Goal: Task Accomplishment & Management: Manage account settings

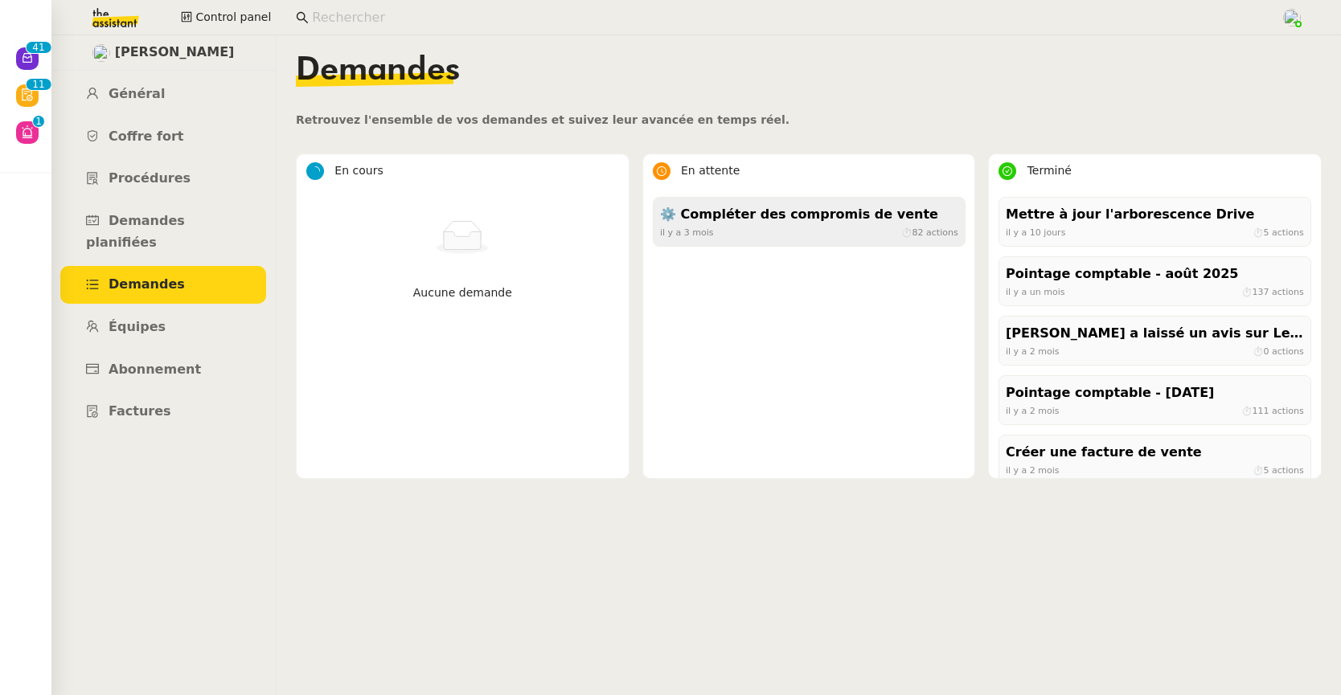
click at [837, 233] on div "il y a 3 mois ⏱ 82 actions" at bounding box center [809, 232] width 298 height 14
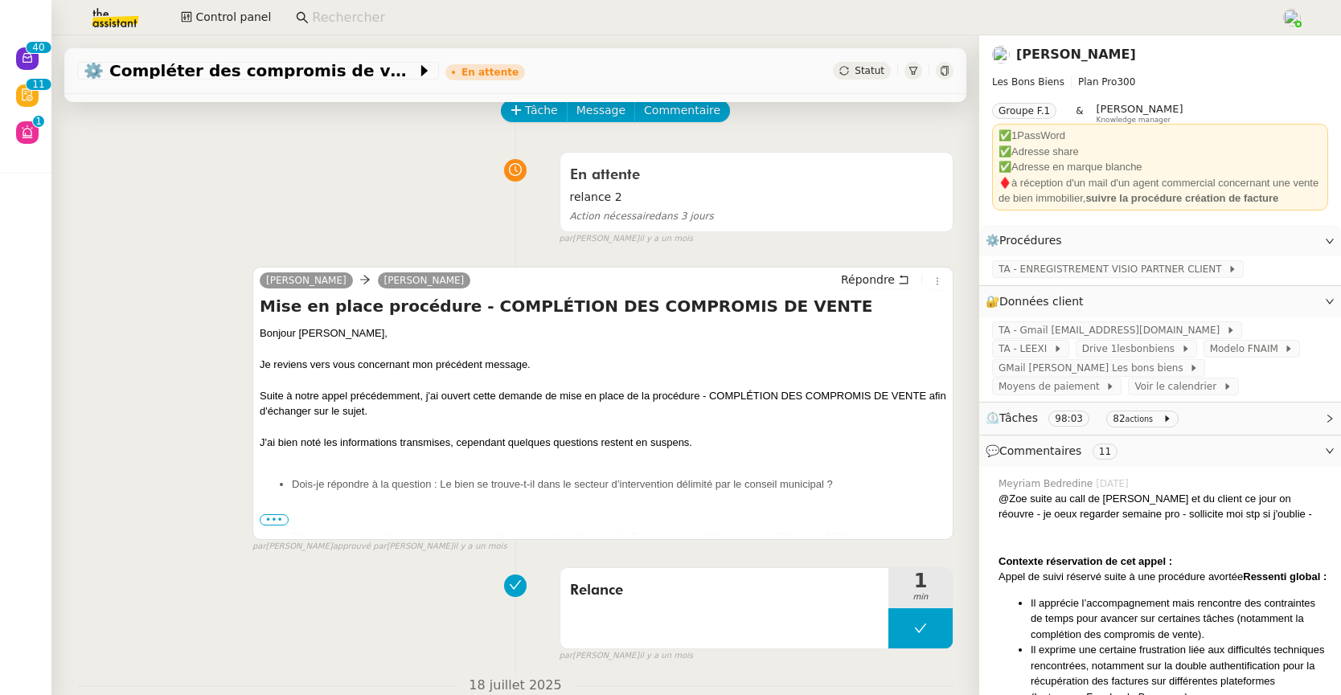
scroll to position [88, 0]
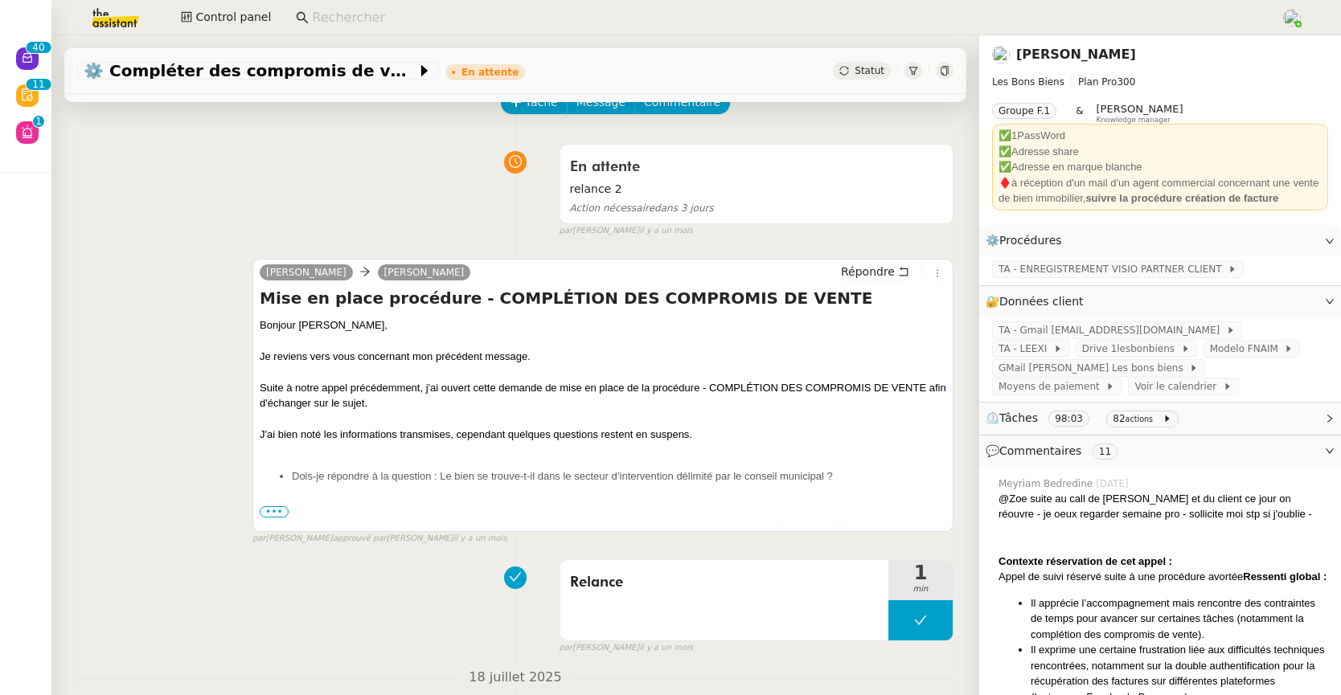
click at [274, 514] on span "•••" at bounding box center [274, 511] width 29 height 11
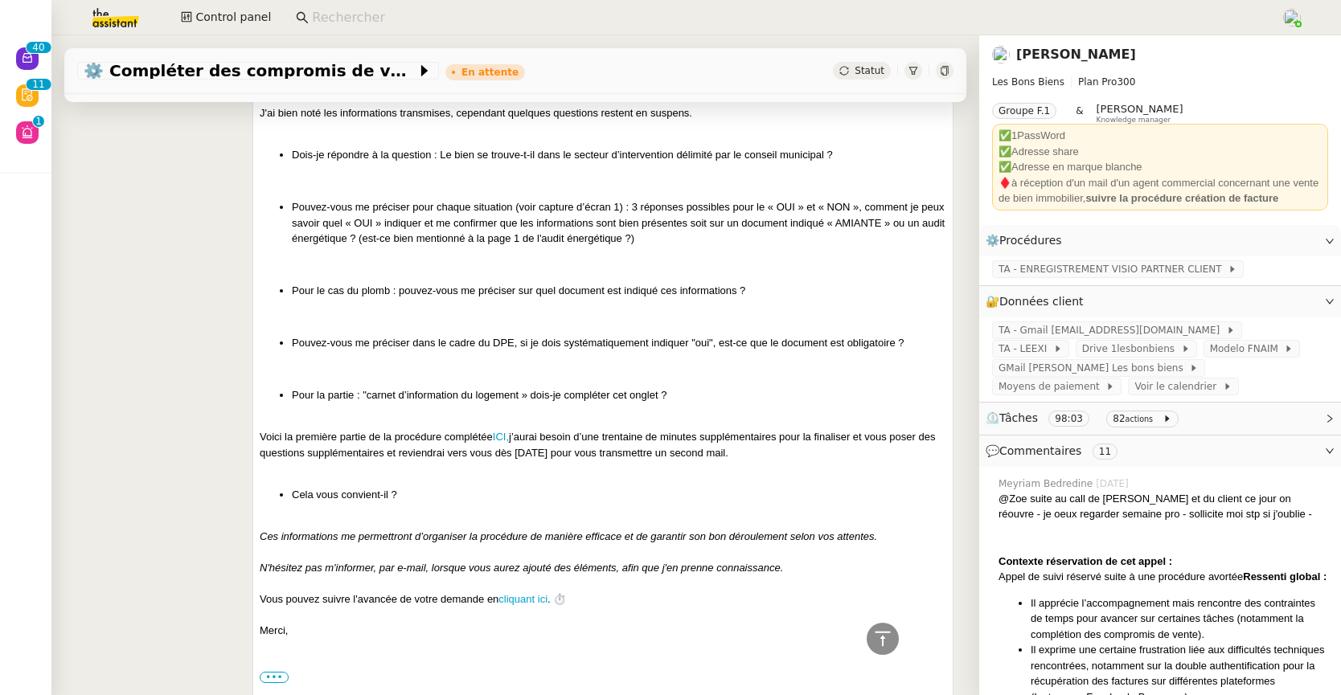
scroll to position [0, 0]
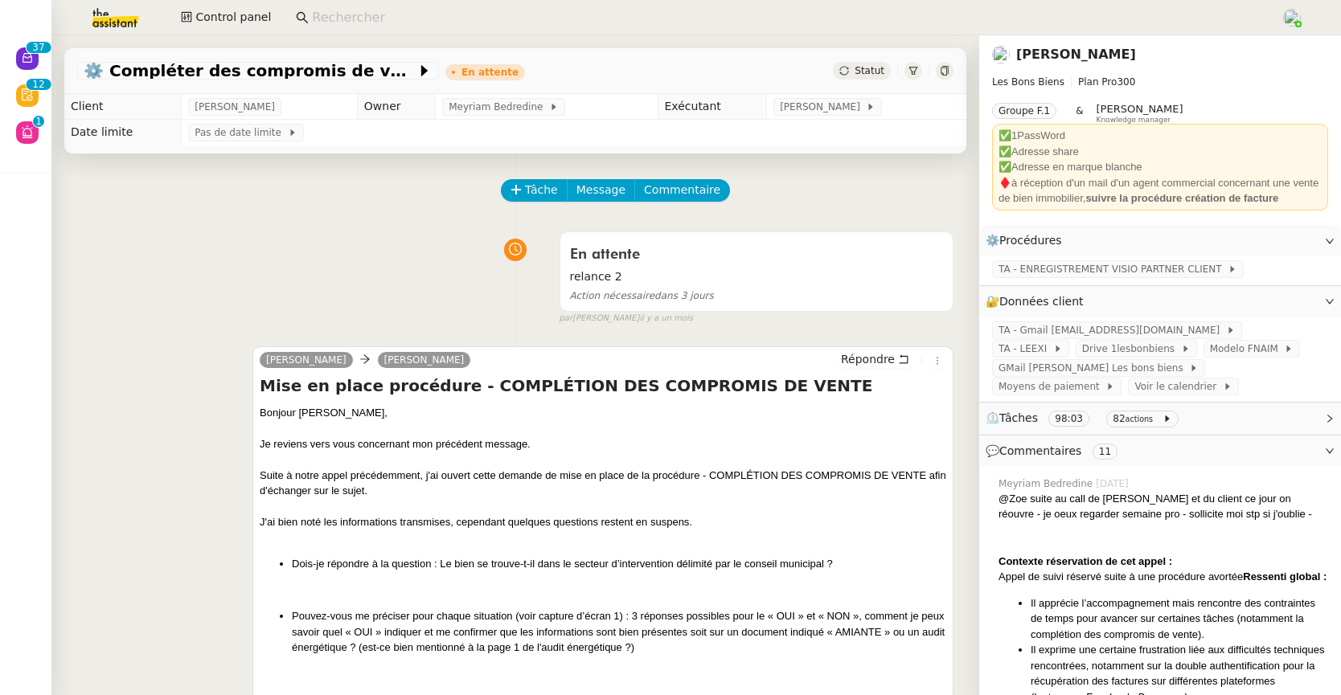
click at [336, 10] on input at bounding box center [788, 18] width 953 height 22
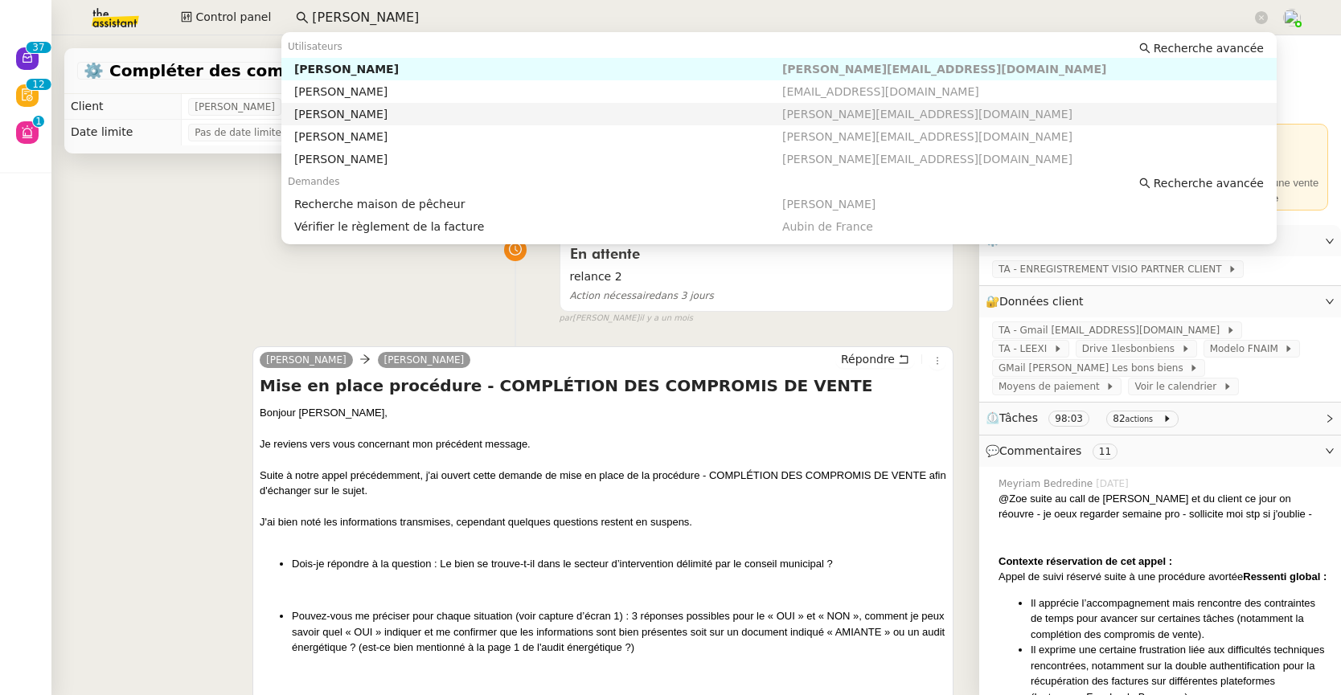
click at [350, 108] on div "Franck MUFFAT-JEANDET" at bounding box center [538, 114] width 488 height 14
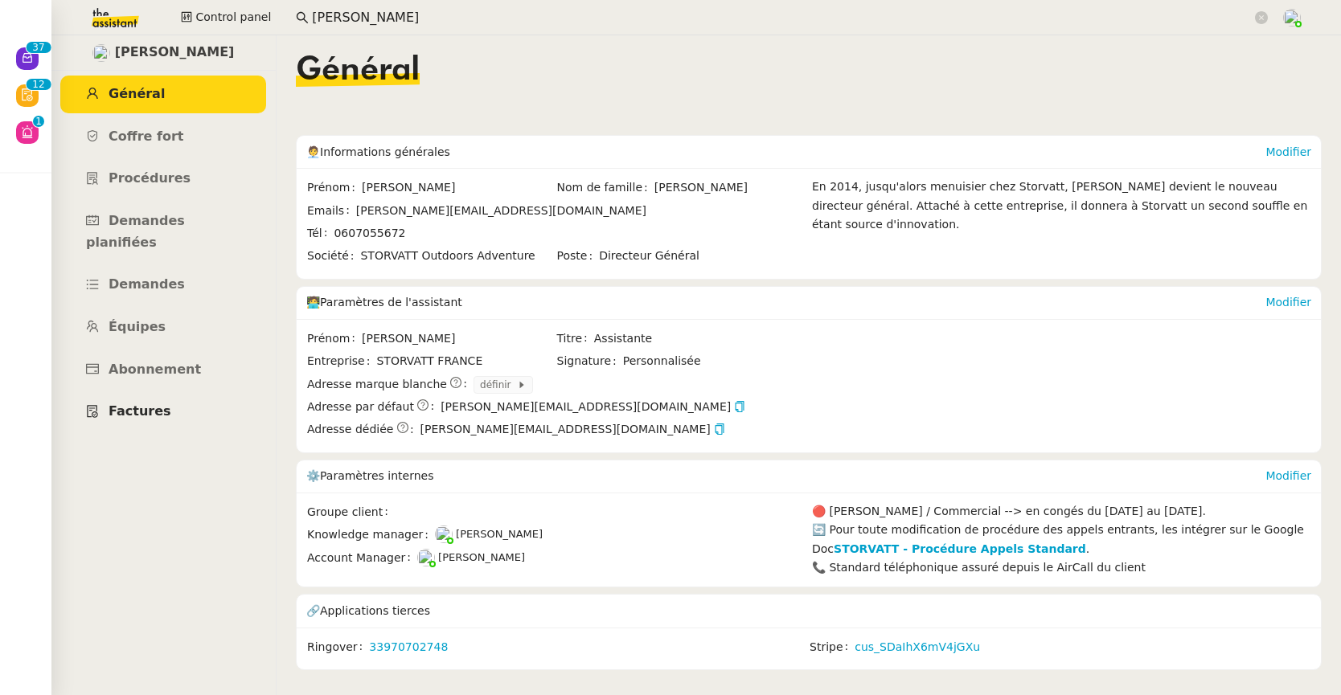
click at [165, 393] on link "Factures" at bounding box center [163, 412] width 206 height 38
click at [880, 655] on link "cus_SDaIhX6mV4jGXu" at bounding box center [916, 647] width 125 height 18
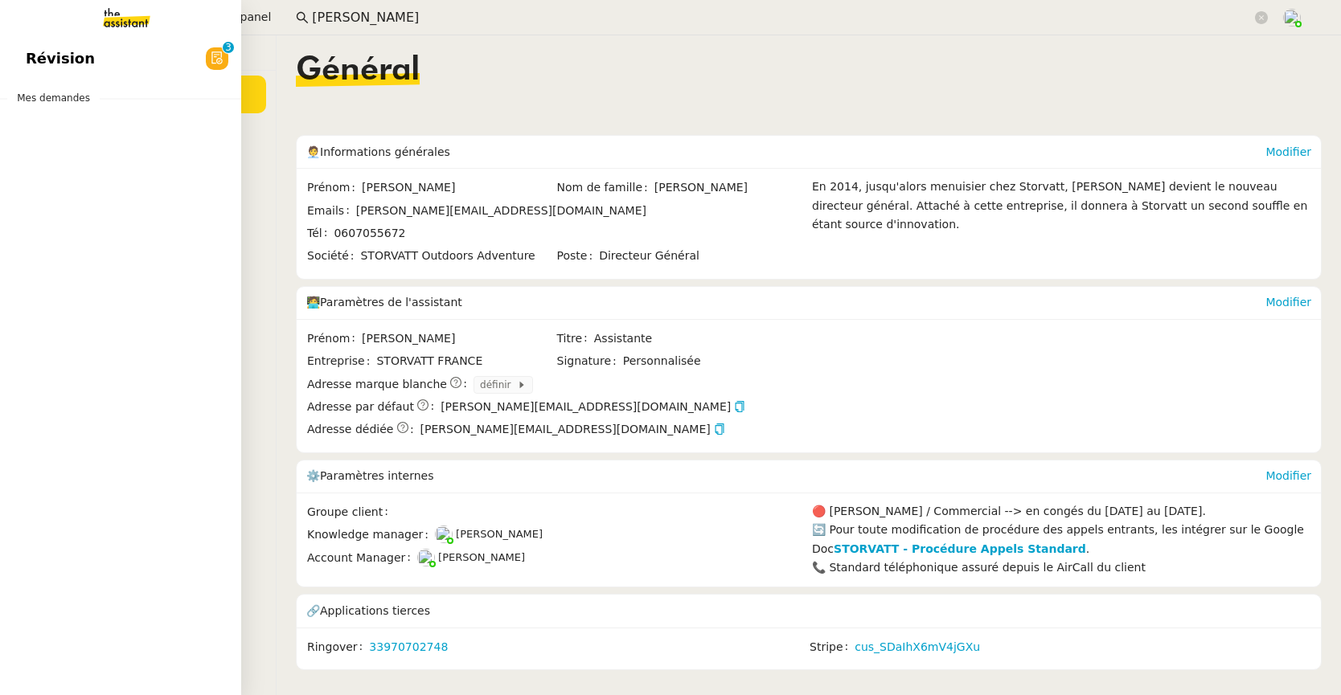
click at [36, 60] on span "Révision" at bounding box center [60, 59] width 69 height 24
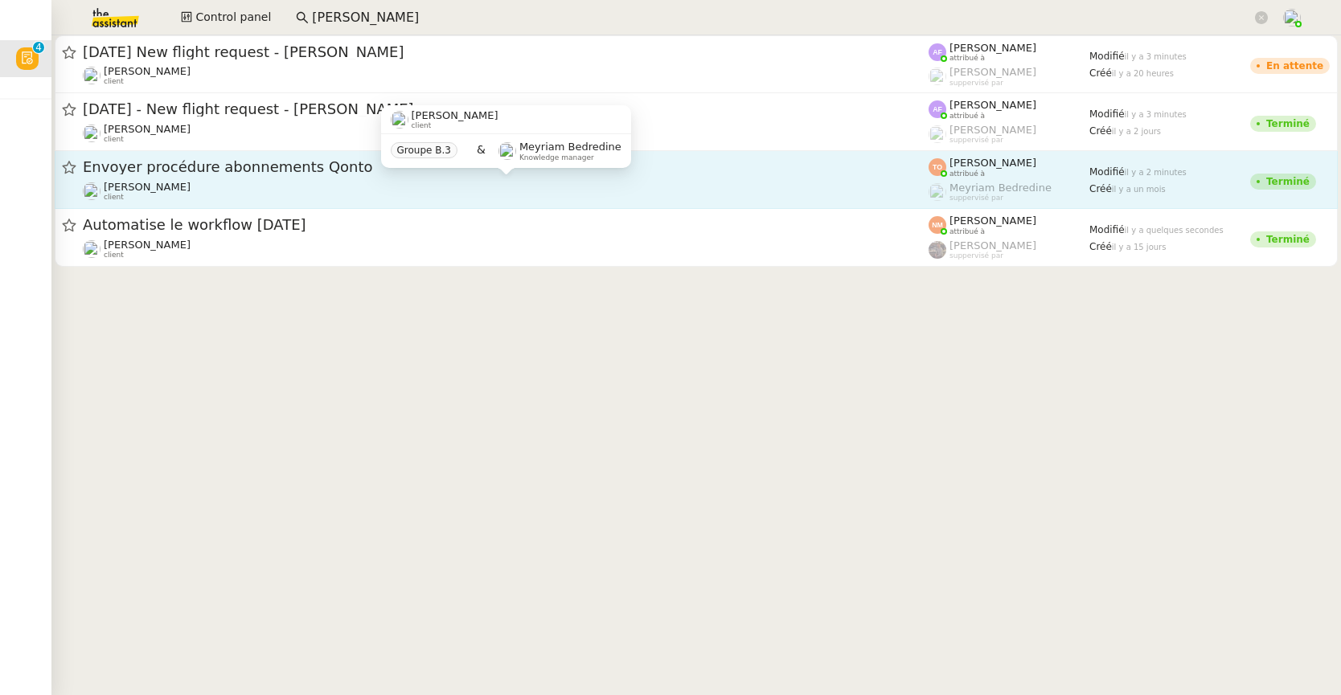
click at [324, 185] on div "Julien Decroix client" at bounding box center [506, 191] width 846 height 21
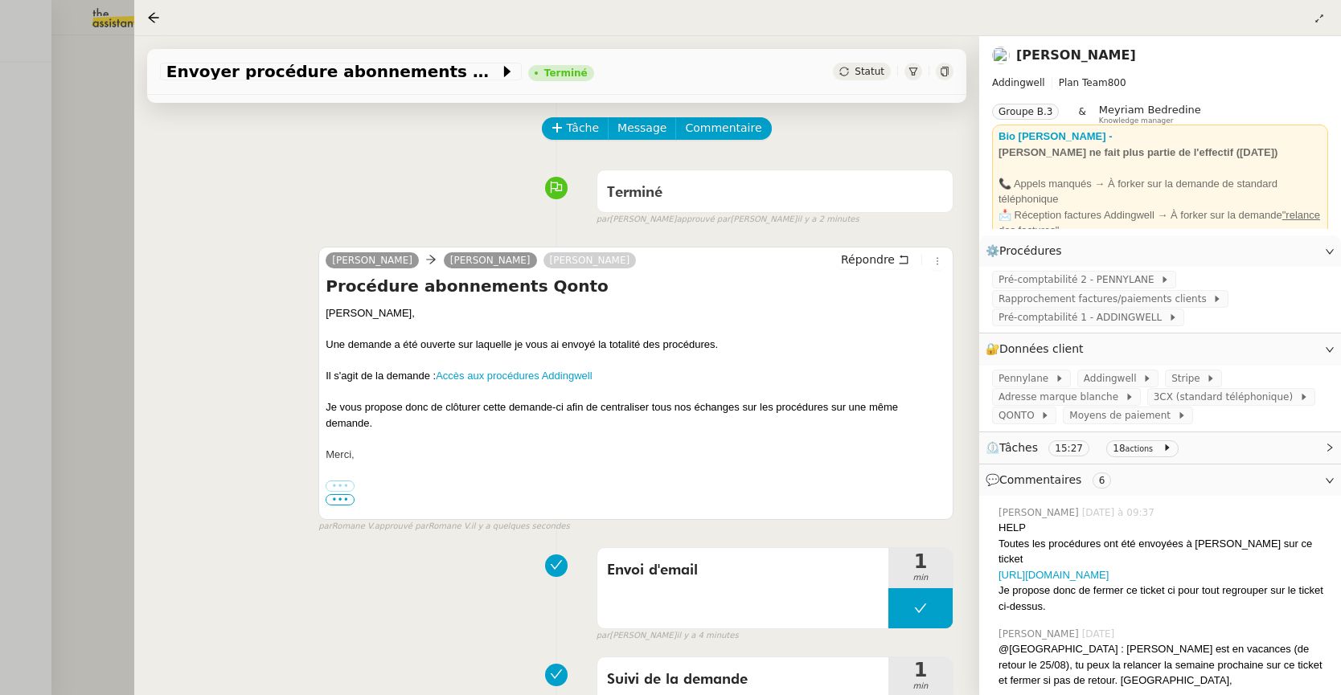
scroll to position [64, 0]
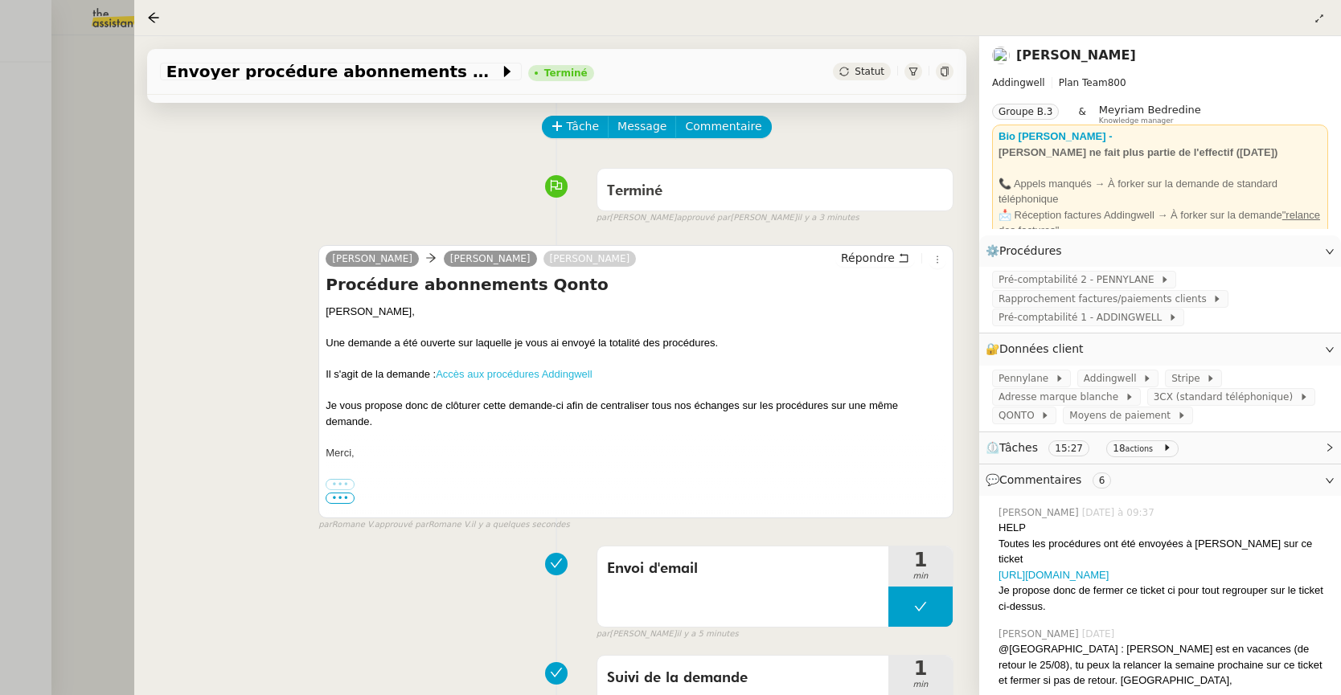
click at [547, 379] on link "Accès aux procédures Addingwell" at bounding box center [514, 374] width 156 height 12
click at [154, 18] on icon at bounding box center [153, 17] width 13 height 13
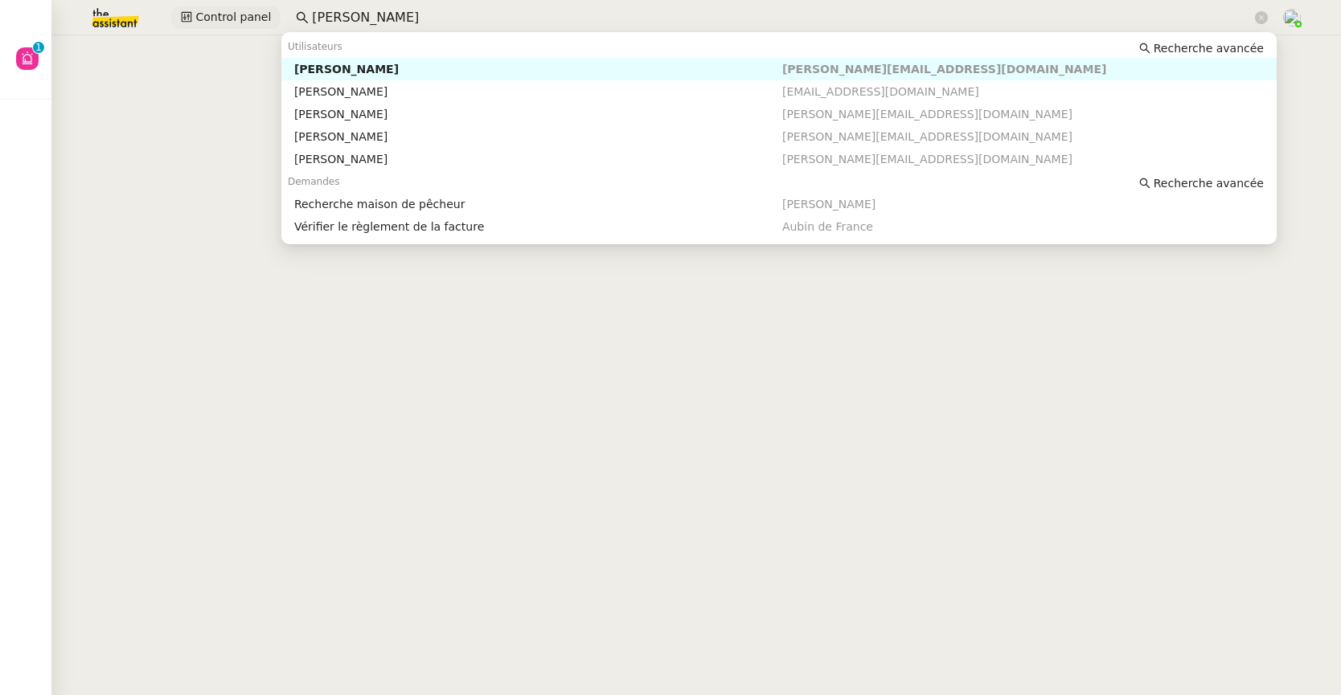
drag, startPoint x: 375, startPoint y: 12, endPoint x: 255, endPoint y: 12, distance: 120.6
click at [255, 12] on div "Control panel franck" at bounding box center [670, 17] width 1260 height 35
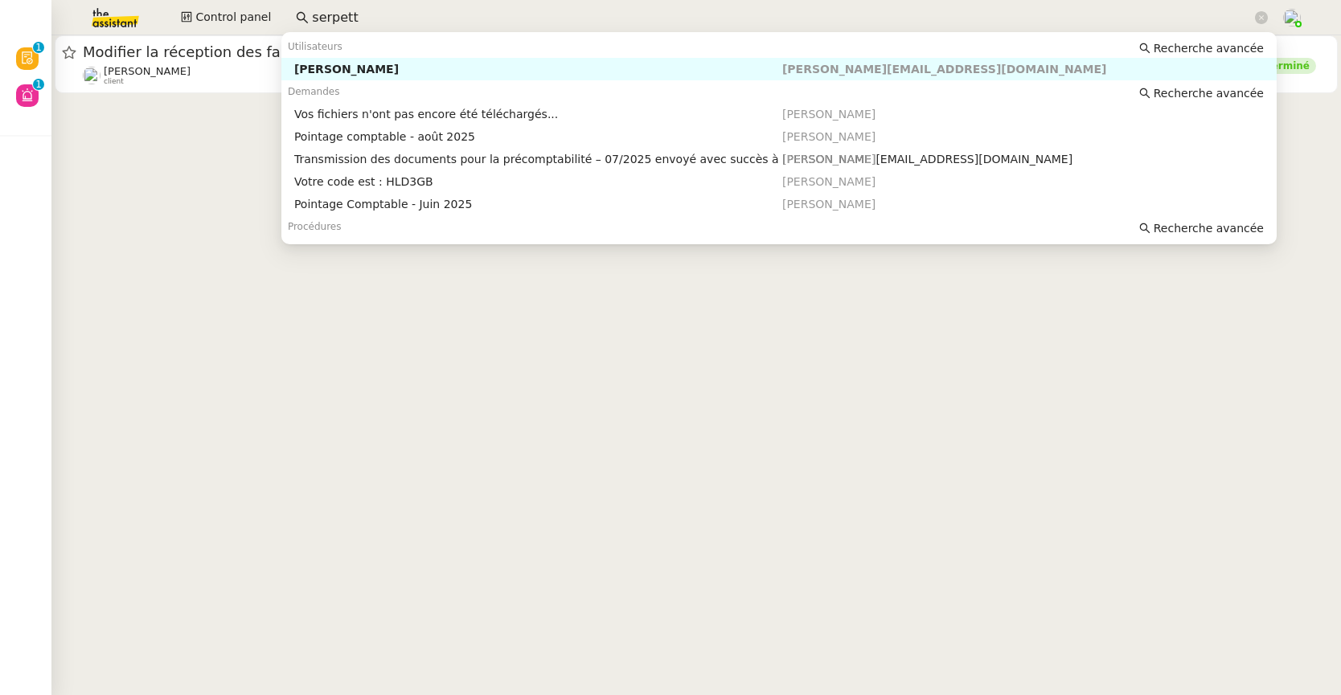
click at [323, 67] on div "Arthur Serpette" at bounding box center [538, 69] width 488 height 14
type input "serpett"
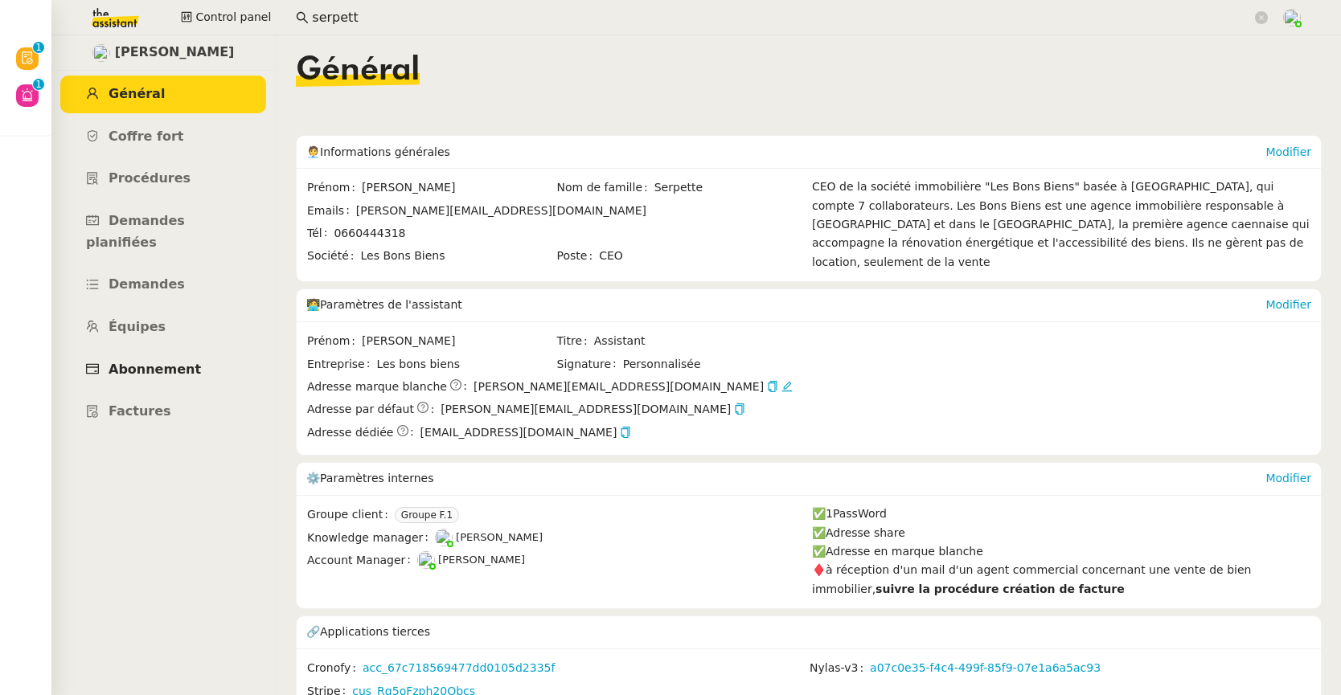
click at [166, 362] on span "Abonnement" at bounding box center [155, 369] width 92 height 15
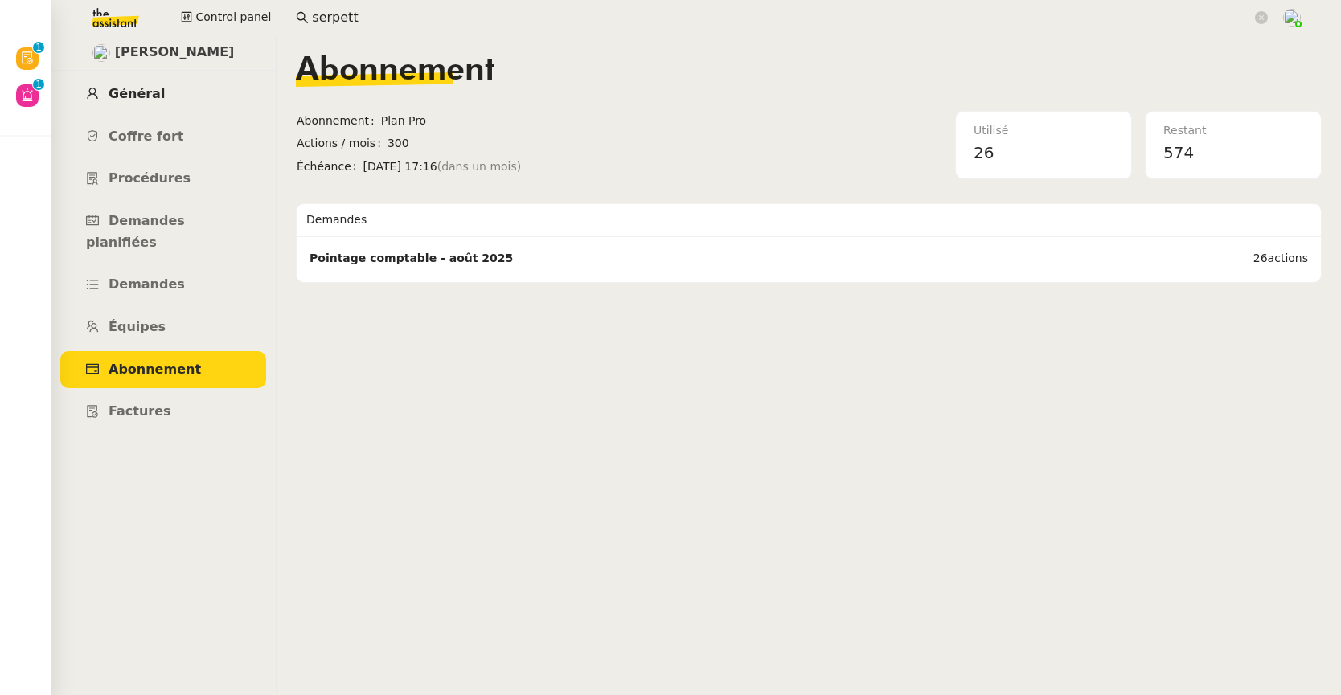
click at [133, 86] on span "Général" at bounding box center [137, 93] width 56 height 15
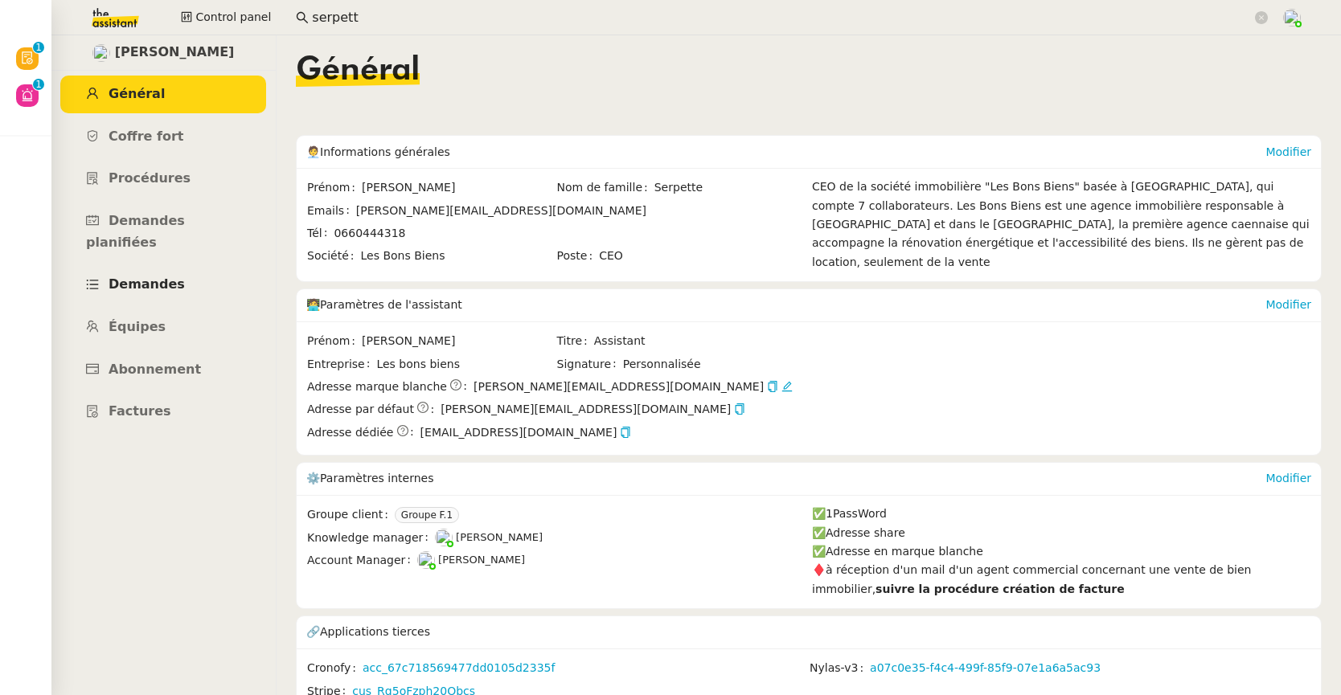
click at [161, 266] on link "Demandes" at bounding box center [163, 285] width 206 height 38
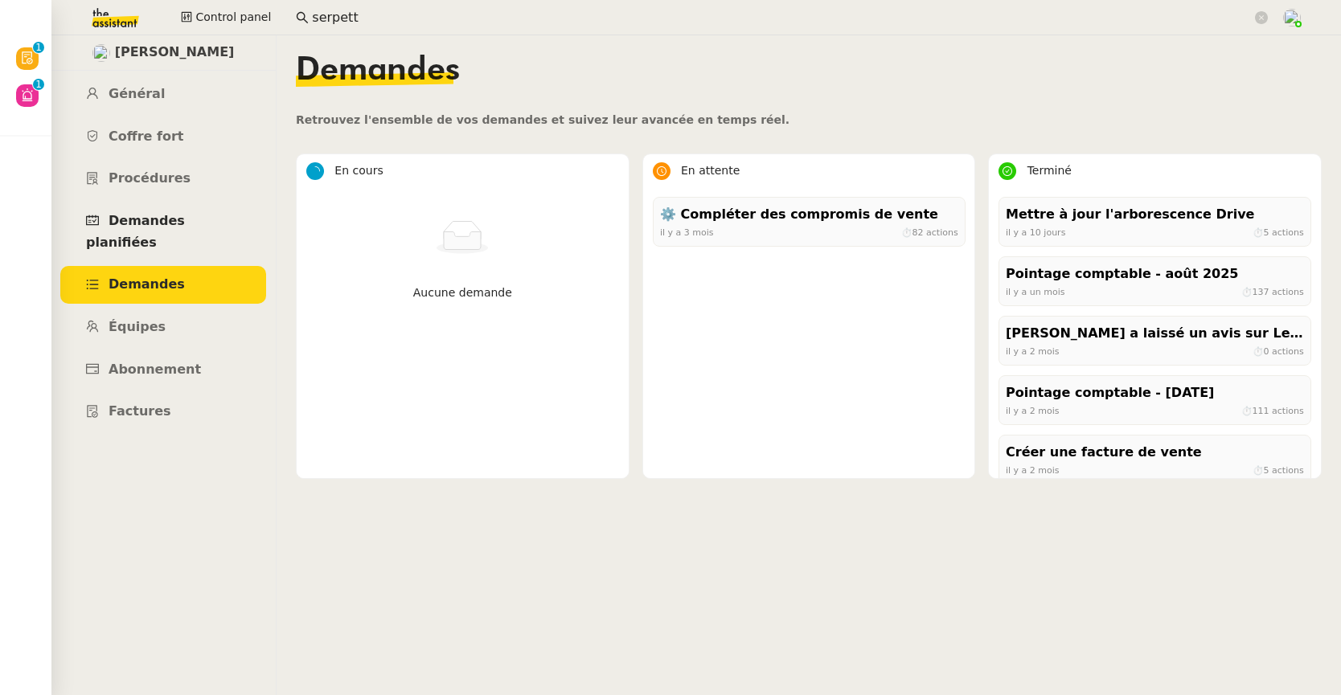
click at [185, 226] on span "Demandes planifiées" at bounding box center [135, 231] width 99 height 37
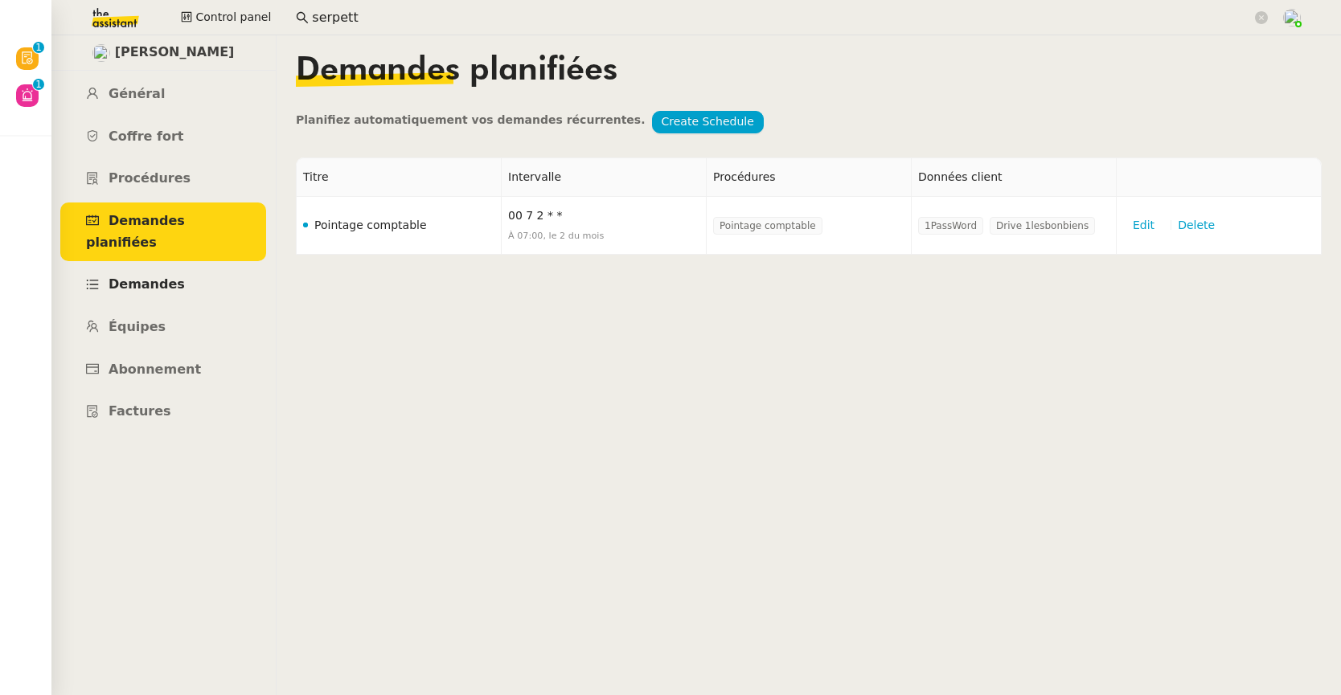
click at [178, 266] on link "Demandes" at bounding box center [163, 285] width 206 height 38
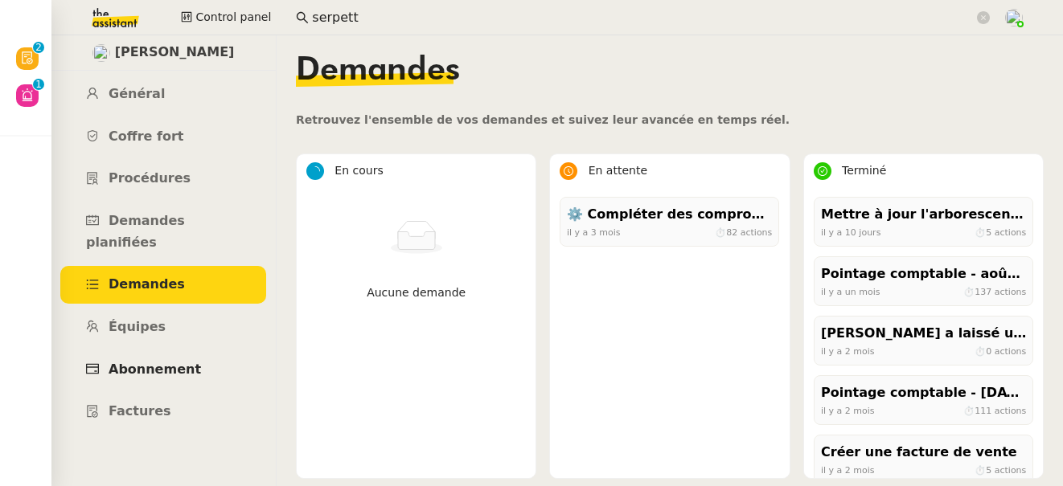
click at [149, 362] on span "Abonnement" at bounding box center [155, 369] width 92 height 15
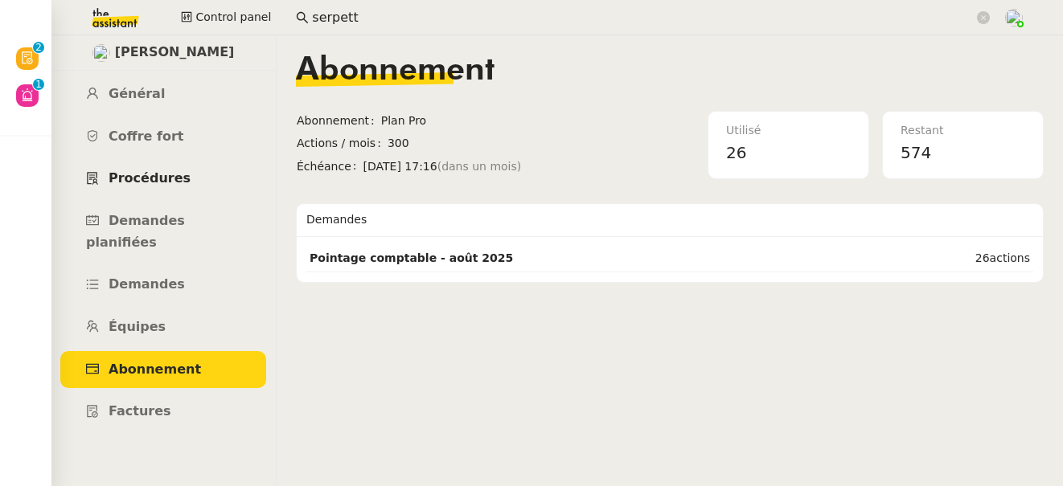
click at [144, 181] on span "Procédures" at bounding box center [150, 177] width 82 height 15
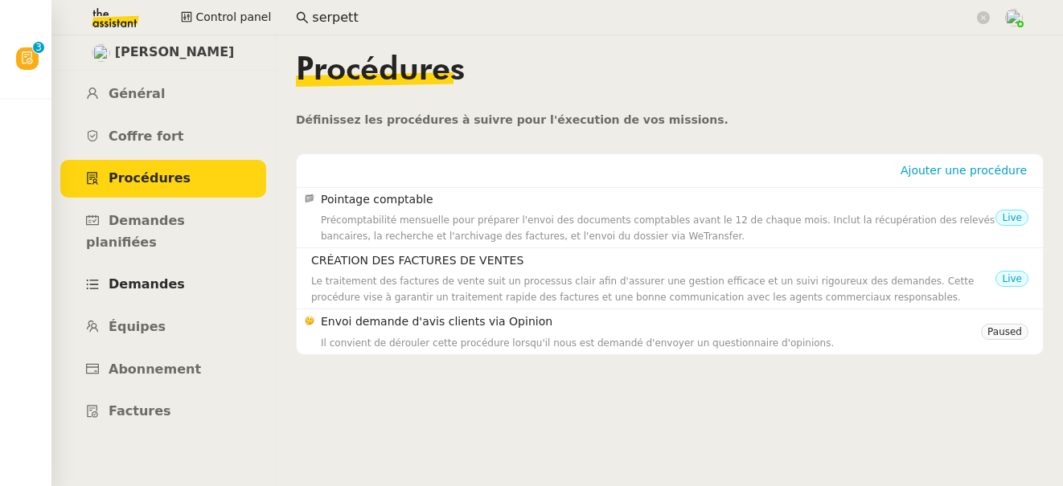
click at [157, 277] on span "Demandes" at bounding box center [147, 284] width 76 height 15
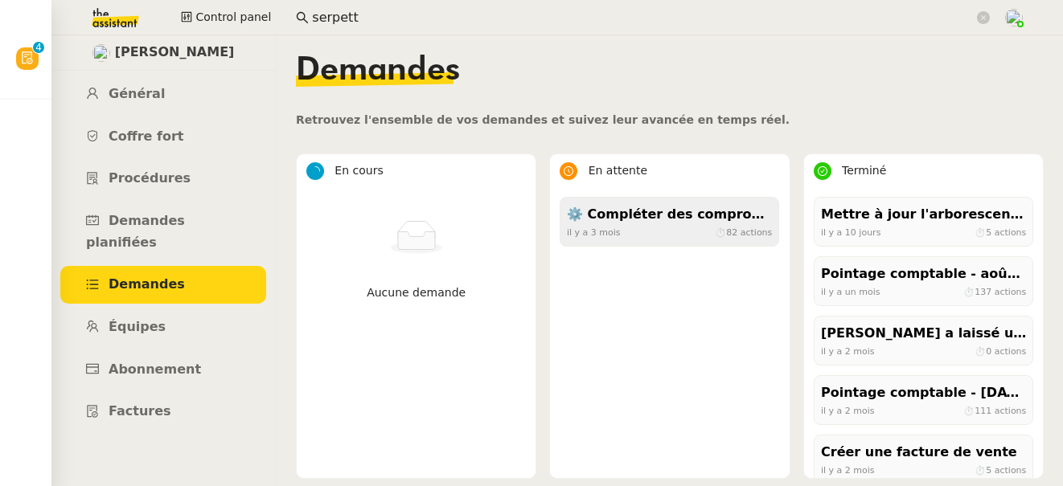
click at [650, 227] on div "il y a 3 mois ⏱ 82 actions" at bounding box center [669, 232] width 205 height 14
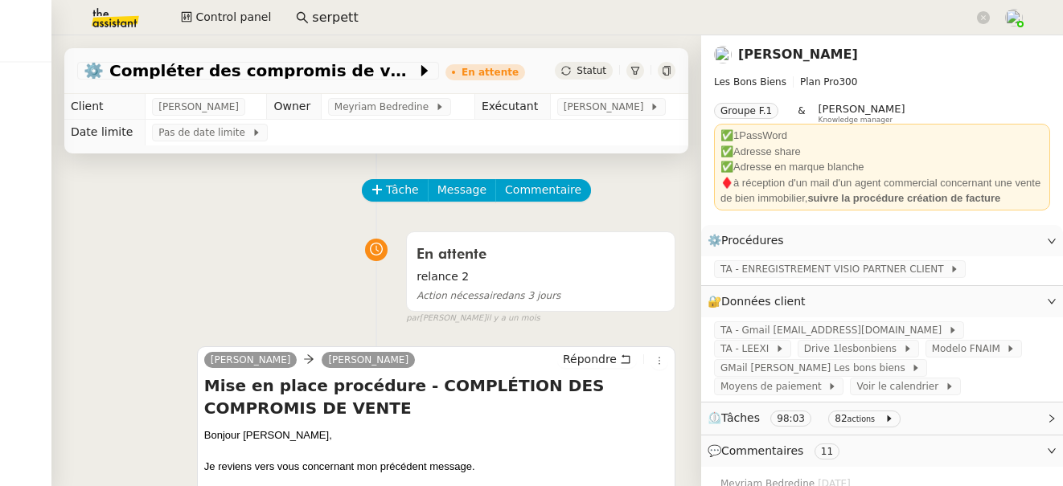
click at [796, 58] on link "Arthur Serpette" at bounding box center [798, 54] width 120 height 15
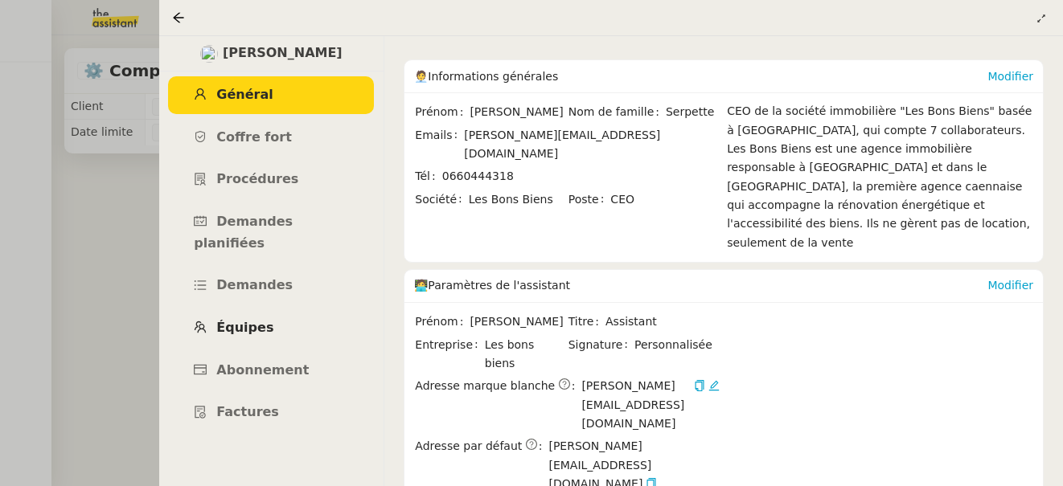
scroll to position [122, 0]
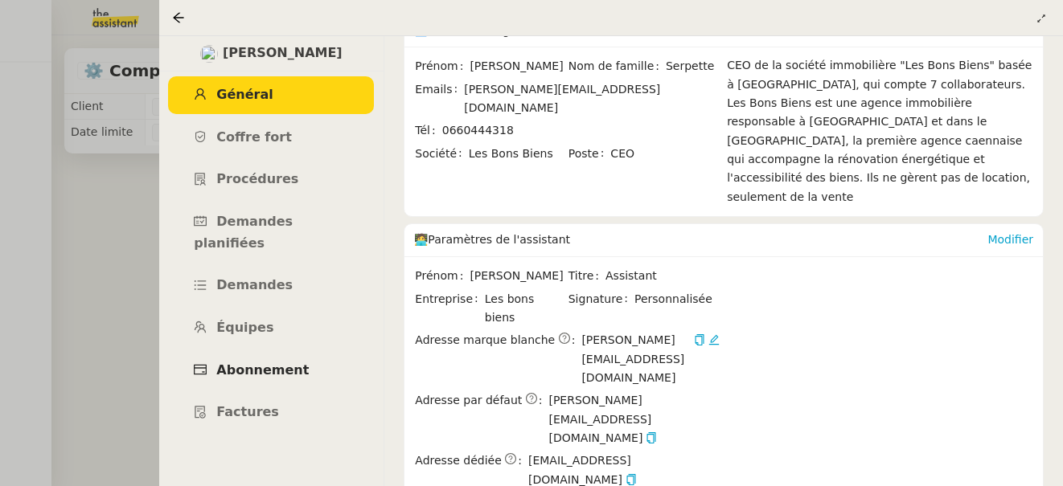
click at [252, 363] on span "Abonnement" at bounding box center [262, 370] width 92 height 15
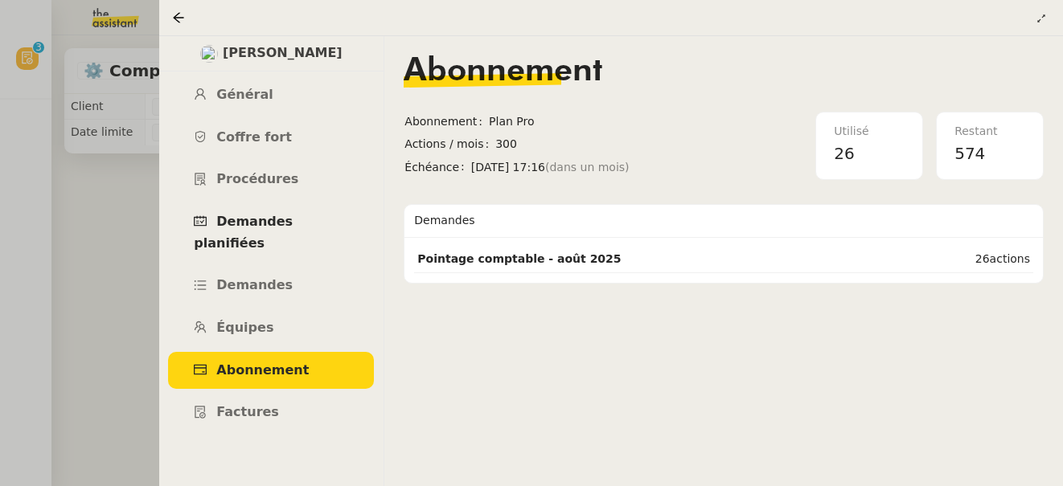
click at [293, 219] on span "Demandes planifiées" at bounding box center [243, 232] width 99 height 37
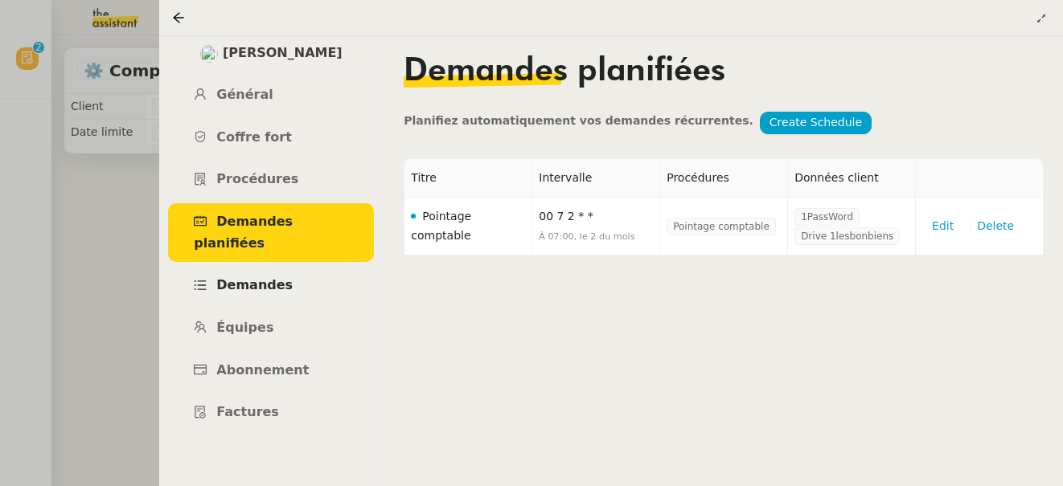
click at [268, 277] on span "Demandes" at bounding box center [254, 284] width 76 height 15
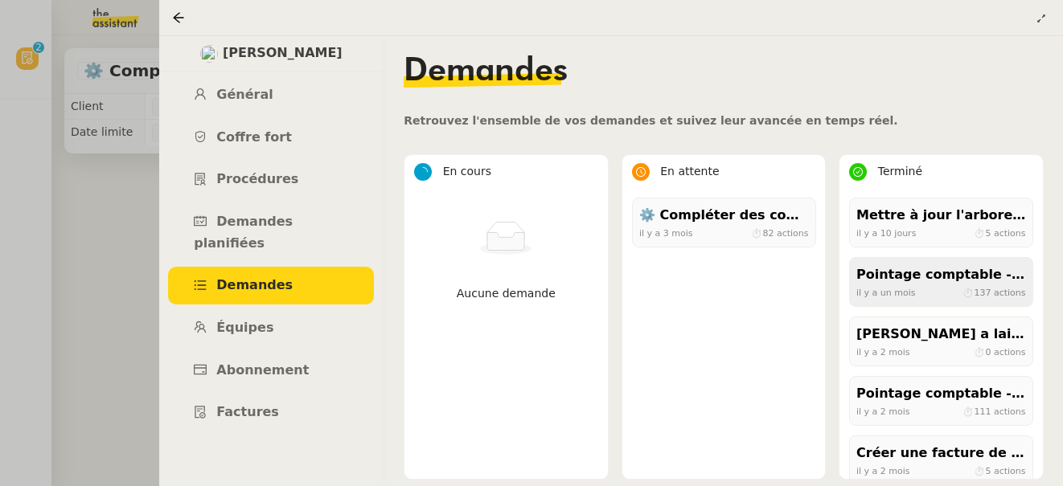
click at [895, 277] on div "Pointage comptable - août 2025" at bounding box center [941, 275] width 170 height 22
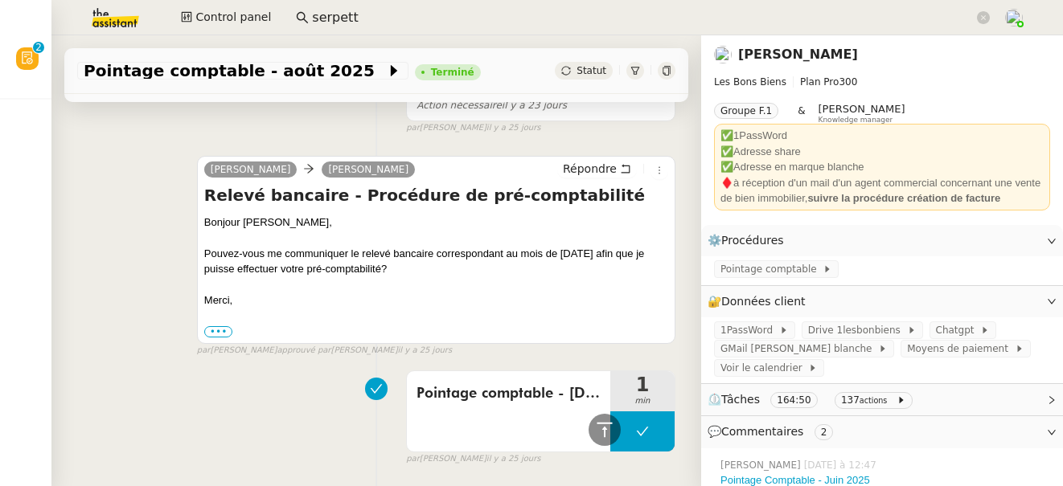
scroll to position [8365, 0]
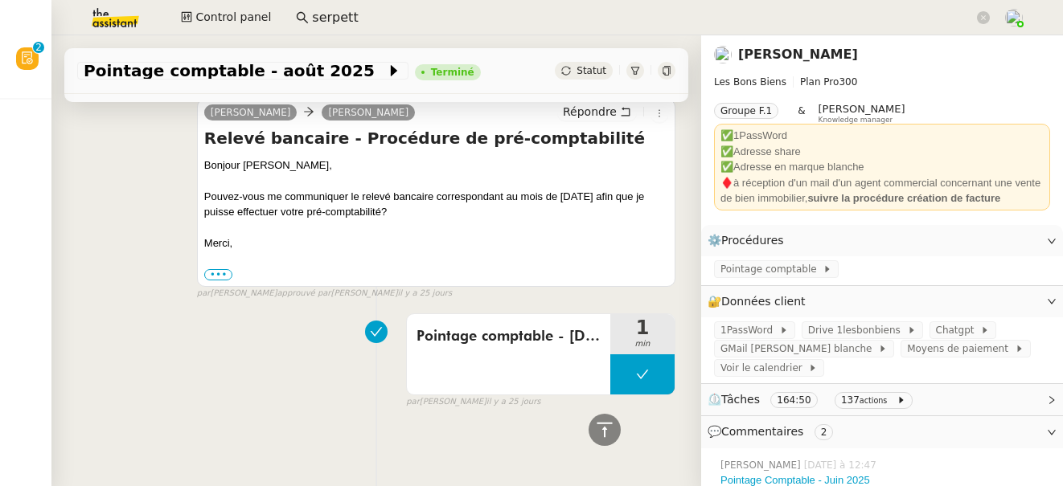
click at [805, 59] on link "Arthur Serpette" at bounding box center [798, 54] width 120 height 15
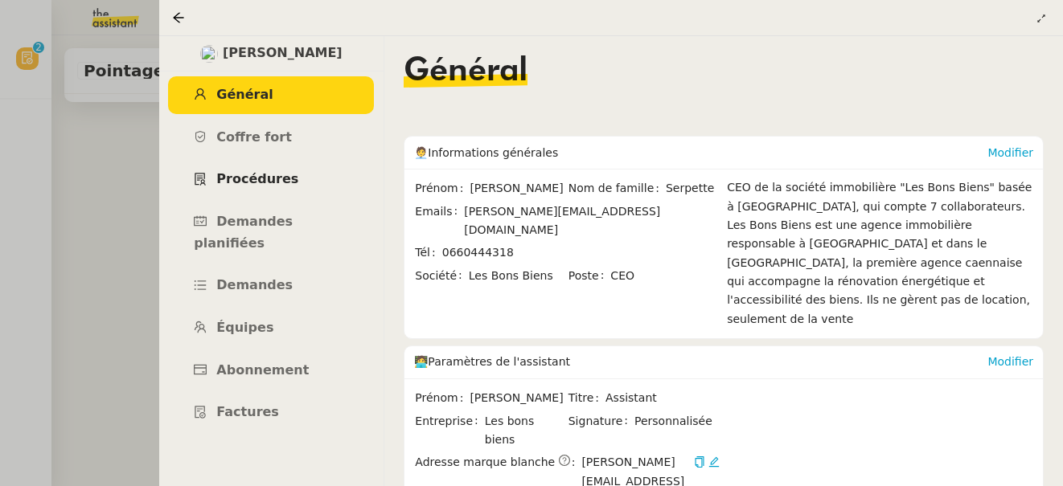
click at [272, 188] on link "Procédures" at bounding box center [271, 180] width 206 height 38
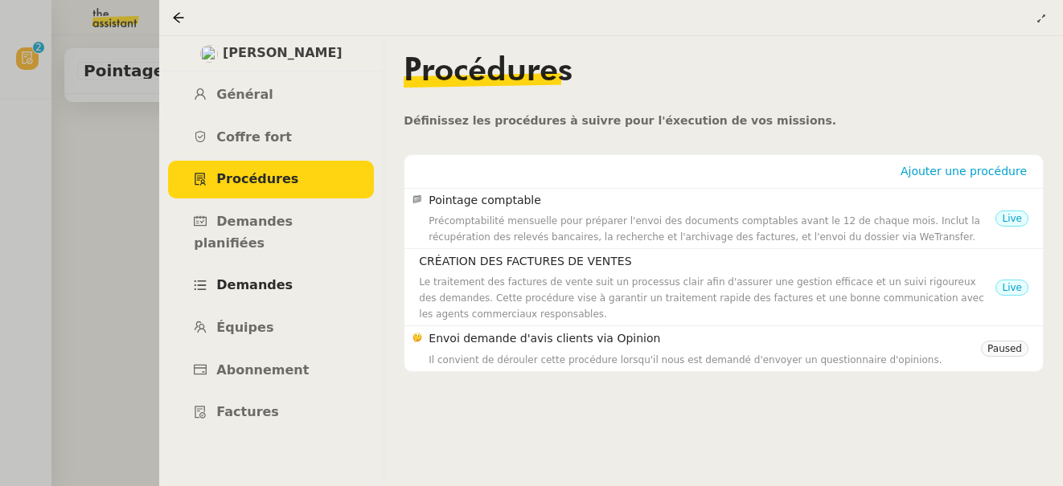
click at [262, 277] on span "Demandes" at bounding box center [254, 284] width 76 height 15
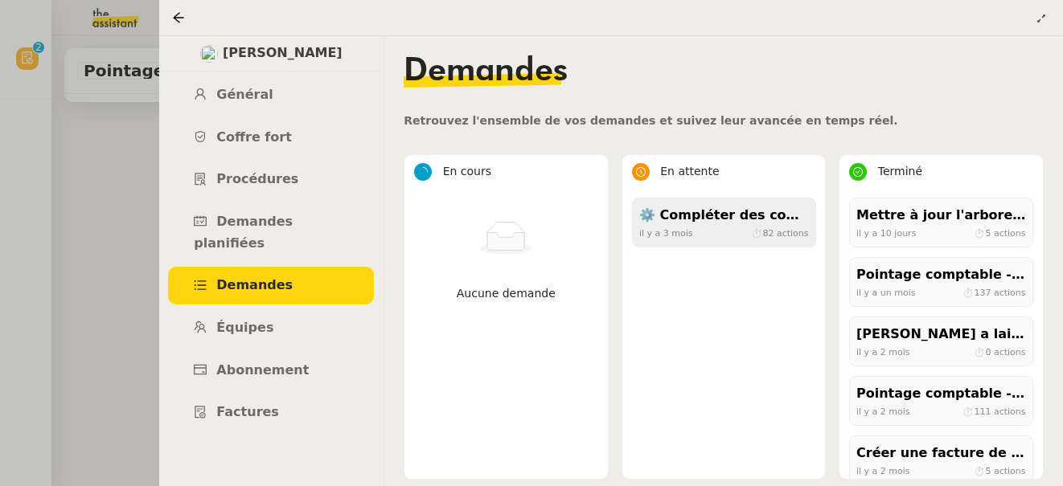
click at [682, 233] on span "il y a 3 mois" at bounding box center [666, 232] width 54 height 10
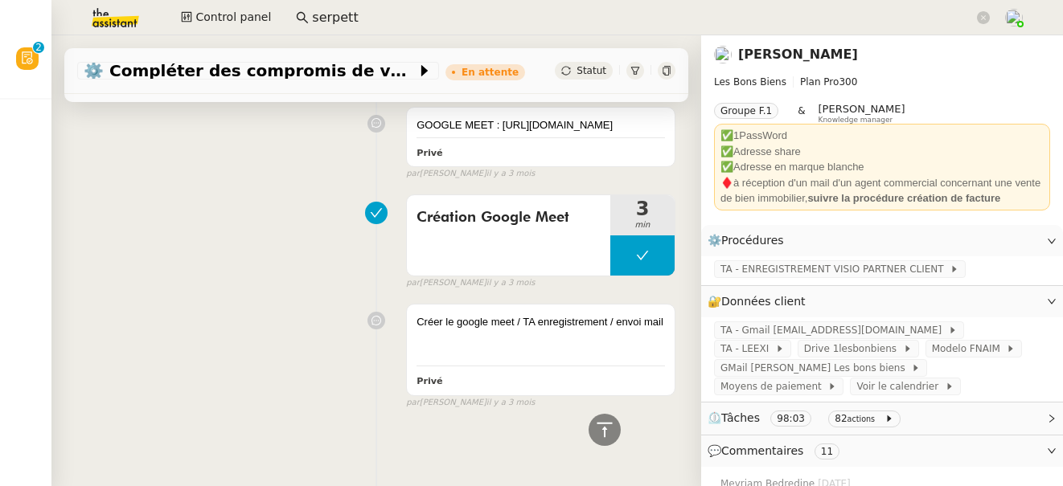
scroll to position [3178, 0]
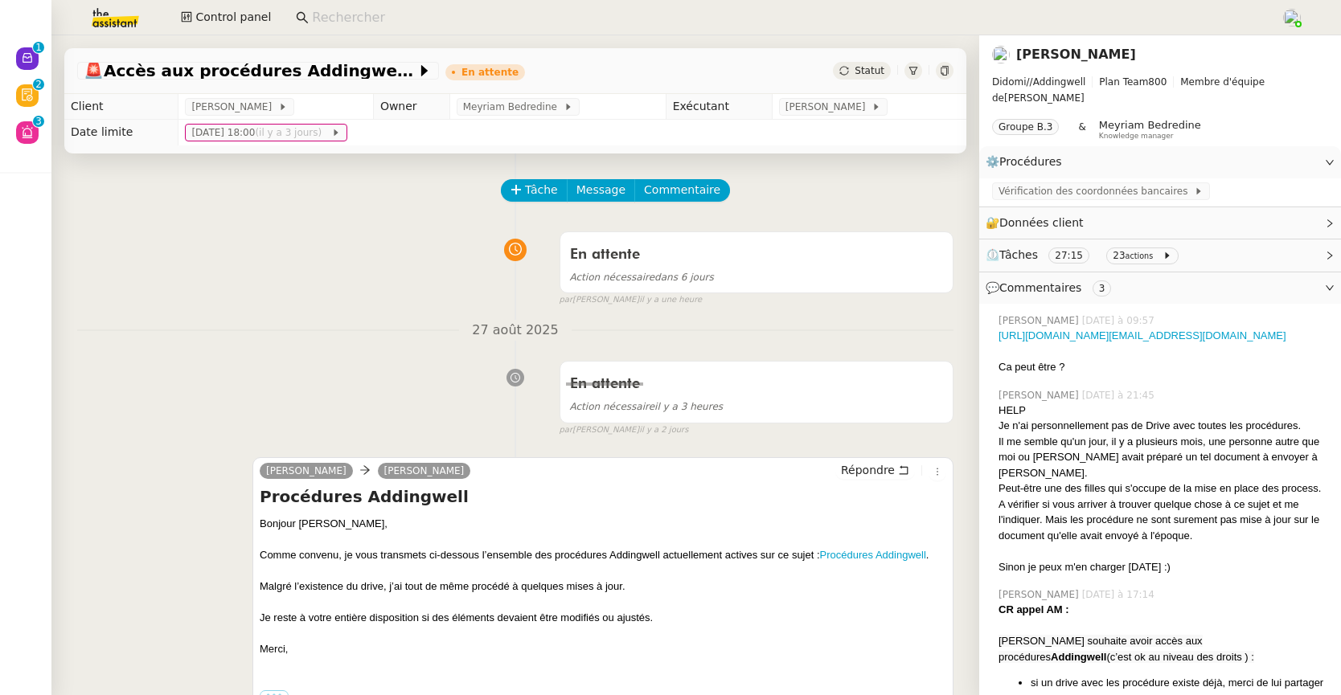
click at [363, 15] on input at bounding box center [788, 18] width 953 height 22
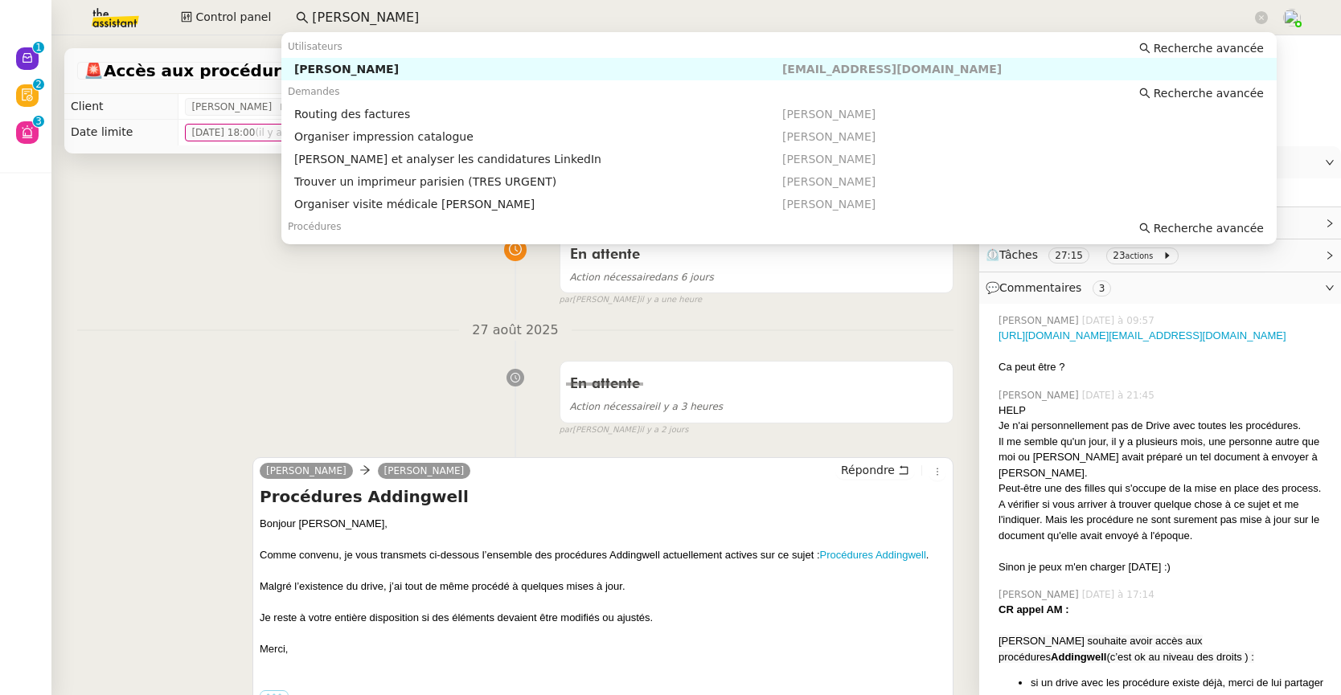
click at [354, 58] on nz-auto-option "Pierre Mergui pmergui@premierepeau.com" at bounding box center [778, 69] width 995 height 23
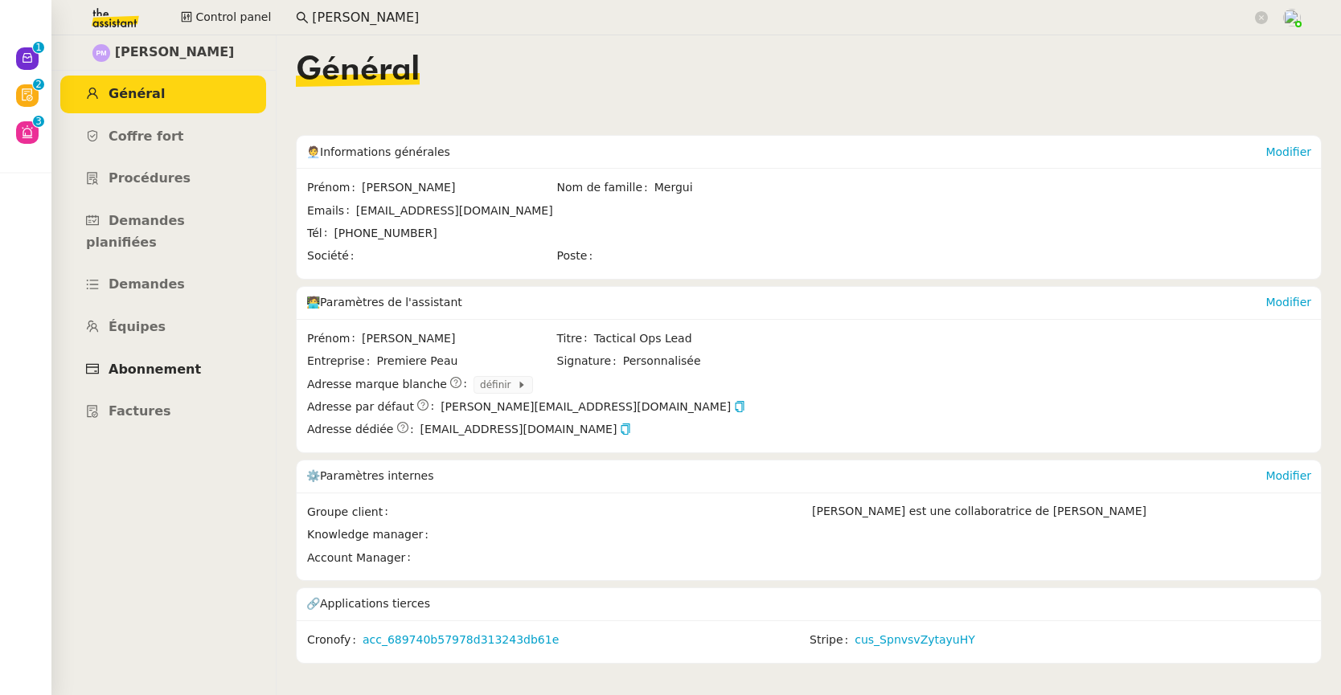
click at [147, 362] on span "Abonnement" at bounding box center [155, 369] width 92 height 15
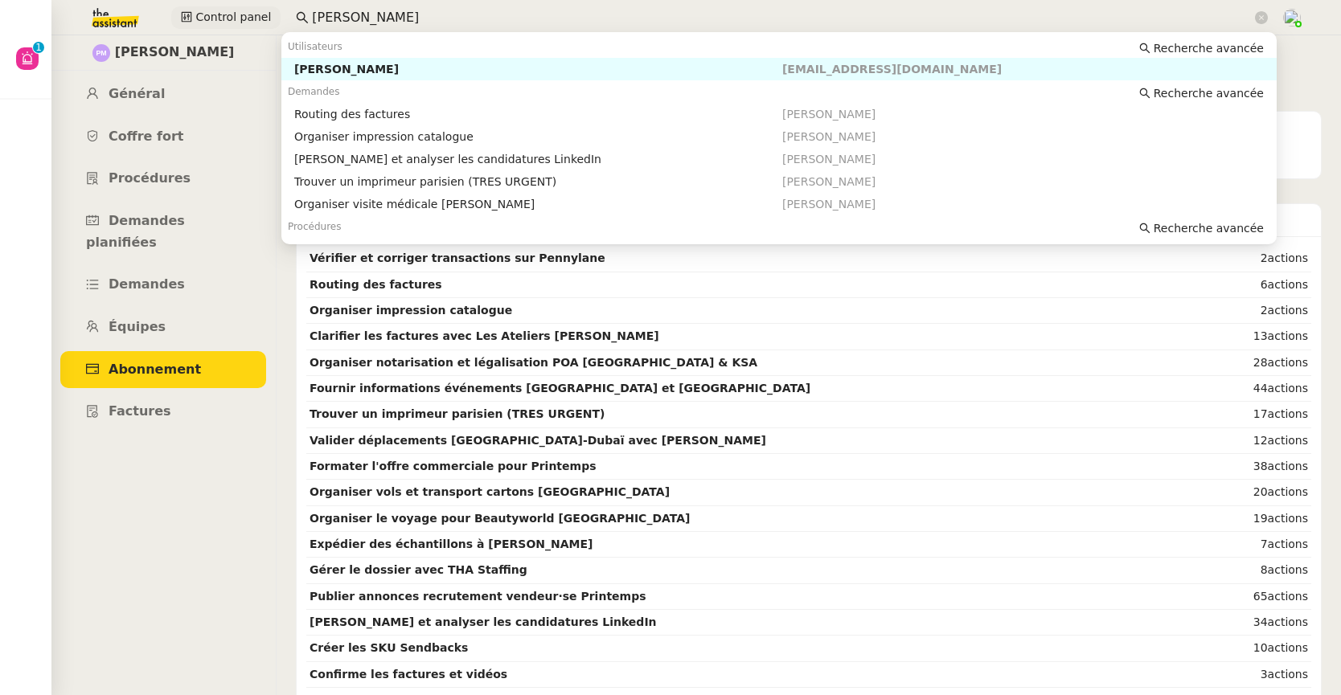
drag, startPoint x: 436, startPoint y: 20, endPoint x: 240, endPoint y: 12, distance: 196.3
click at [240, 12] on div "Control panel pierre mergui" at bounding box center [670, 17] width 1260 height 35
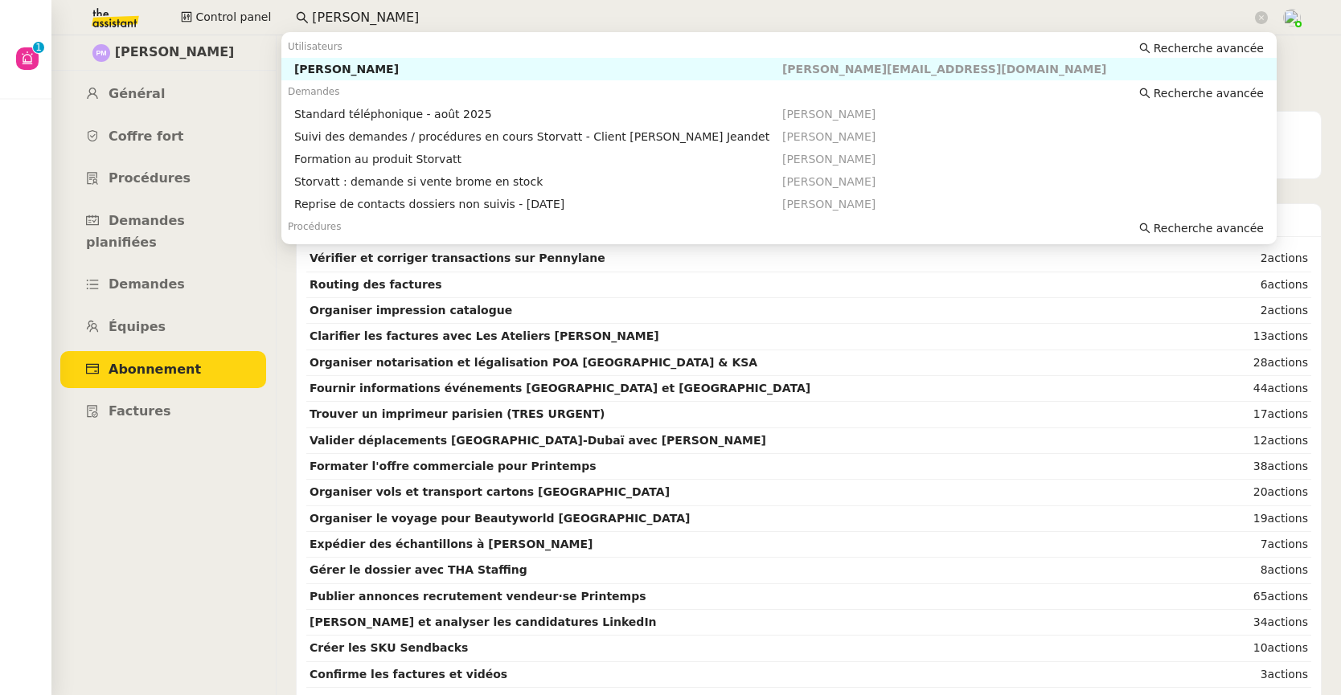
click at [331, 72] on div "Franck MUFFAT-JEANDET" at bounding box center [538, 69] width 488 height 14
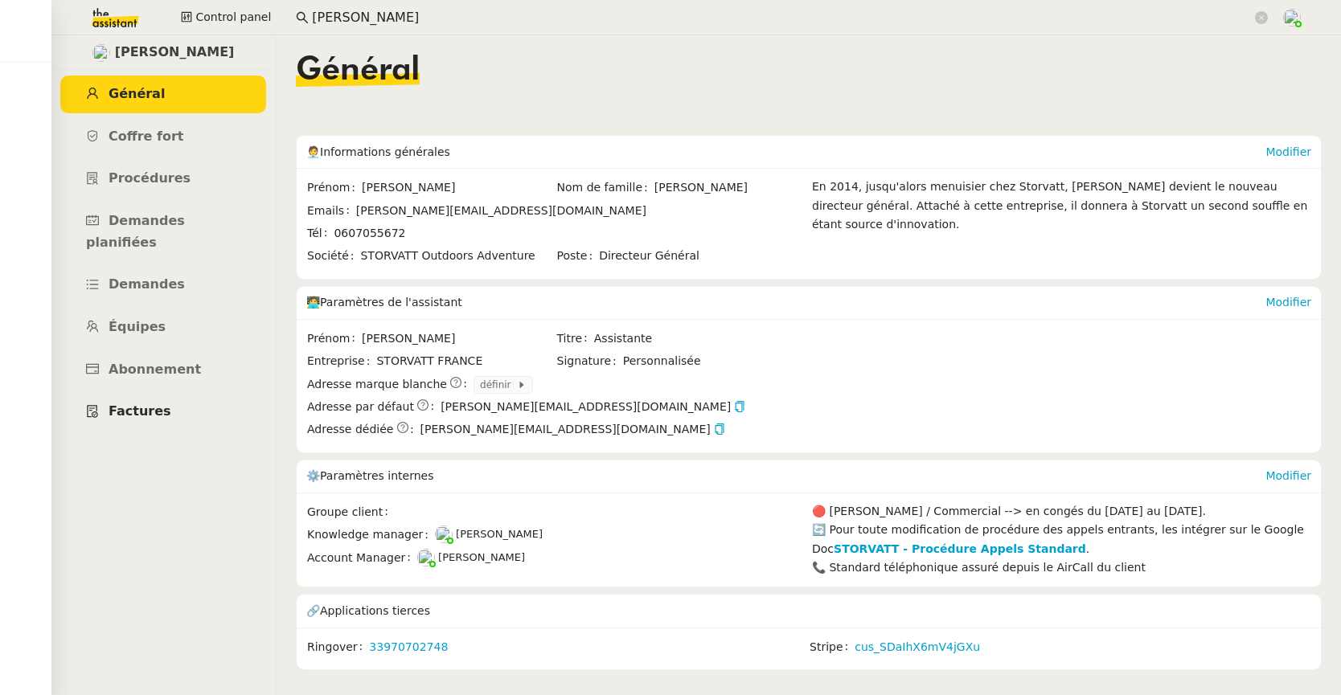
click at [165, 395] on link "Factures" at bounding box center [163, 412] width 206 height 38
drag, startPoint x: 360, startPoint y: 2, endPoint x: 265, endPoint y: 10, distance: 95.3
click at [263, 9] on div "Control panel frank muff" at bounding box center [670, 17] width 1260 height 35
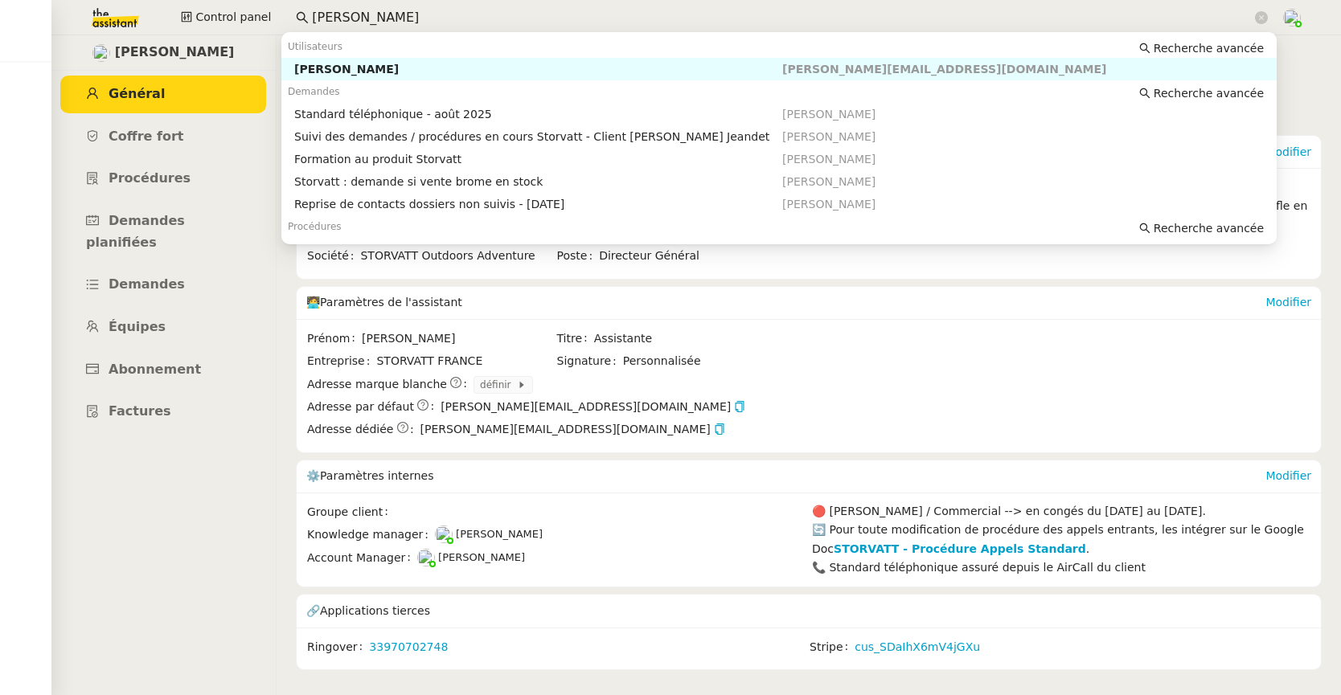
click at [367, 16] on input "frank muff" at bounding box center [782, 18] width 940 height 22
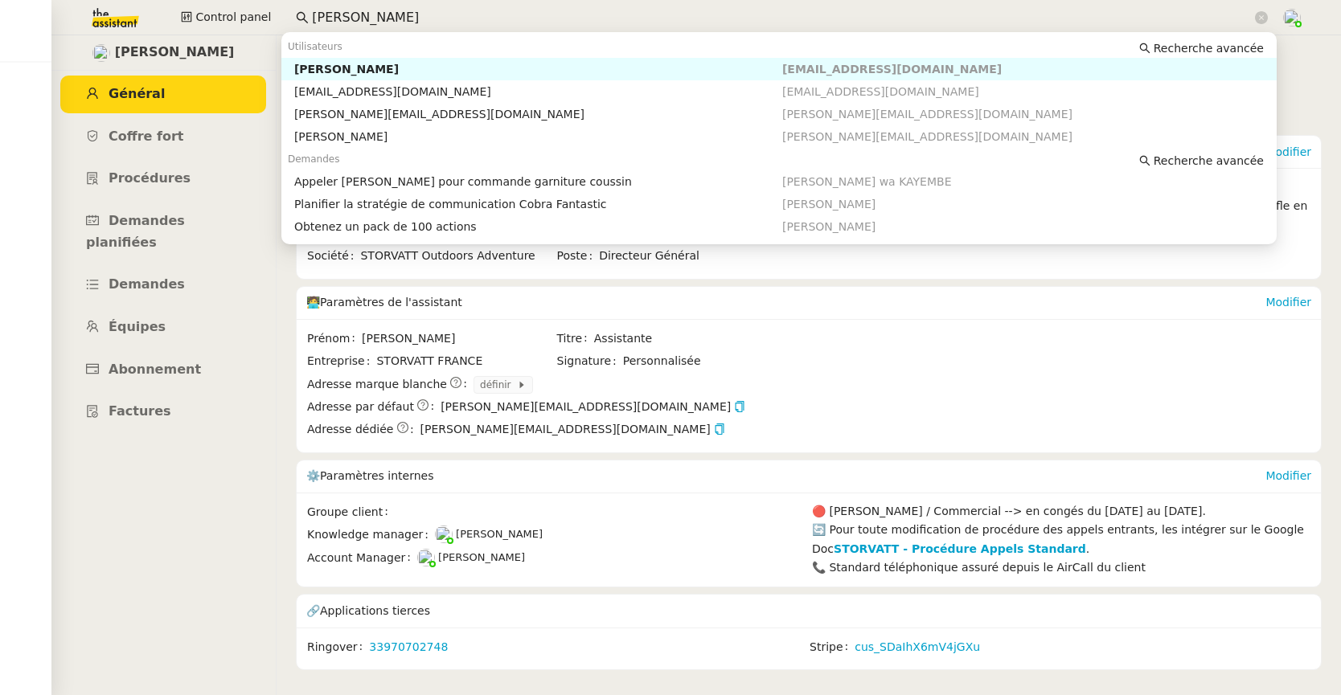
click at [383, 62] on div "David Garlitz" at bounding box center [538, 69] width 488 height 14
type input "garlit"
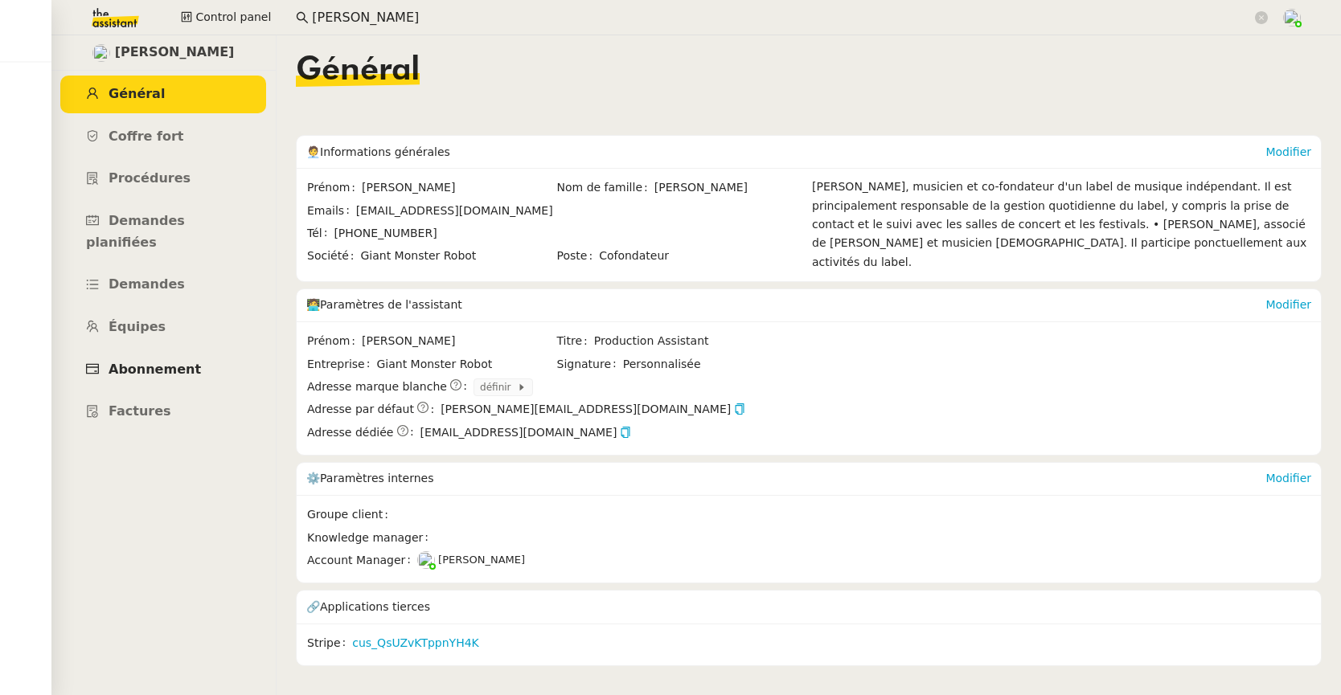
click at [168, 362] on span "Abonnement" at bounding box center [155, 369] width 92 height 15
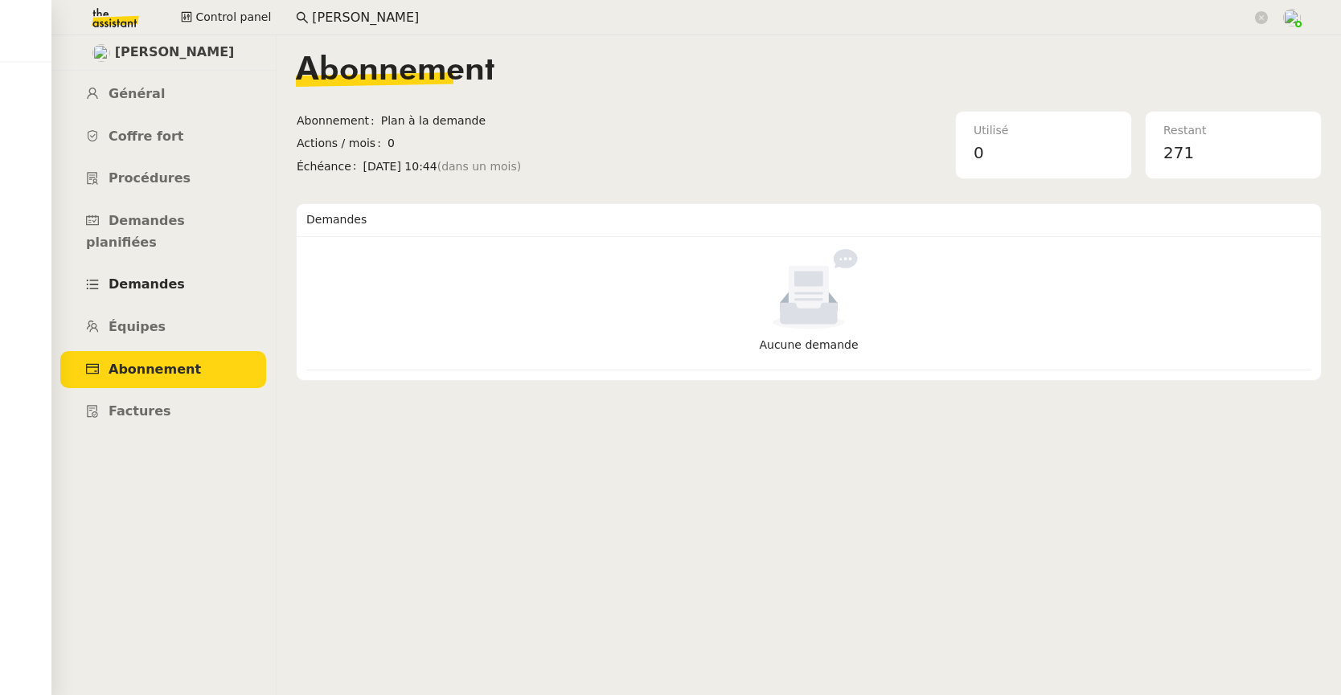
click at [149, 277] on span "Demandes" at bounding box center [147, 284] width 76 height 15
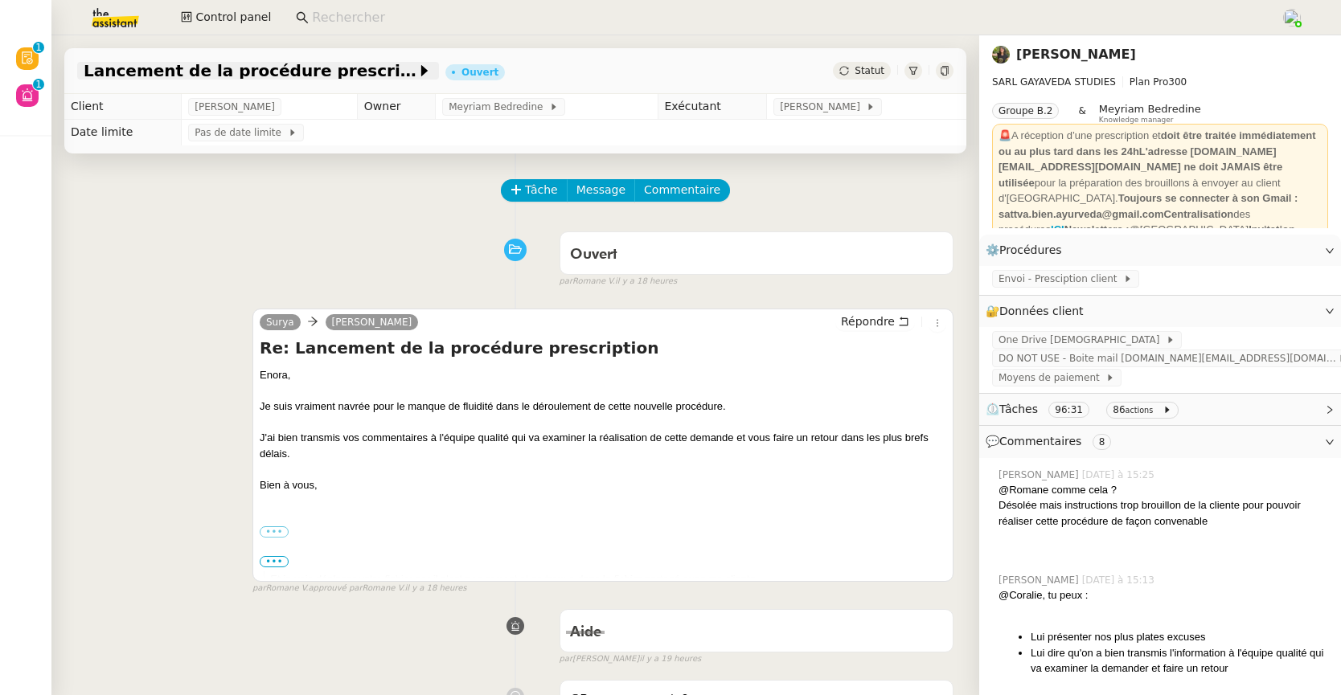
click at [291, 69] on span "Lancement de la procédure prescription" at bounding box center [250, 71] width 333 height 16
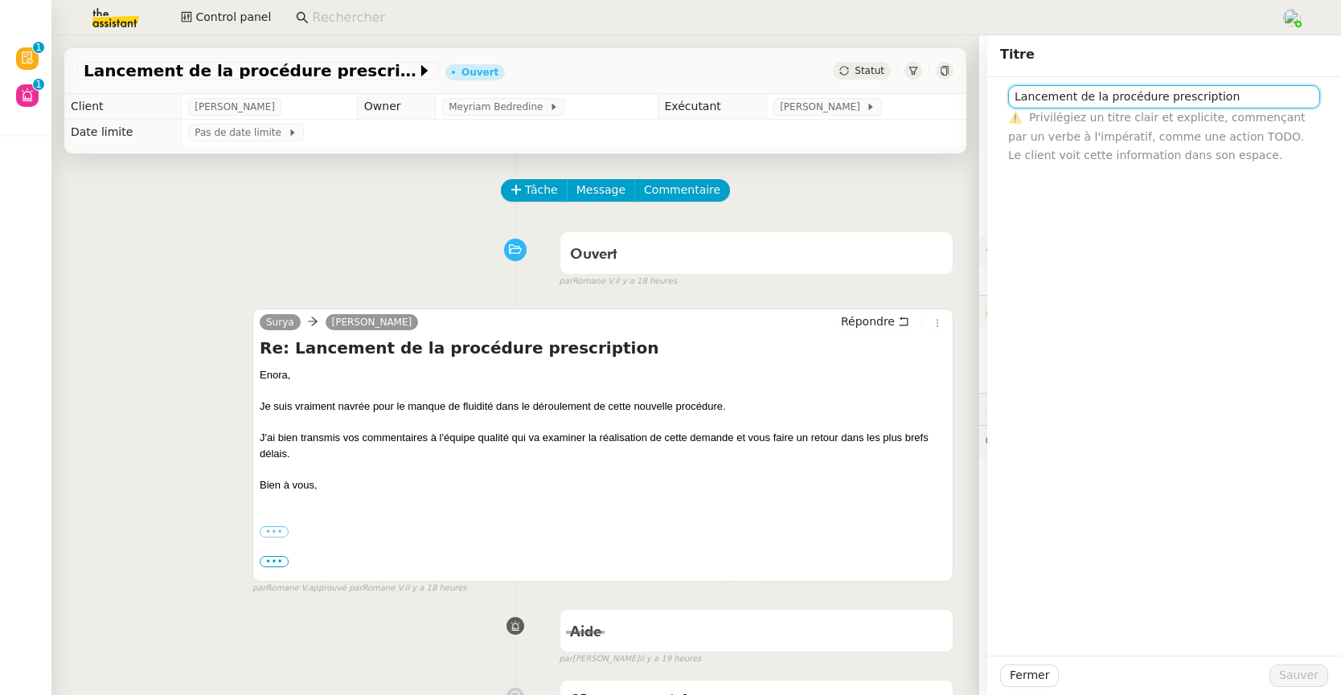
click at [1042, 96] on input "Lancement de la procédure prescription" at bounding box center [1164, 96] width 312 height 23
type input "Lancement de la procédure prescription"
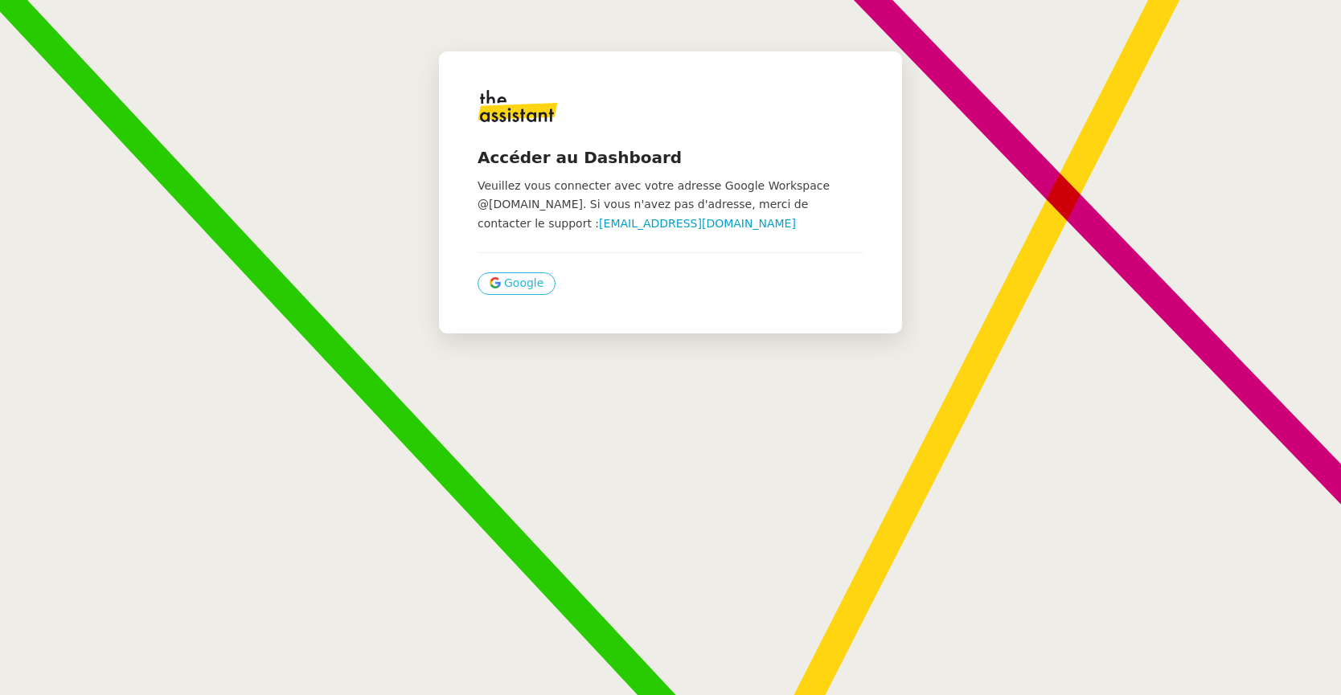
click at [504, 279] on span "Google" at bounding box center [523, 283] width 39 height 18
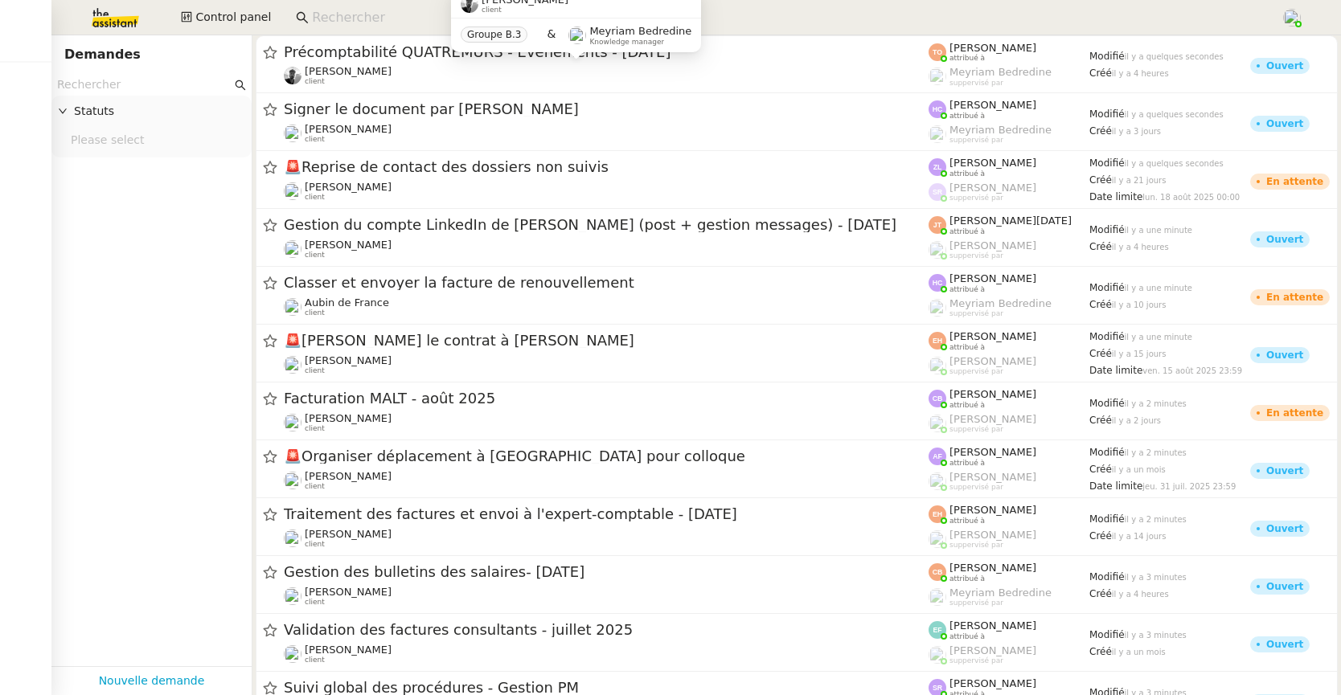
click at [343, 21] on input at bounding box center [788, 18] width 953 height 22
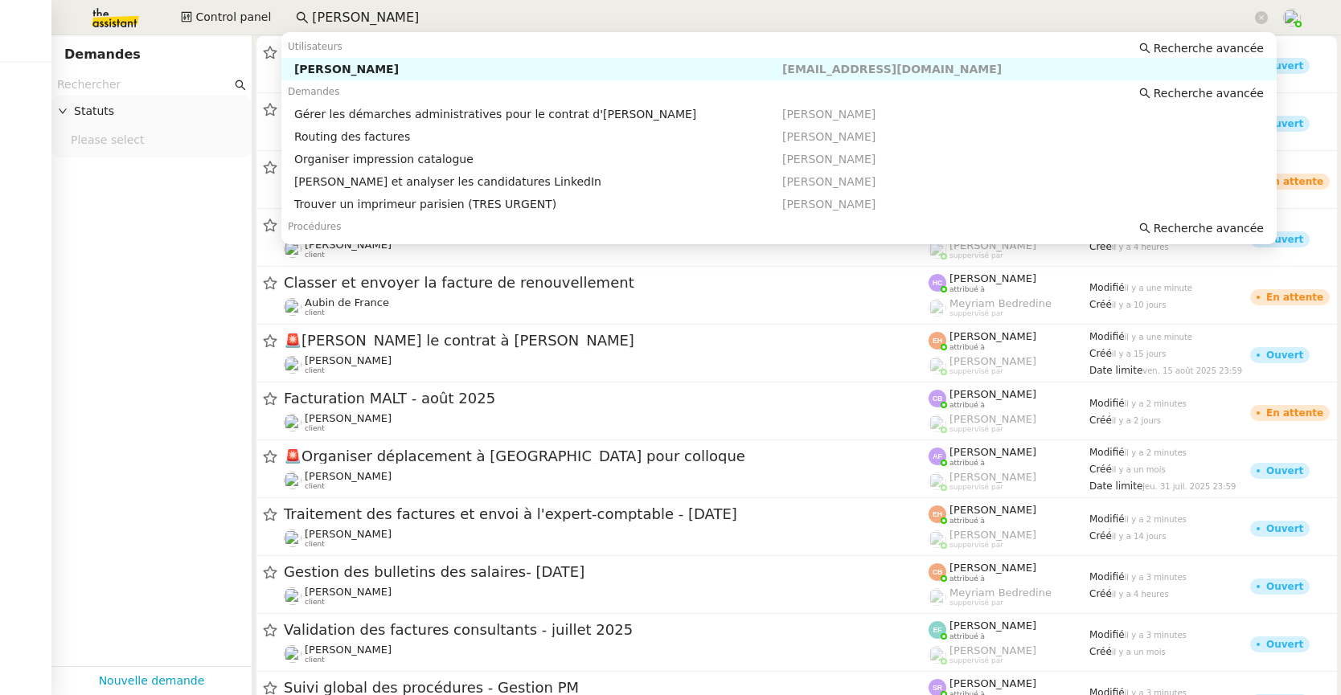
click at [371, 68] on div "[PERSON_NAME]" at bounding box center [538, 69] width 488 height 14
type input "[PERSON_NAME]"
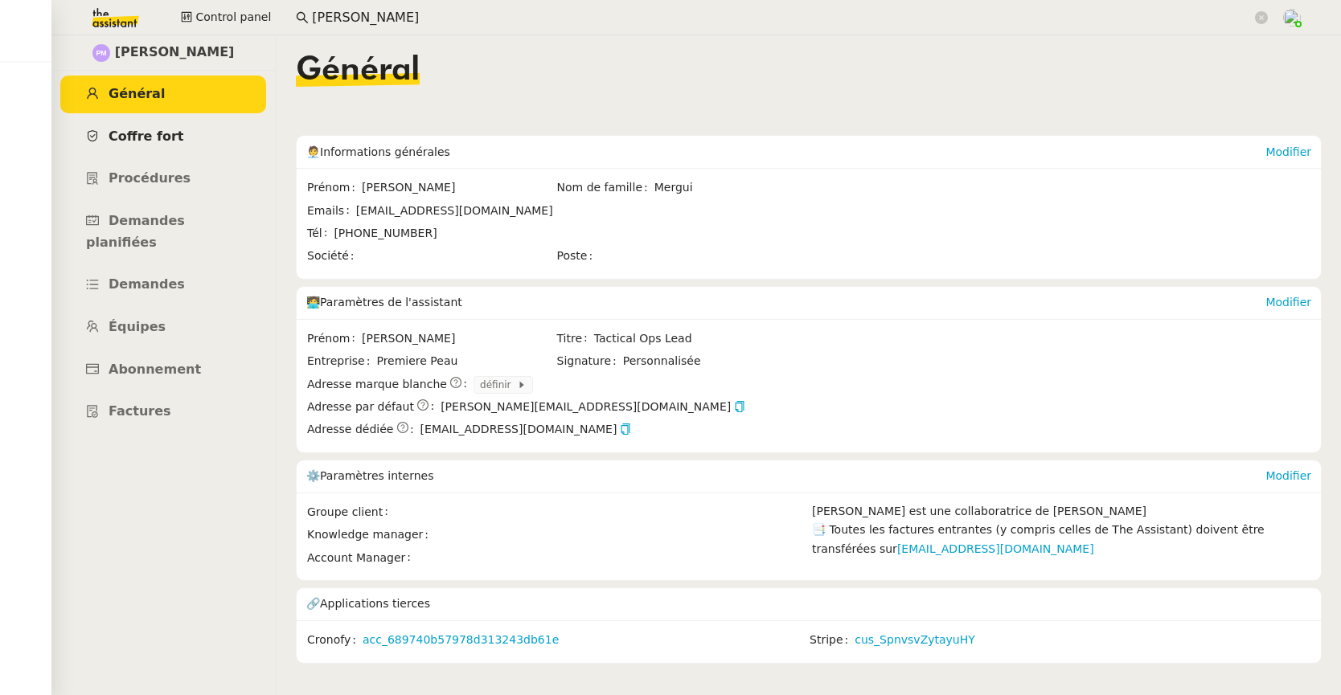
click at [137, 143] on span "Coffre fort" at bounding box center [147, 136] width 76 height 15
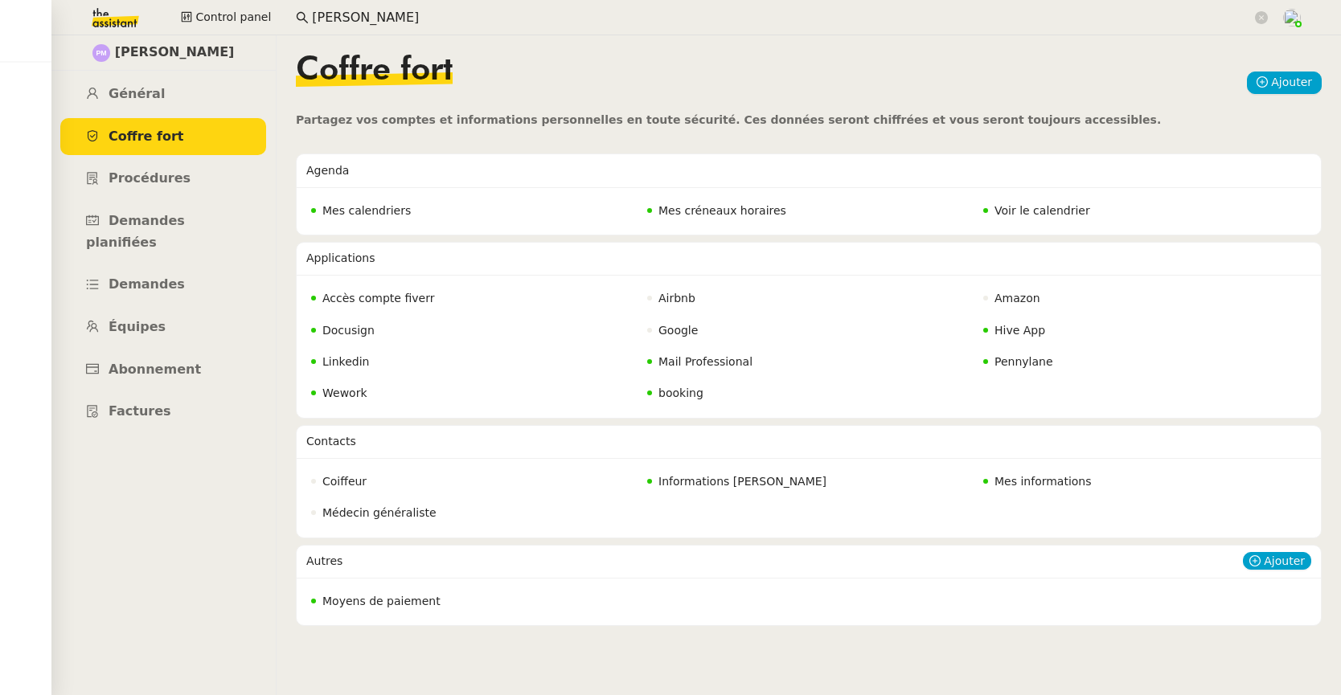
click at [392, 608] on span "Moyens de paiement" at bounding box center [381, 601] width 118 height 13
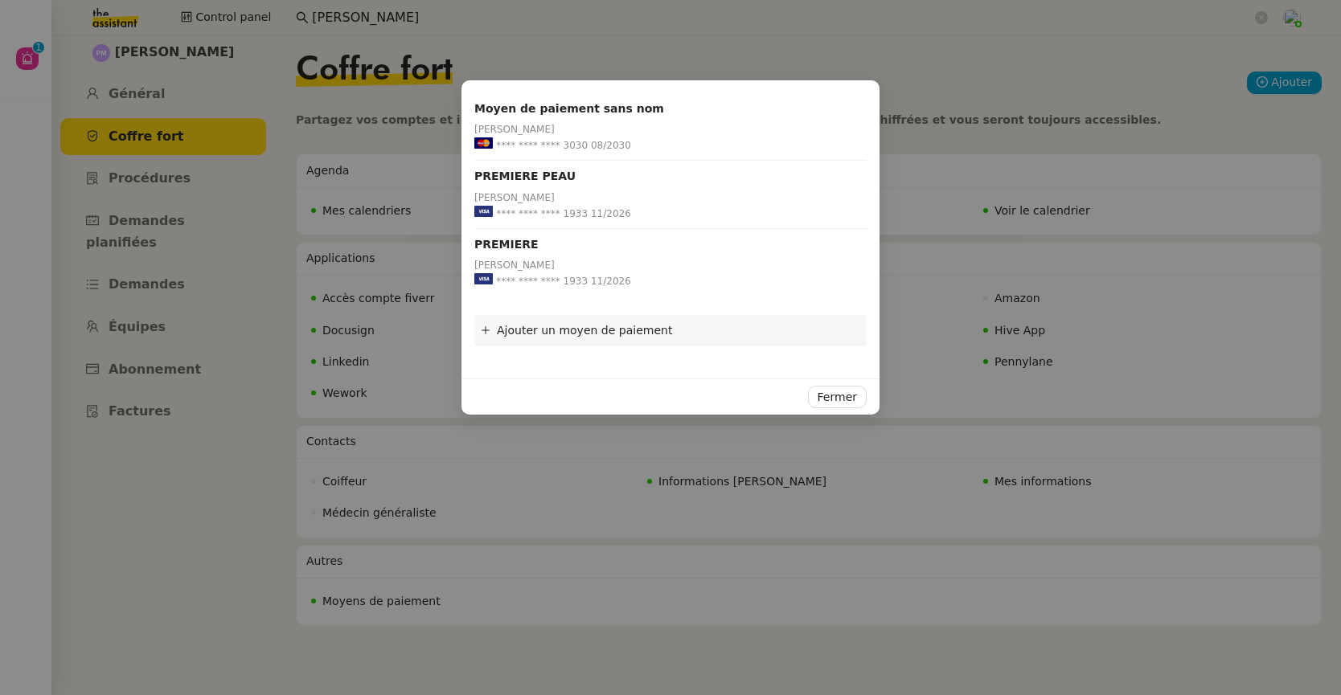
click at [164, 99] on nz-modal-container "Moyen de paiement sans nom [PERSON_NAME] **** **** **** 3030 08/2030 PREMIERE P…" at bounding box center [670, 347] width 1341 height 695
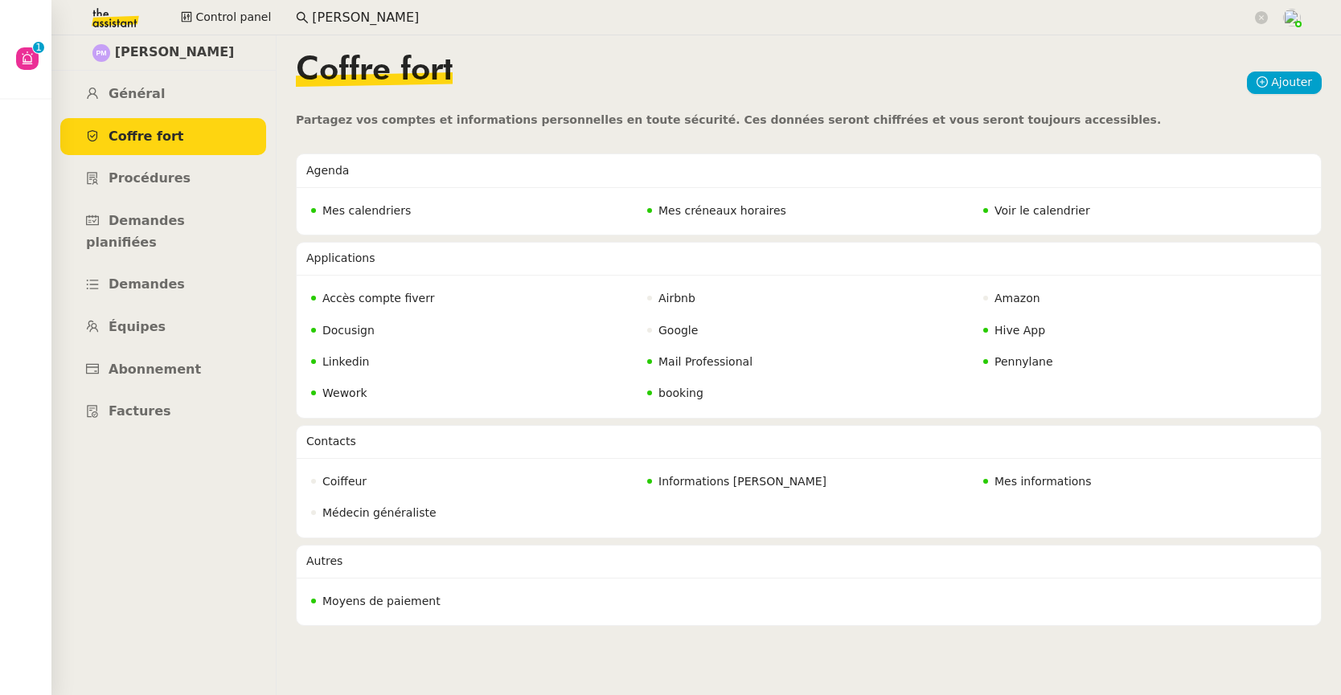
click at [137, 102] on link "Général" at bounding box center [163, 95] width 206 height 38
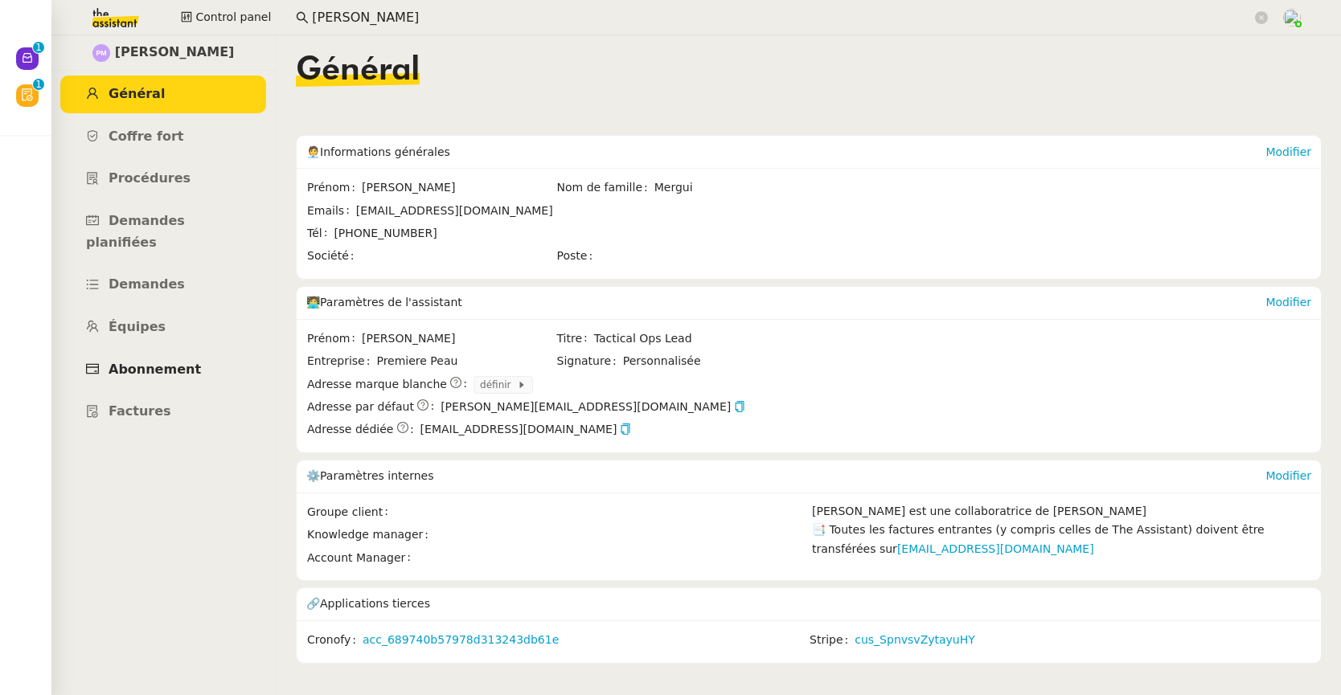
click at [133, 362] on span "Abonnement" at bounding box center [155, 369] width 92 height 15
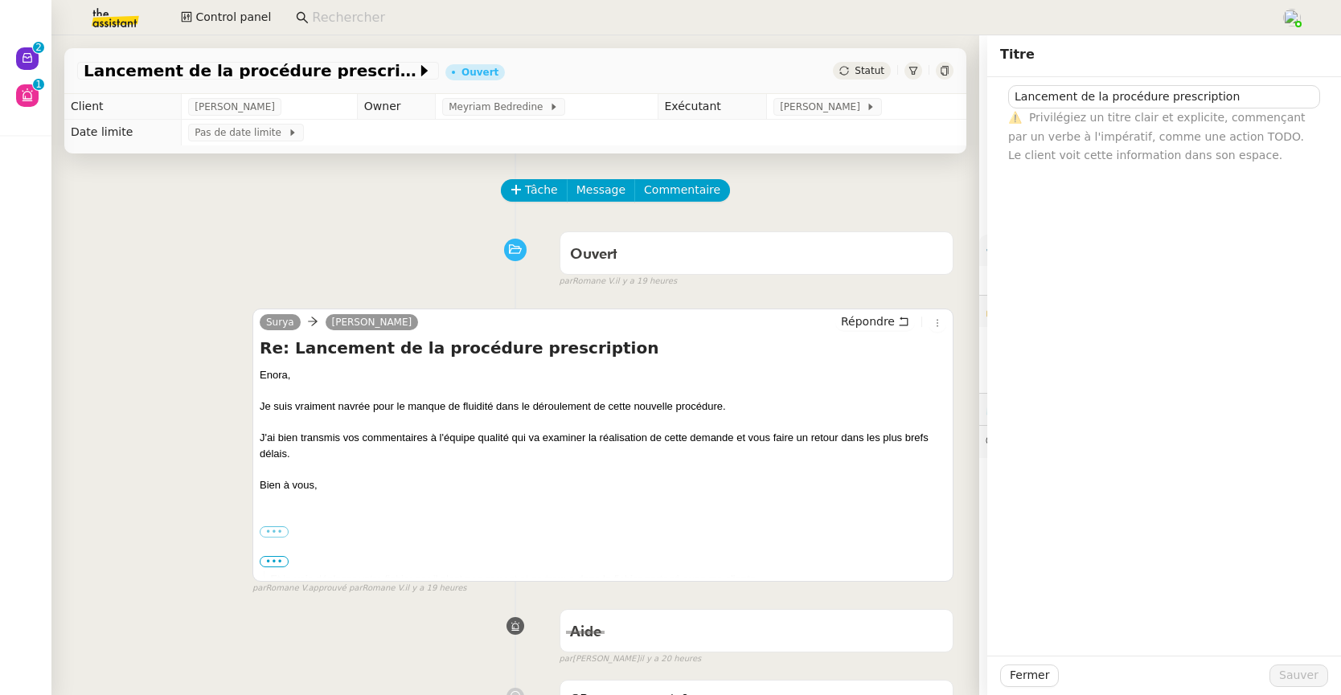
click at [318, 218] on div "Tâche Message Commentaire" at bounding box center [515, 198] width 876 height 39
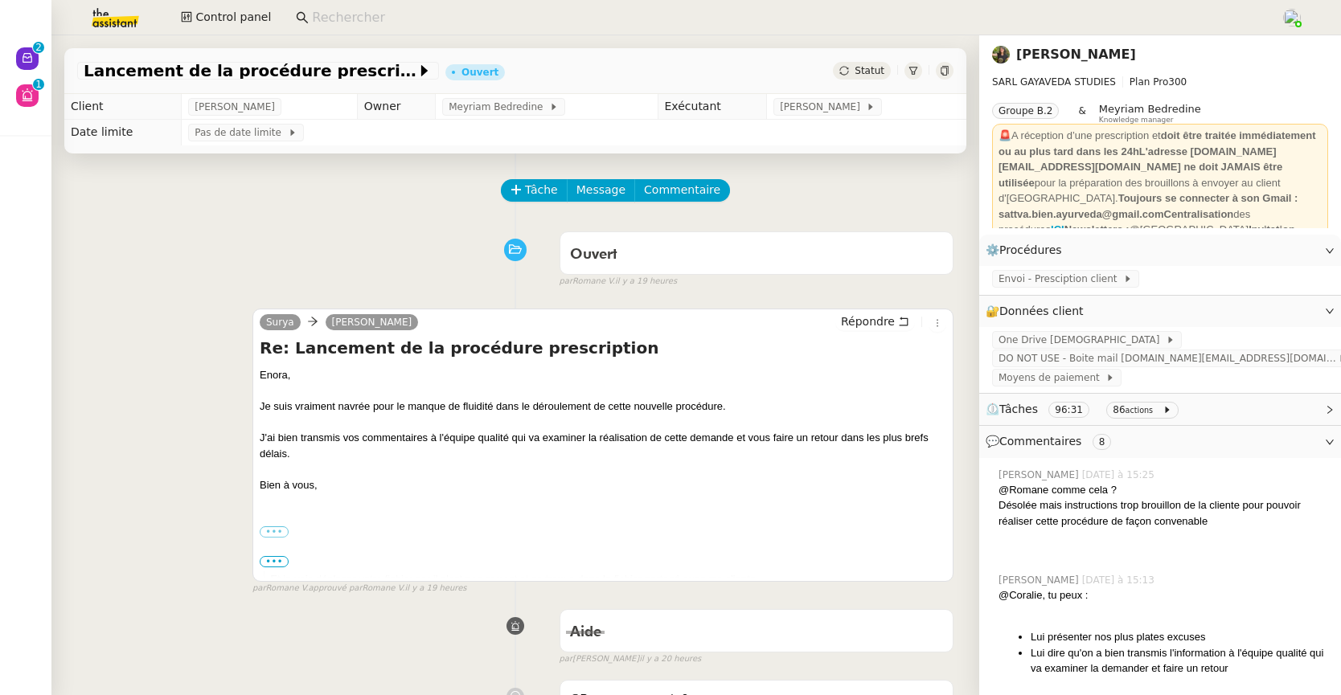
click at [358, 18] on input at bounding box center [788, 18] width 953 height 22
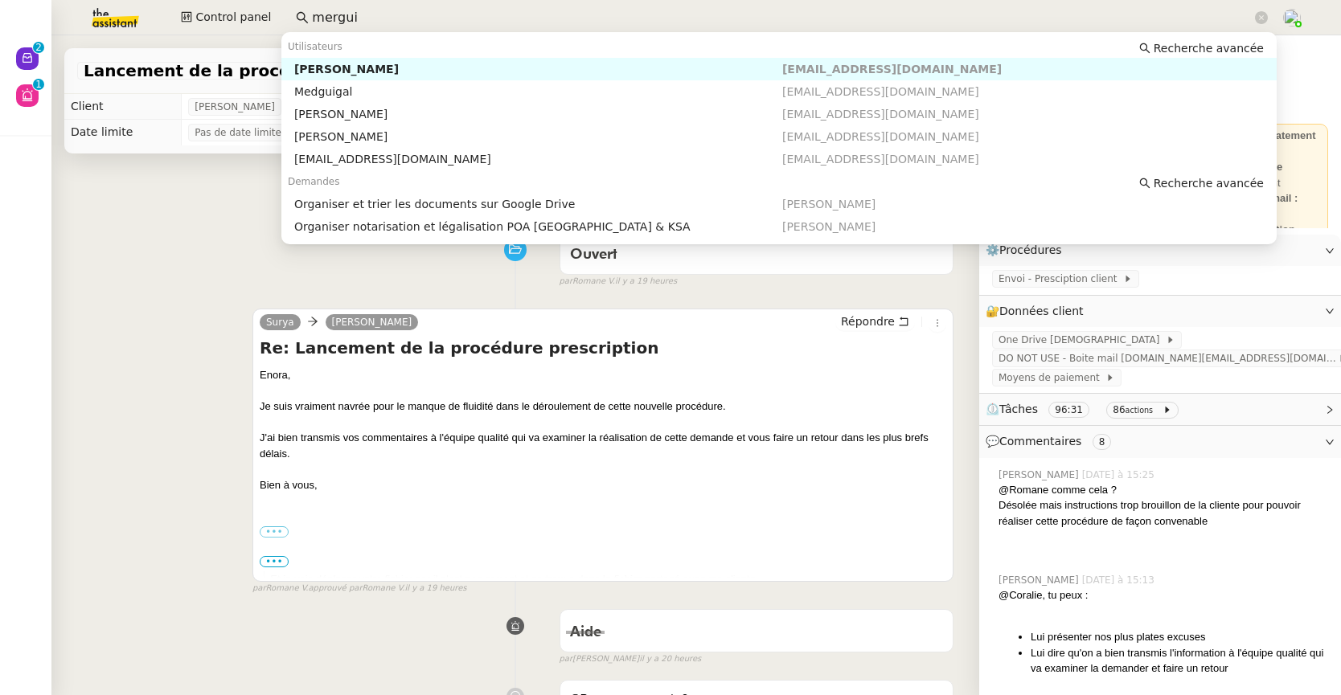
click at [360, 68] on div "[PERSON_NAME]" at bounding box center [538, 69] width 488 height 14
type input "mergui"
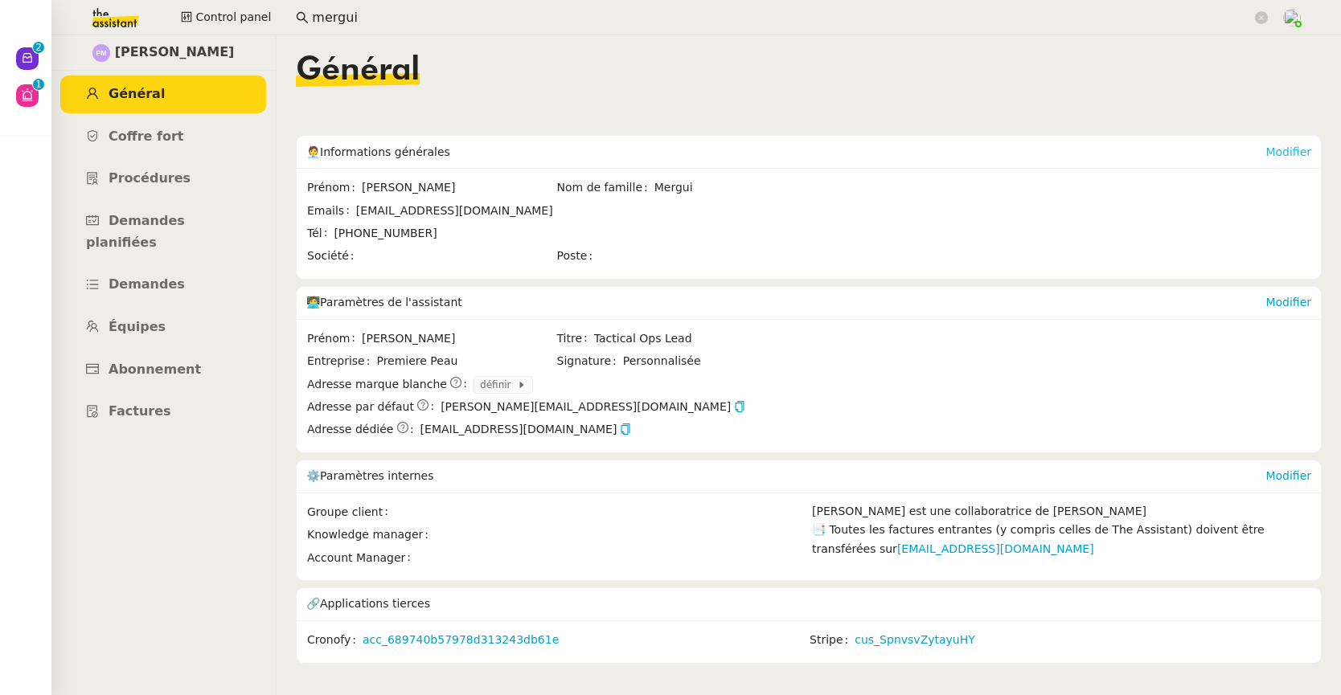
click at [1272, 150] on link "Modifier" at bounding box center [1288, 151] width 46 height 13
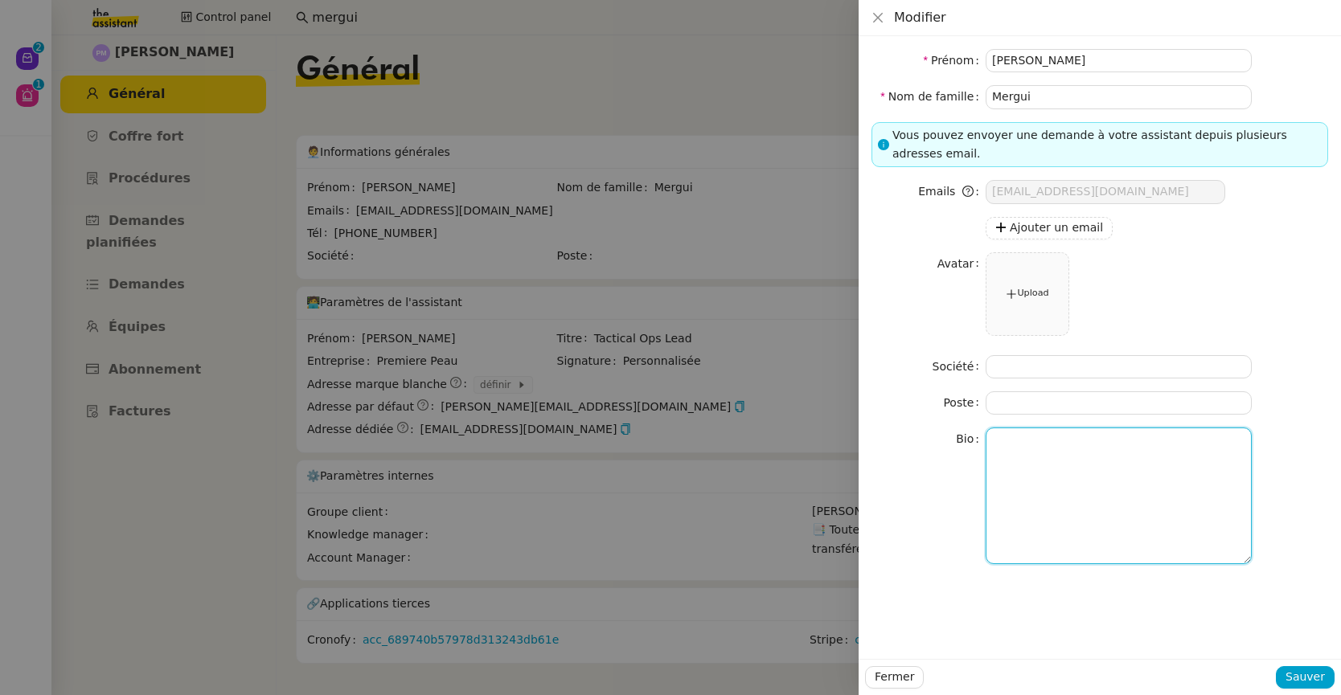
click at [1036, 448] on textarea at bounding box center [1119, 496] width 266 height 136
paste textarea "Cet été, à Paris, c’est Première Peau qui en signe la note avec le lancement de…"
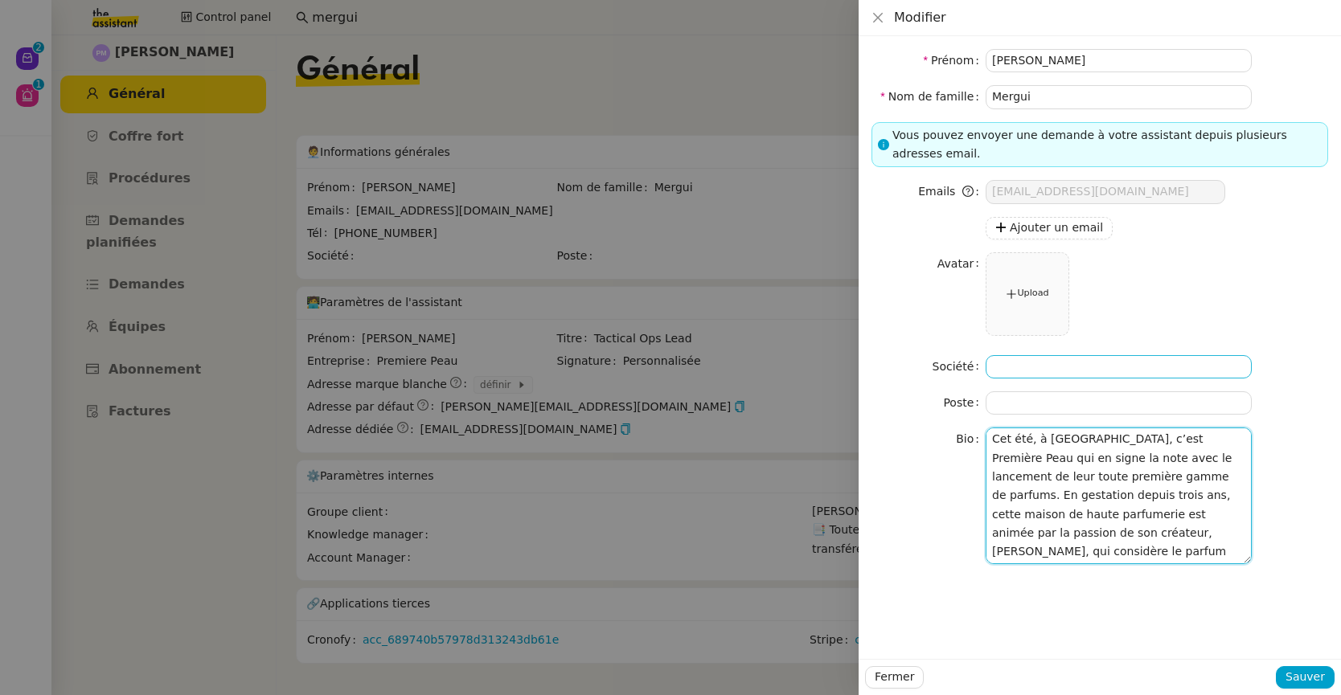
type textarea "Cet été, à Paris, c’est Première Peau qui en signe la note avec le lancement de…"
click at [1029, 367] on input at bounding box center [1119, 366] width 266 height 23
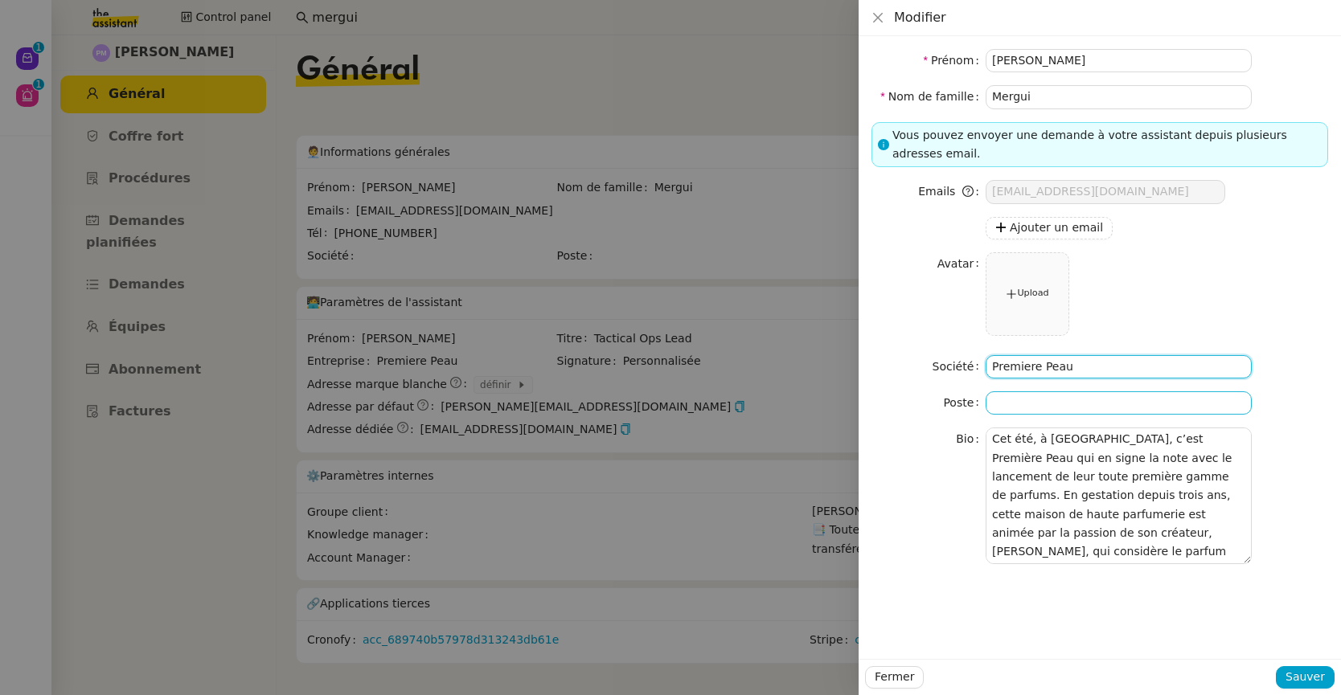
type input "Premiere Peau"
click at [1046, 412] on input at bounding box center [1119, 402] width 266 height 23
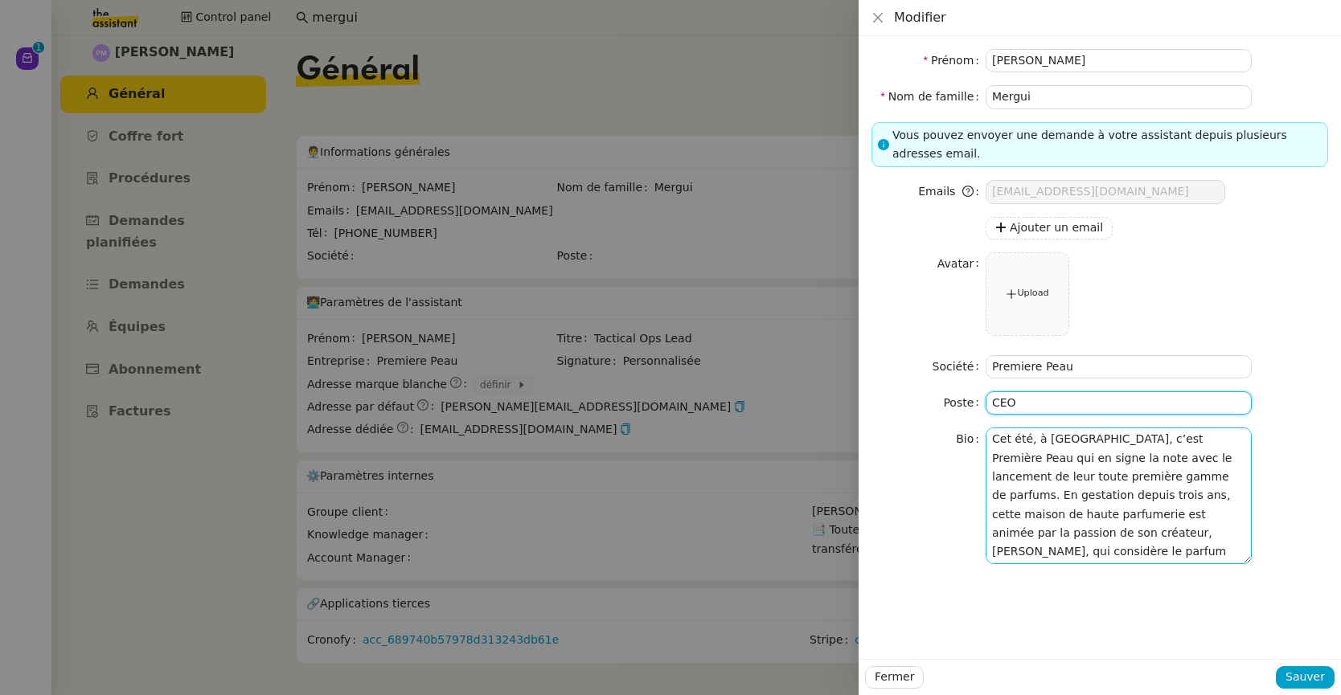
type input "CEO"
click at [1031, 438] on textarea "Cet été, à Paris, c’est Première Peau qui en signe la note avec le lancement de…" at bounding box center [1119, 496] width 266 height 136
drag, startPoint x: 1071, startPoint y: 554, endPoint x: 991, endPoint y: 423, distance: 153.3
click at [991, 423] on form "Prénom Pierre Nom de famille Mergui Vous pouvez envoyer une demande à votre ass…" at bounding box center [1099, 306] width 457 height 515
type textarea "Cet été 2025, à Paris, c’est Première Peau qui en signe la note avec le lanceme…"
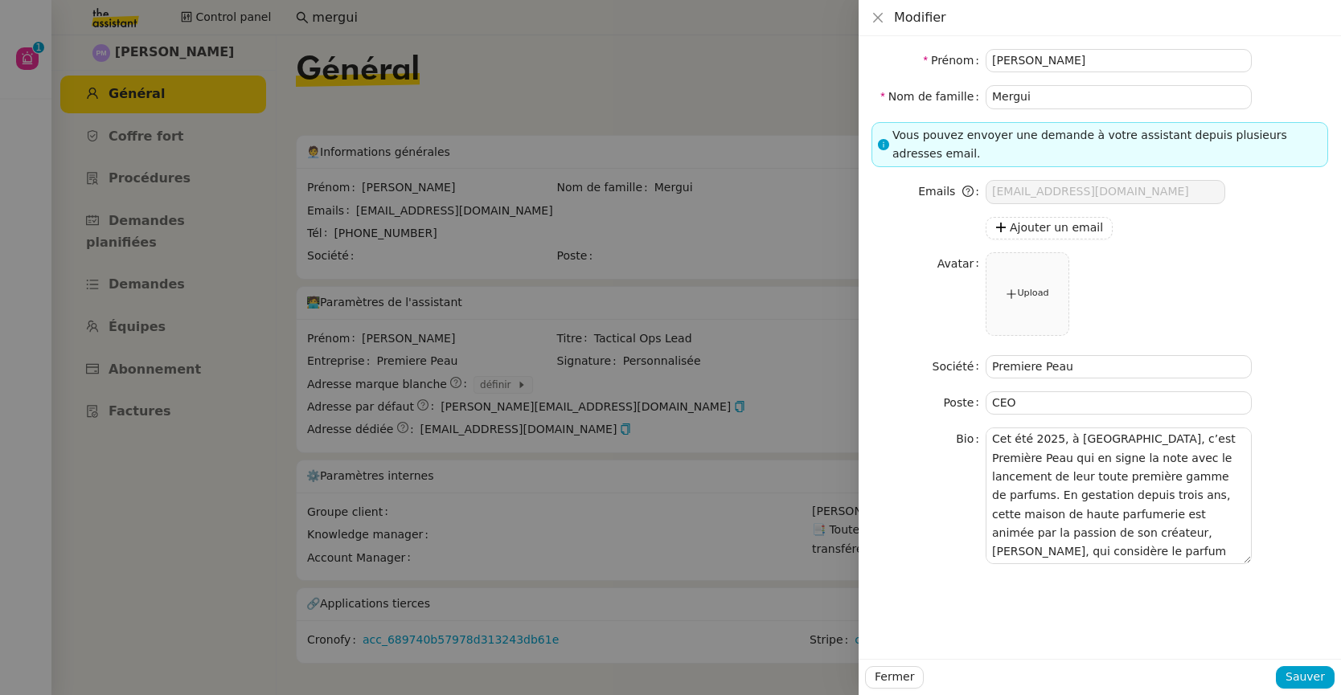
type input "Merguil"
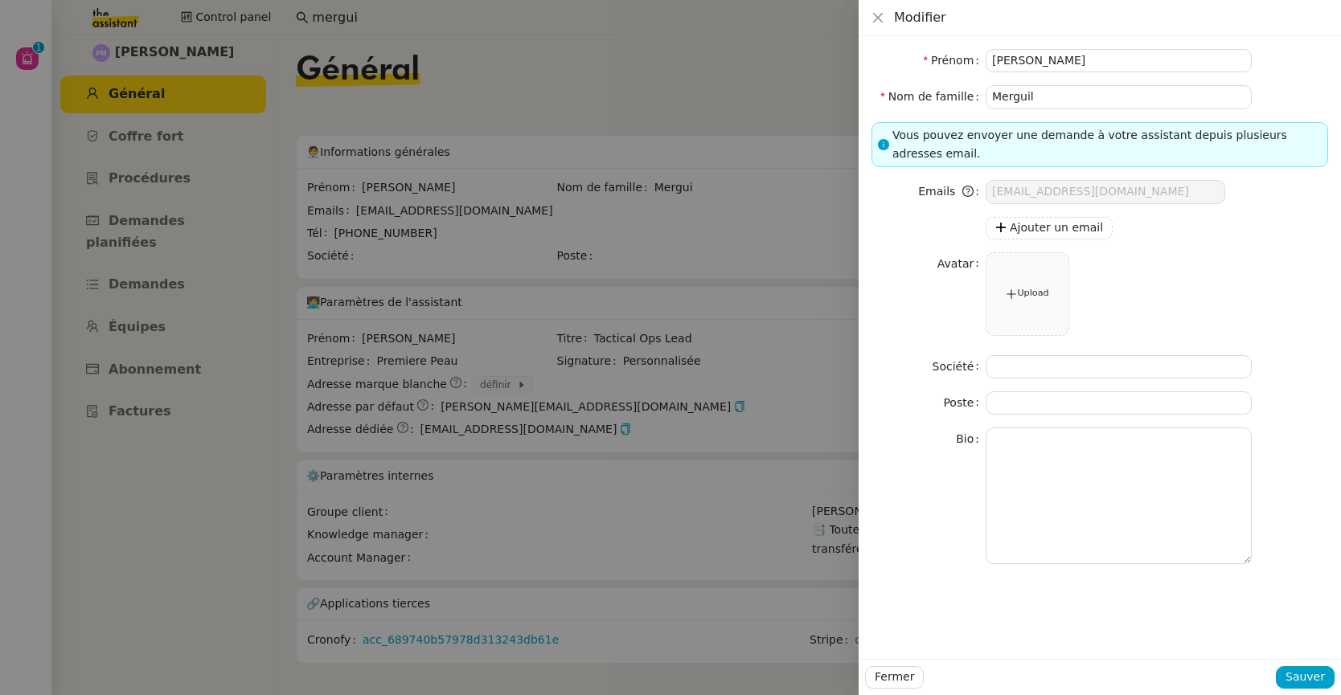
type input "Mergui"
click at [1019, 454] on textarea at bounding box center [1119, 496] width 266 height 136
paste textarea "[PERSON_NAME] est le fondateur de Première Peau, maison de haute parfumerie lan…"
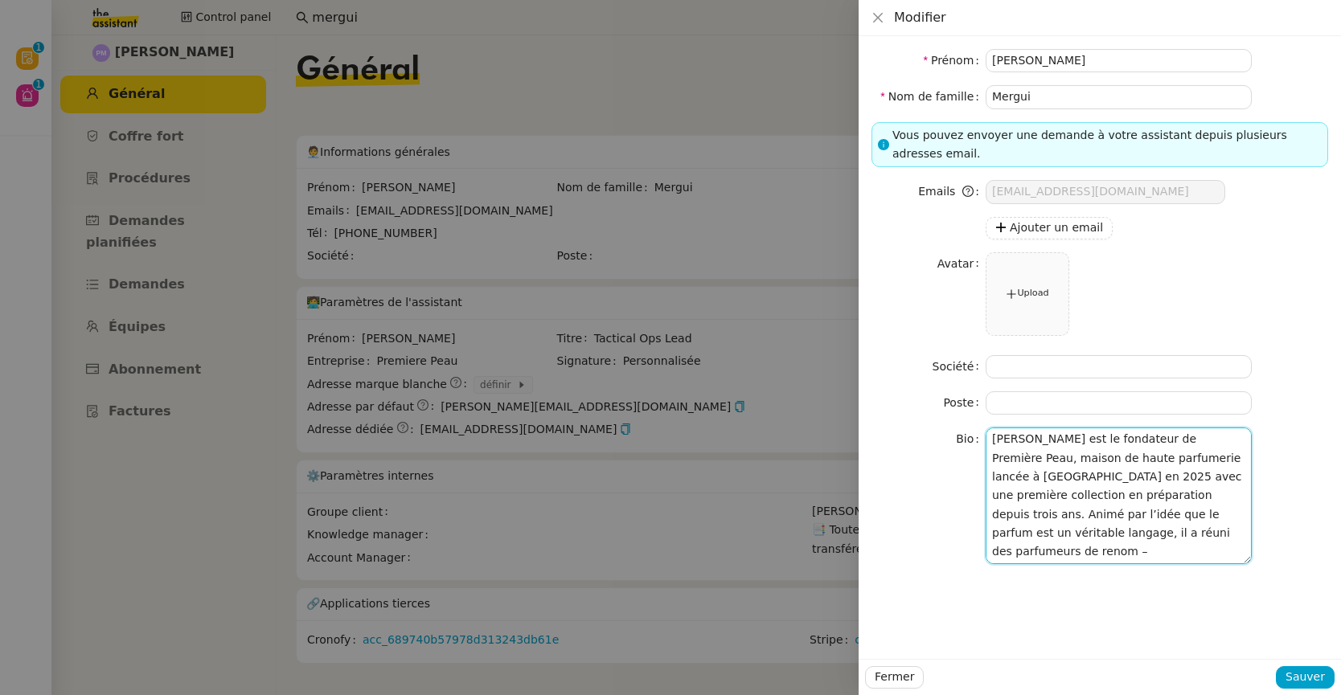
scroll to position [33, 0]
type textarea "[PERSON_NAME] est le fondateur de Première Peau, maison de haute parfumerie lan…"
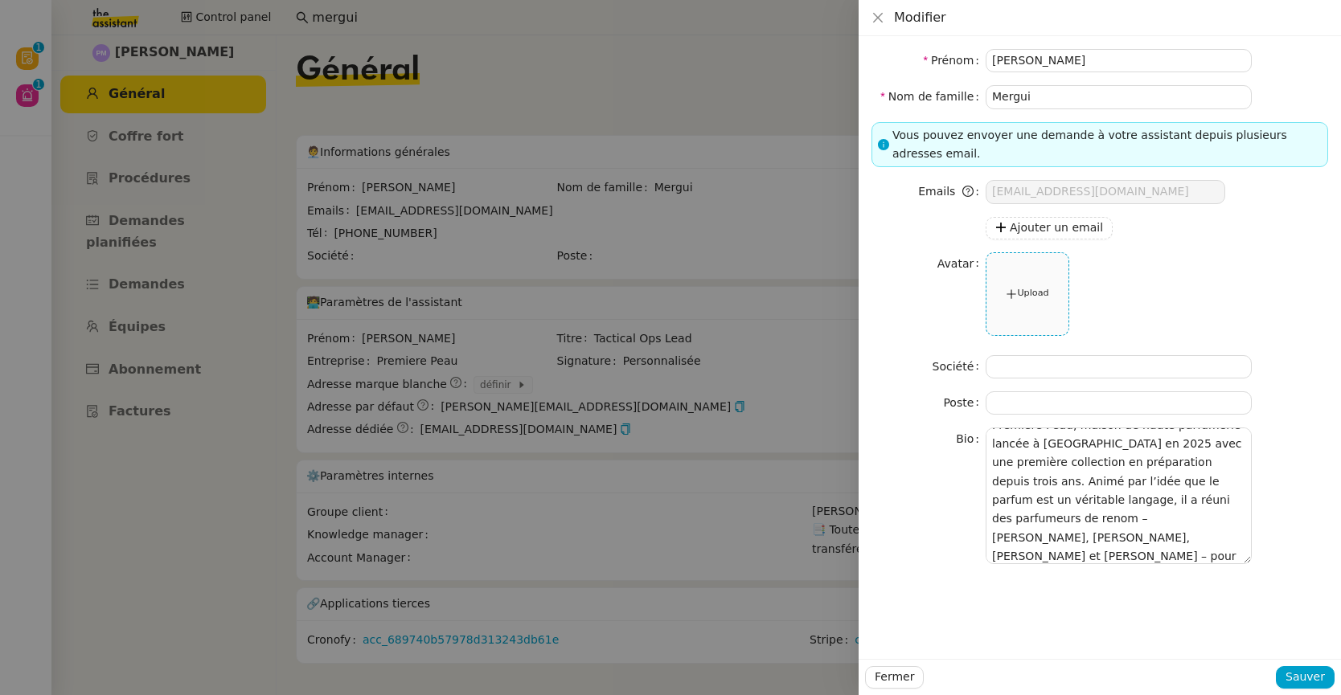
click at [1018, 302] on div "Upload" at bounding box center [1027, 294] width 82 height 82
click at [1032, 279] on div "Upload" at bounding box center [1027, 294] width 82 height 82
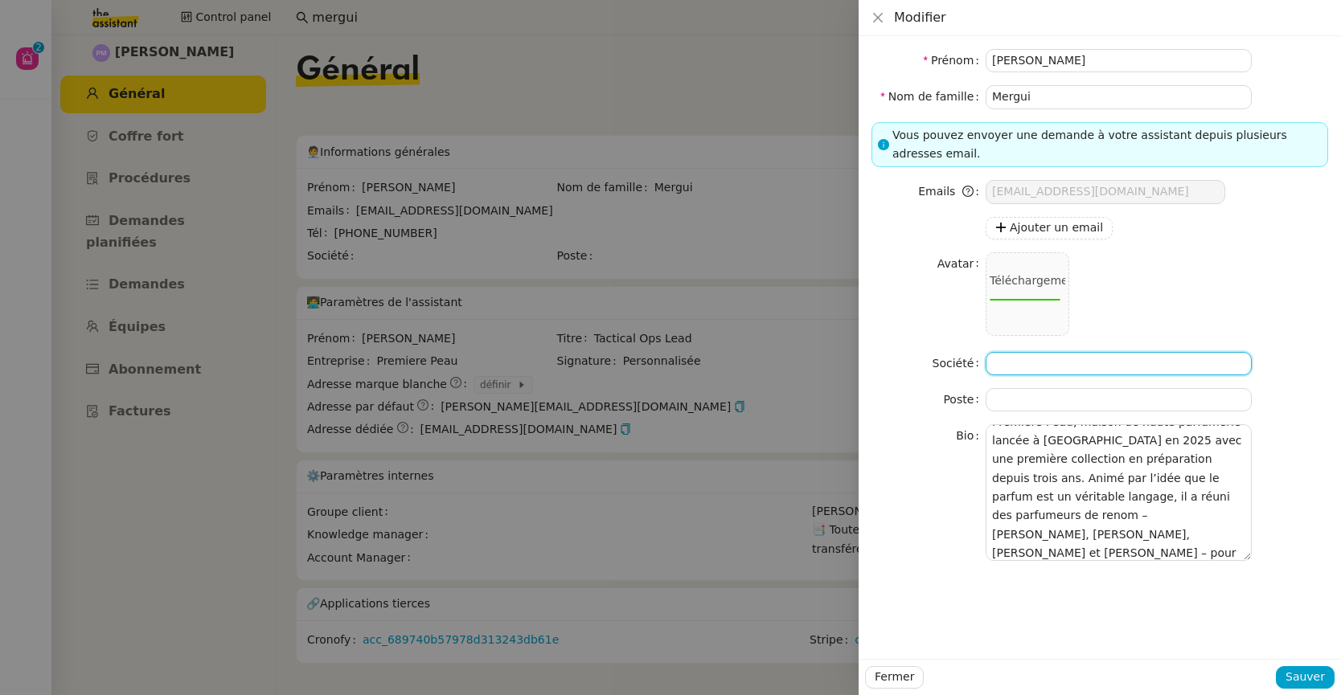
click at [1040, 363] on input at bounding box center [1119, 363] width 266 height 23
type input "Première Peau"
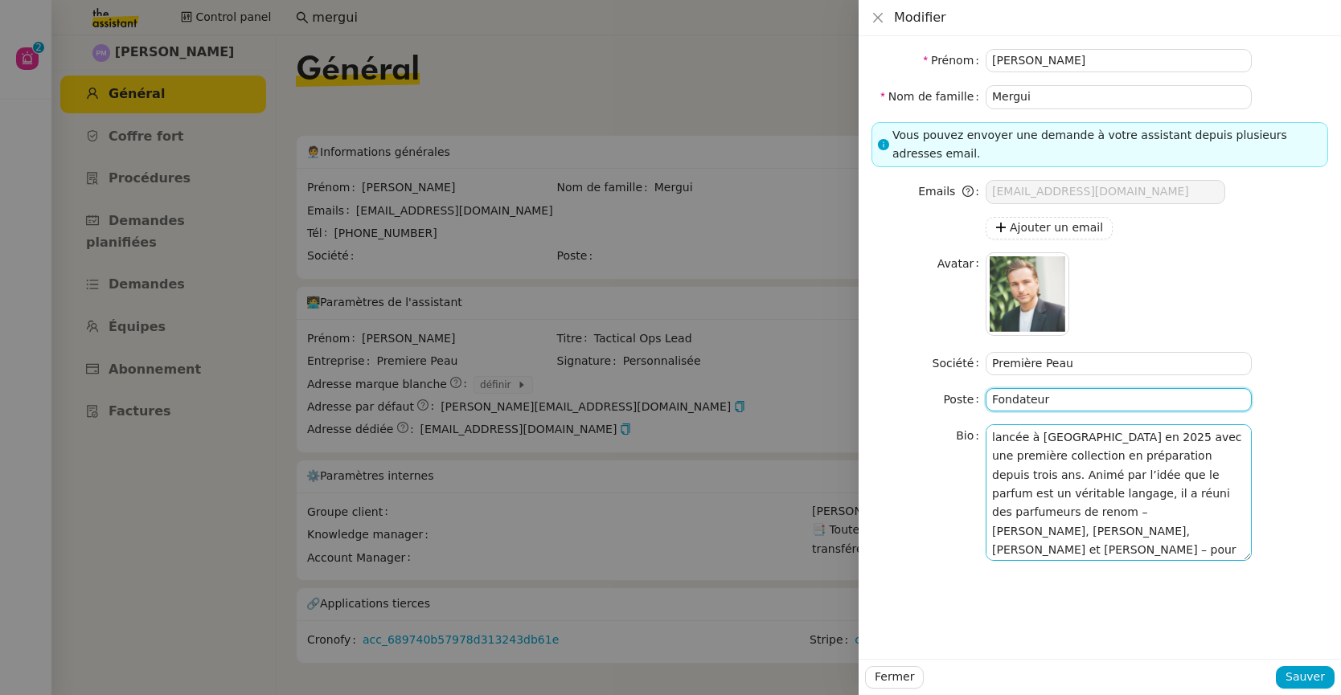
scroll to position [37, 0]
type input "Fondateur"
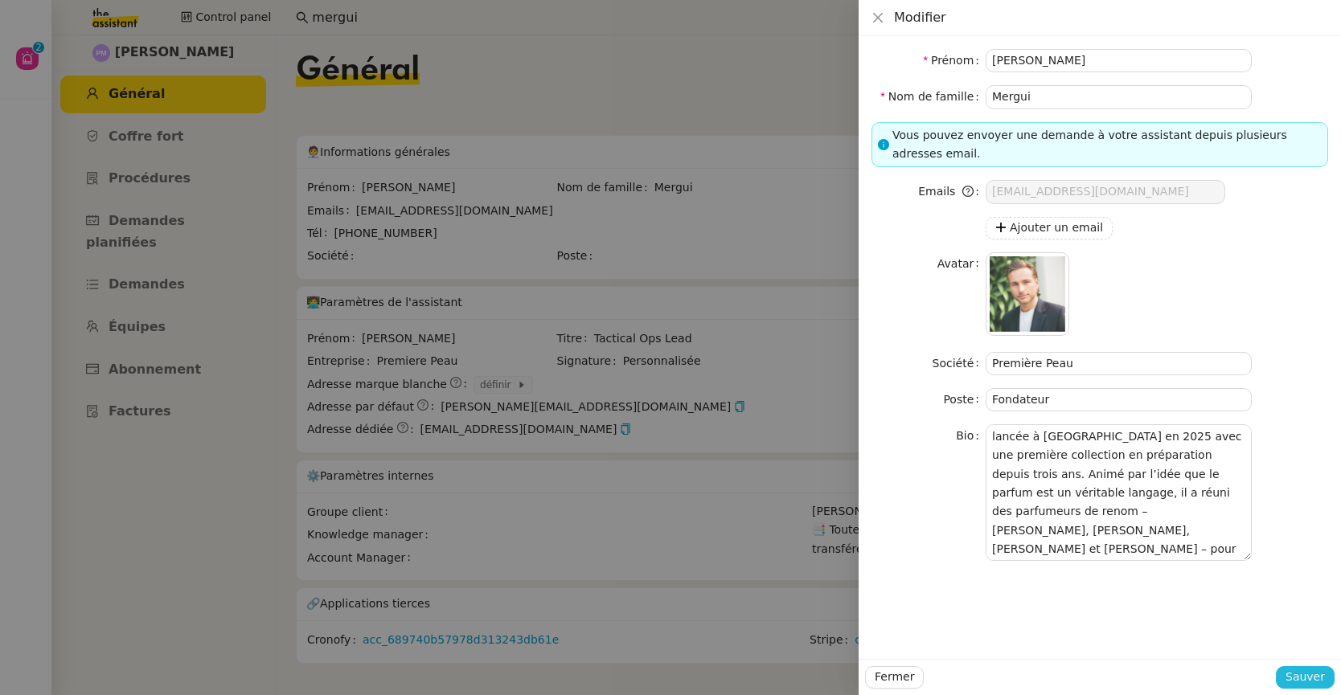
click at [1309, 677] on span "Sauver" at bounding box center [1304, 677] width 39 height 18
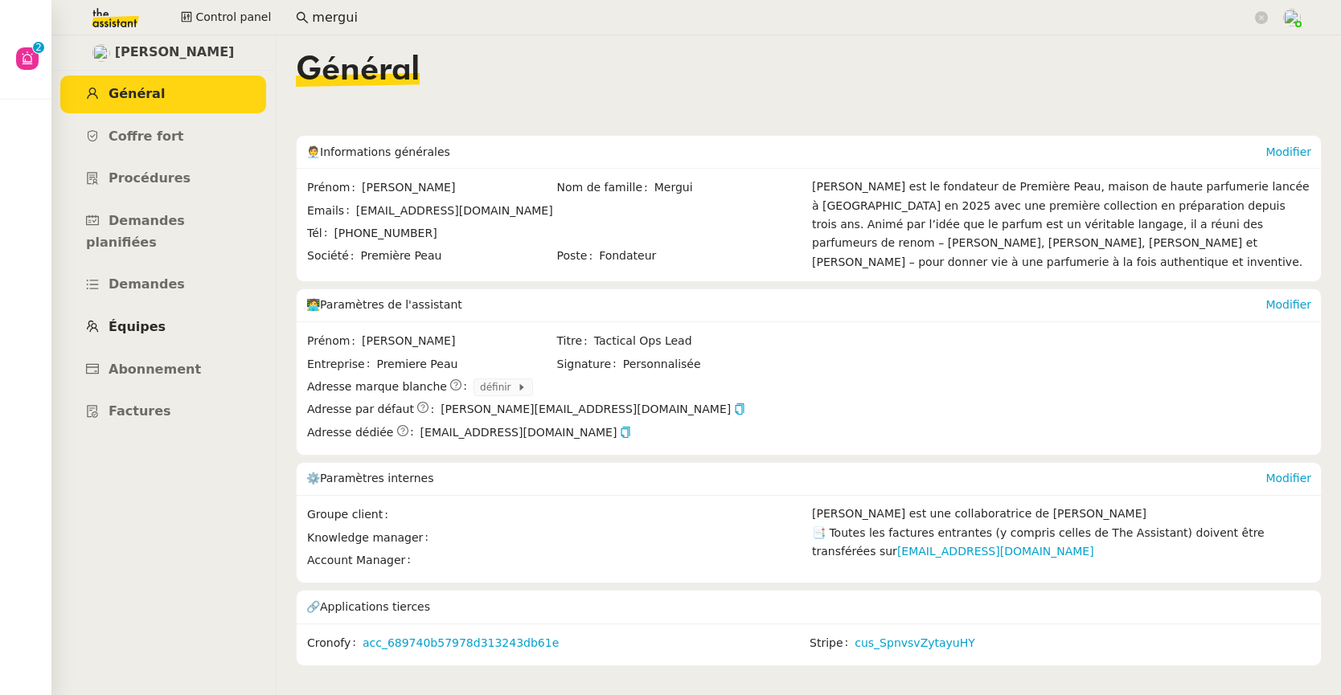
click at [140, 319] on span "Équipes" at bounding box center [137, 326] width 57 height 15
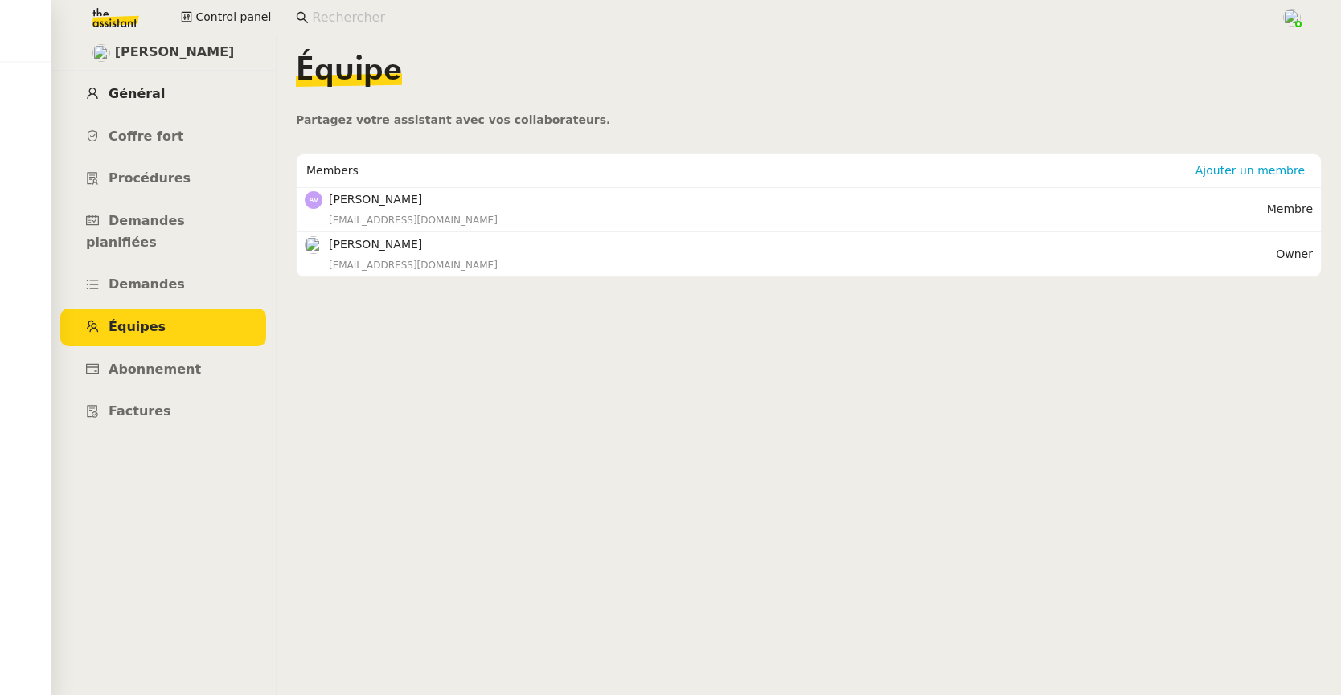
click at [120, 88] on span "Général" at bounding box center [137, 93] width 56 height 15
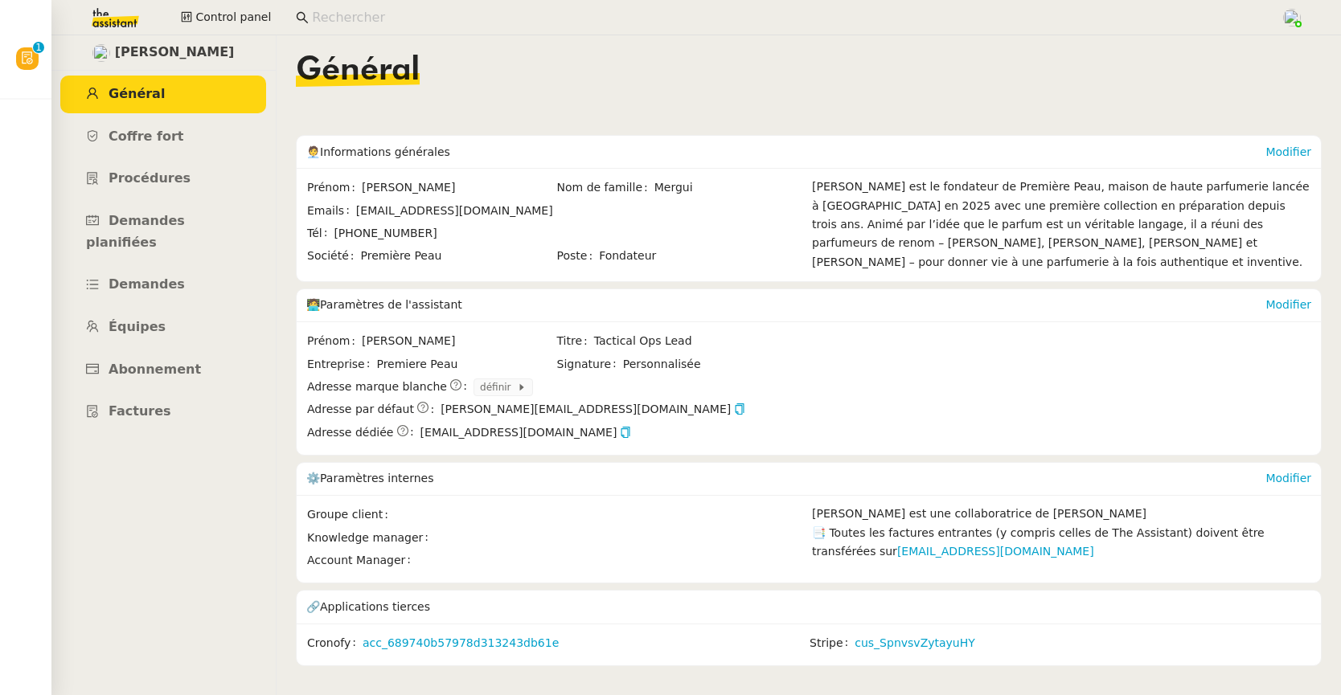
click at [427, 18] on input at bounding box center [788, 18] width 953 height 22
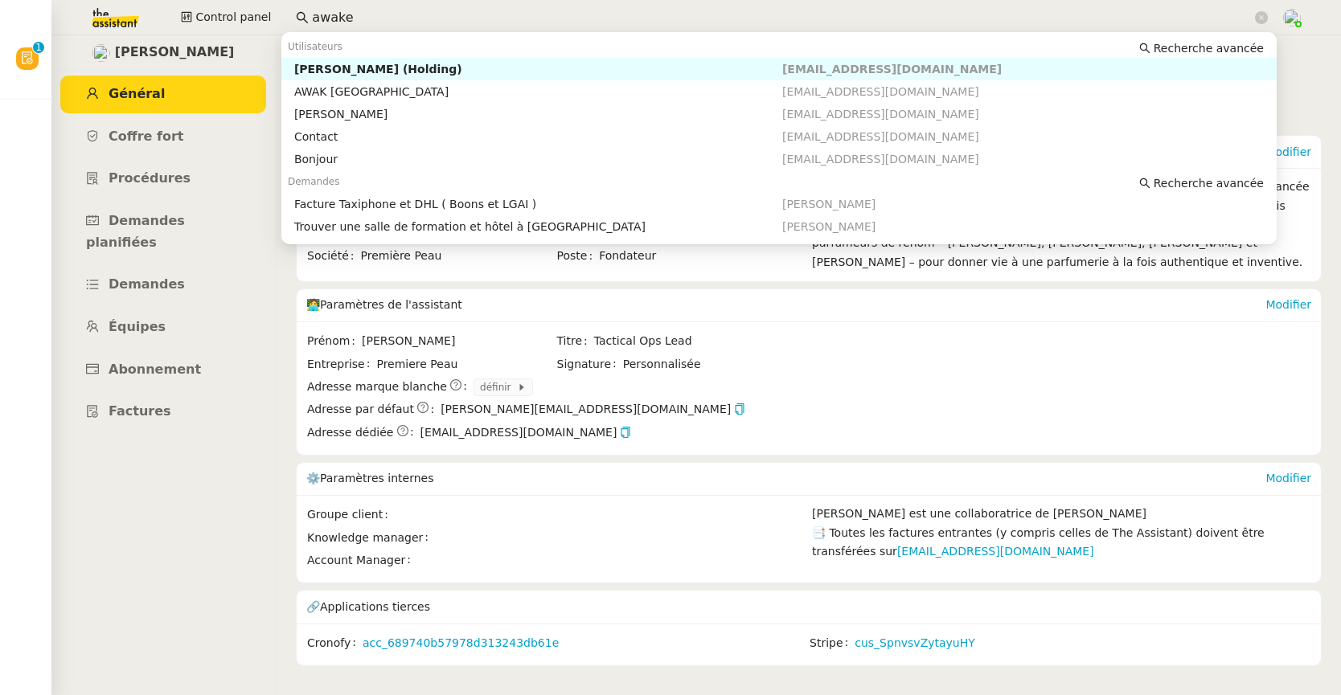
click at [428, 62] on div "[PERSON_NAME] (Holding)" at bounding box center [538, 69] width 488 height 14
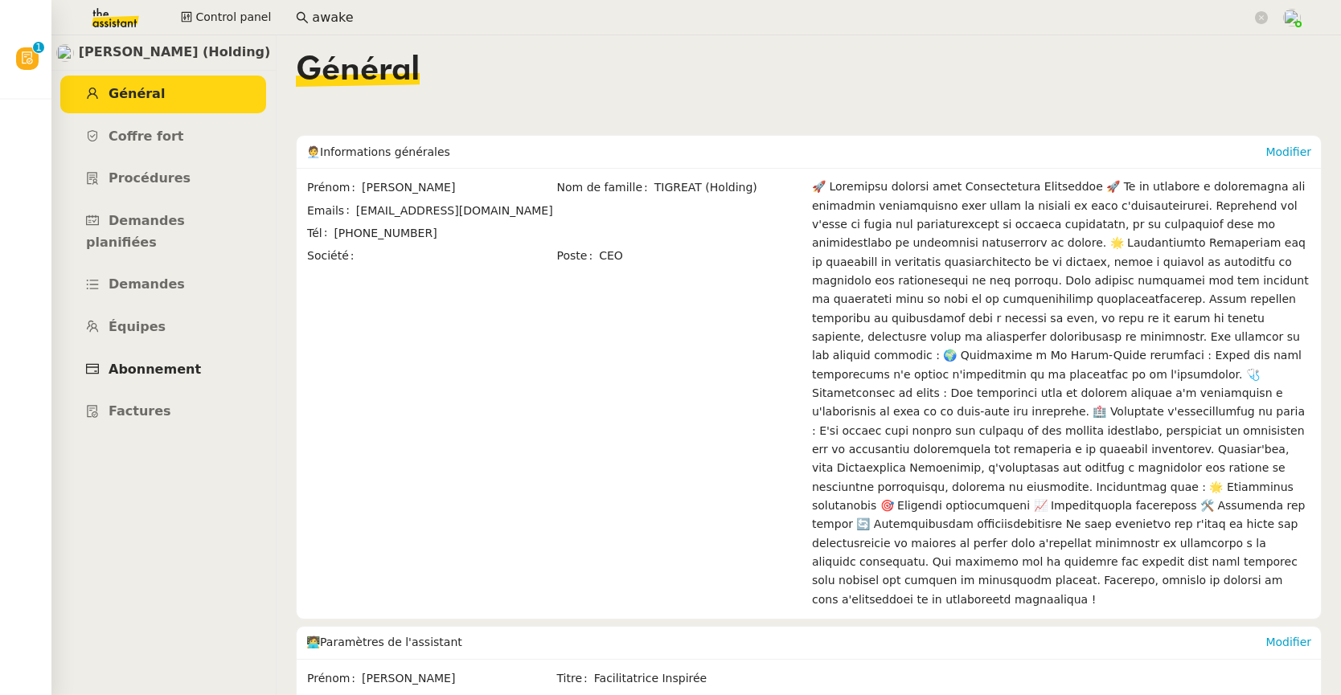
click at [152, 362] on span "Abonnement" at bounding box center [155, 369] width 92 height 15
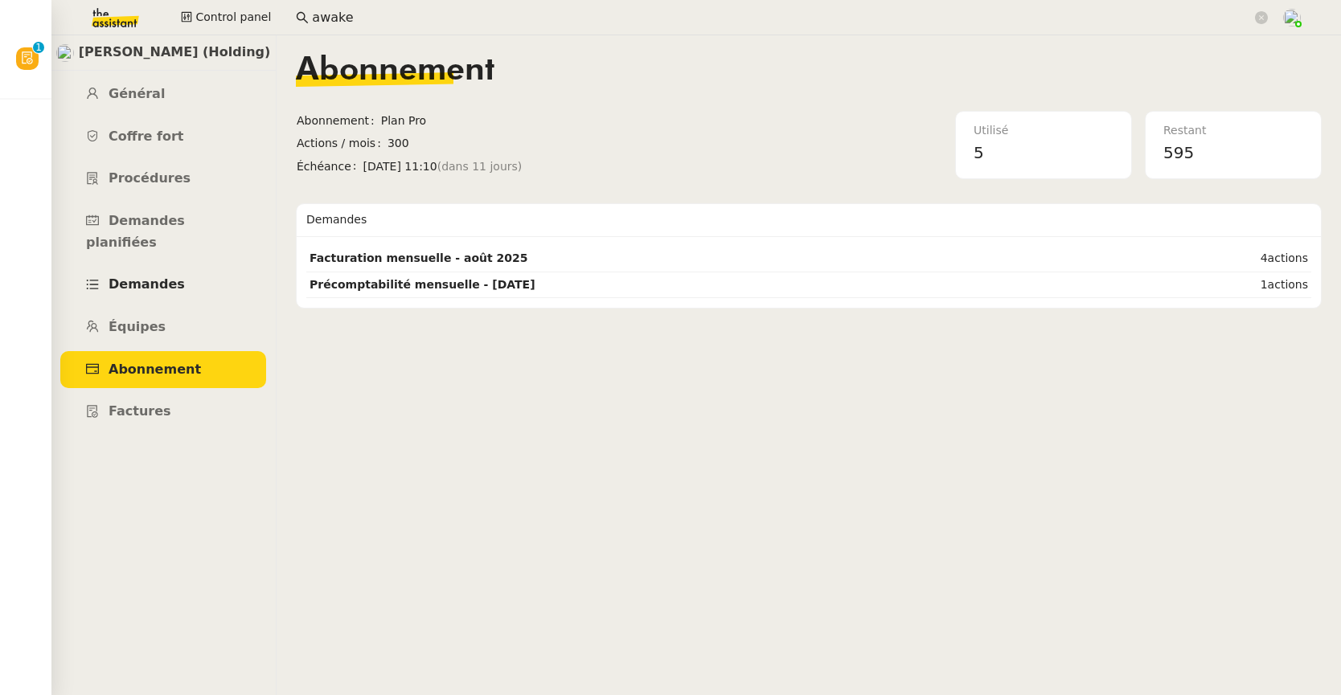
click at [159, 277] on span "Demandes" at bounding box center [147, 284] width 76 height 15
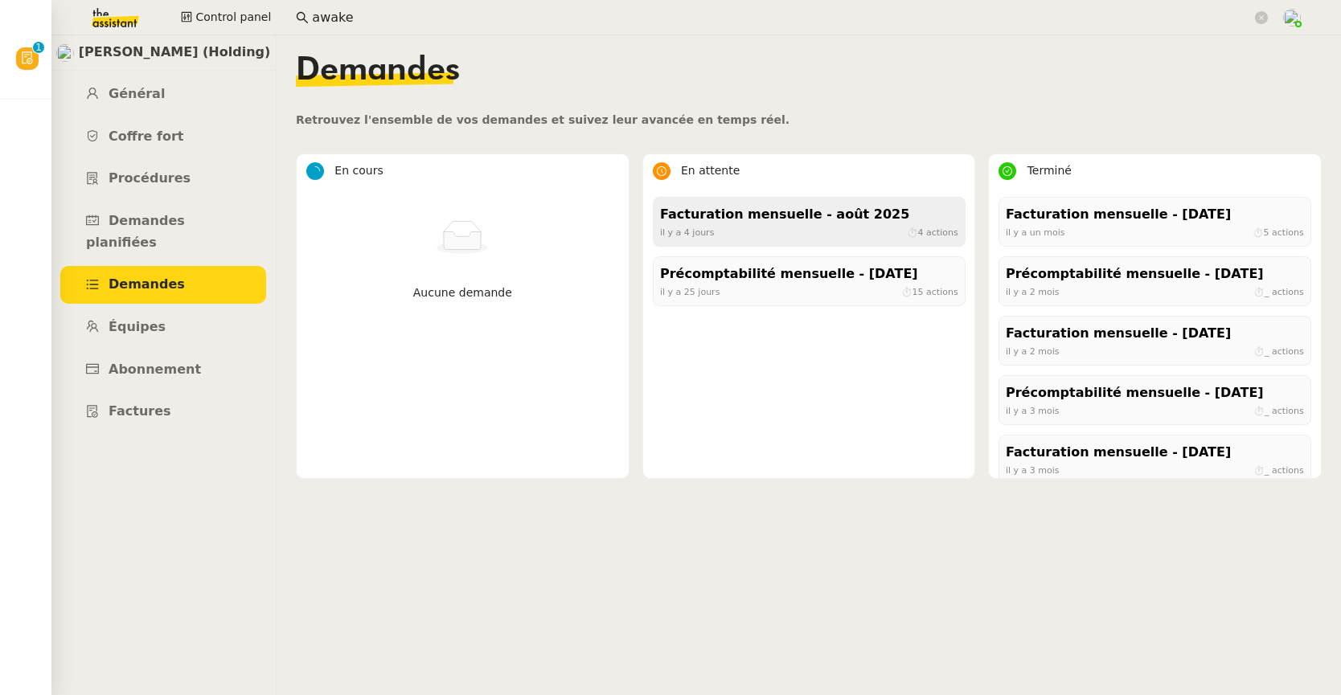
click at [800, 222] on div "Facturation mensuelle - août 2025" at bounding box center [809, 215] width 298 height 22
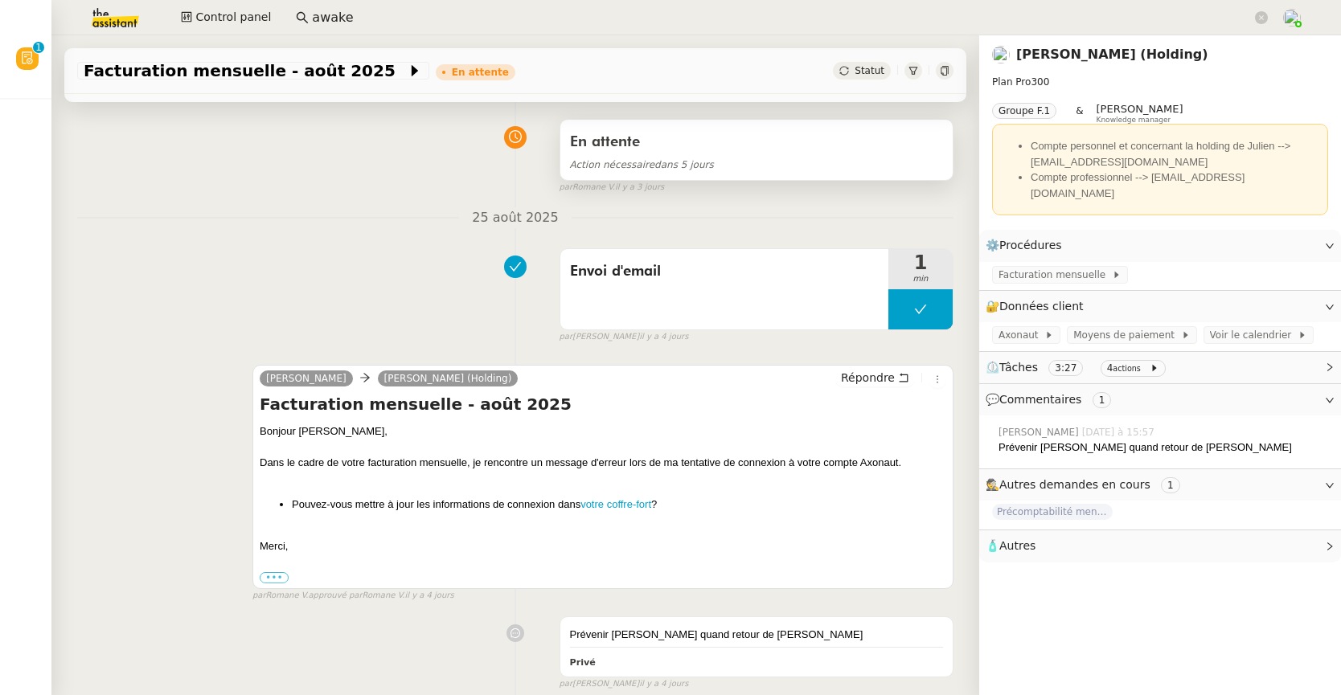
scroll to position [125, 0]
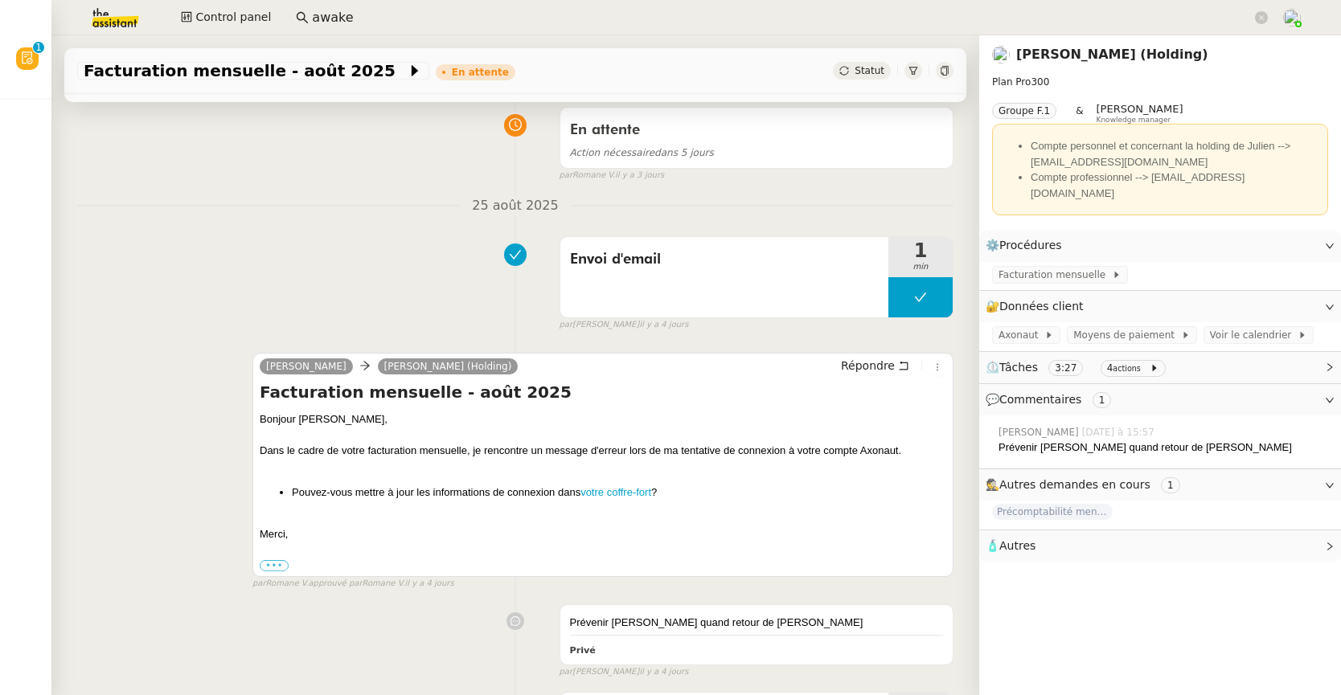
click at [1044, 57] on link "[PERSON_NAME] (Holding)" at bounding box center [1112, 54] width 192 height 15
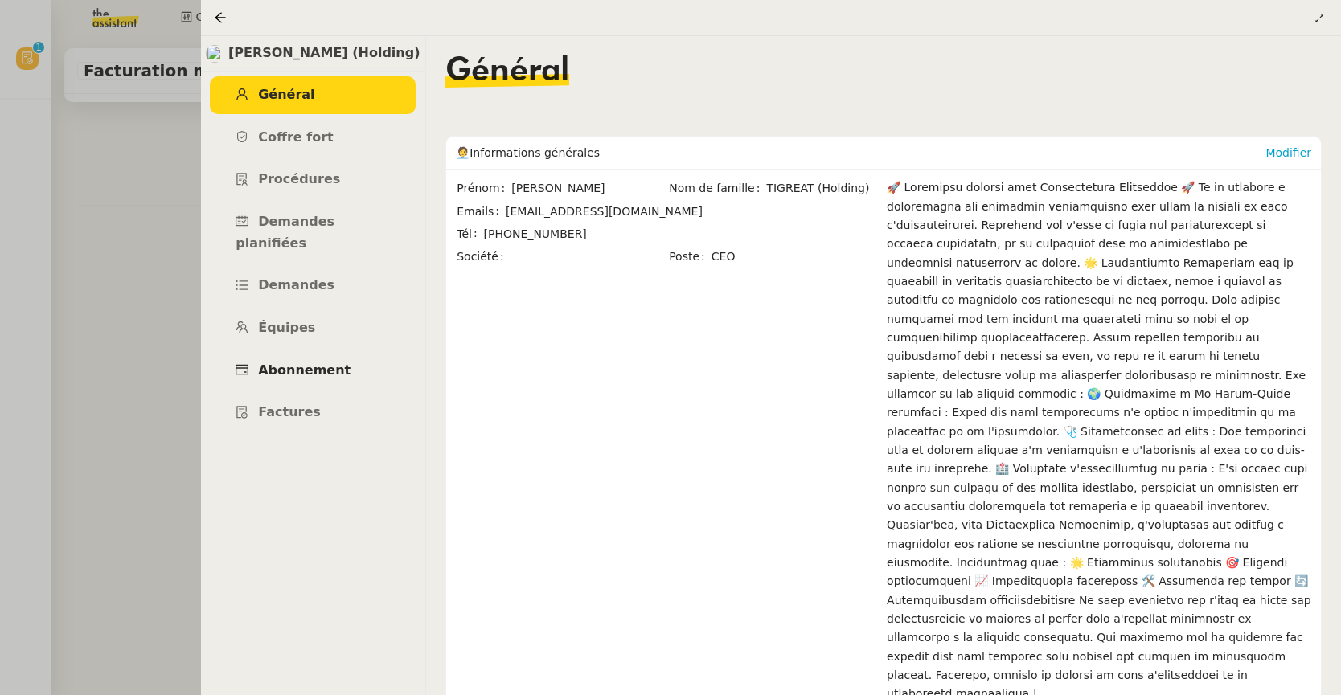
click at [312, 363] on span "Abonnement" at bounding box center [304, 370] width 92 height 15
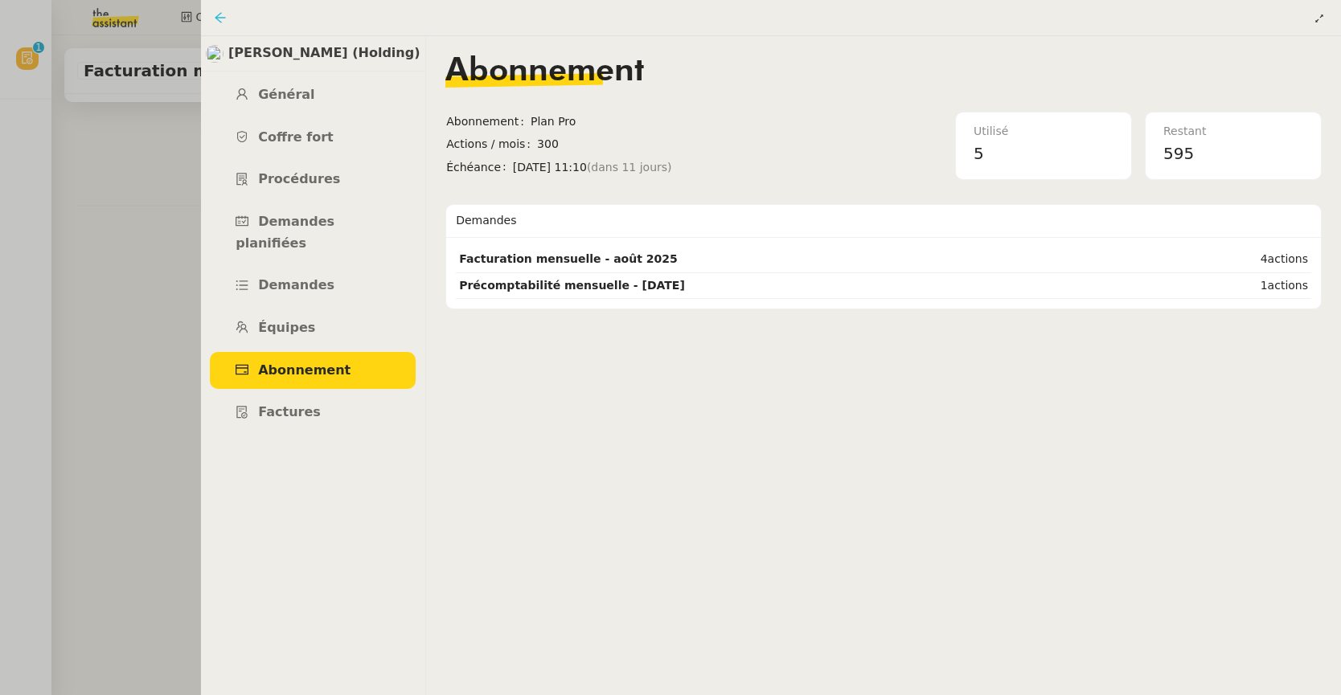
click at [222, 15] on icon at bounding box center [220, 17] width 13 height 13
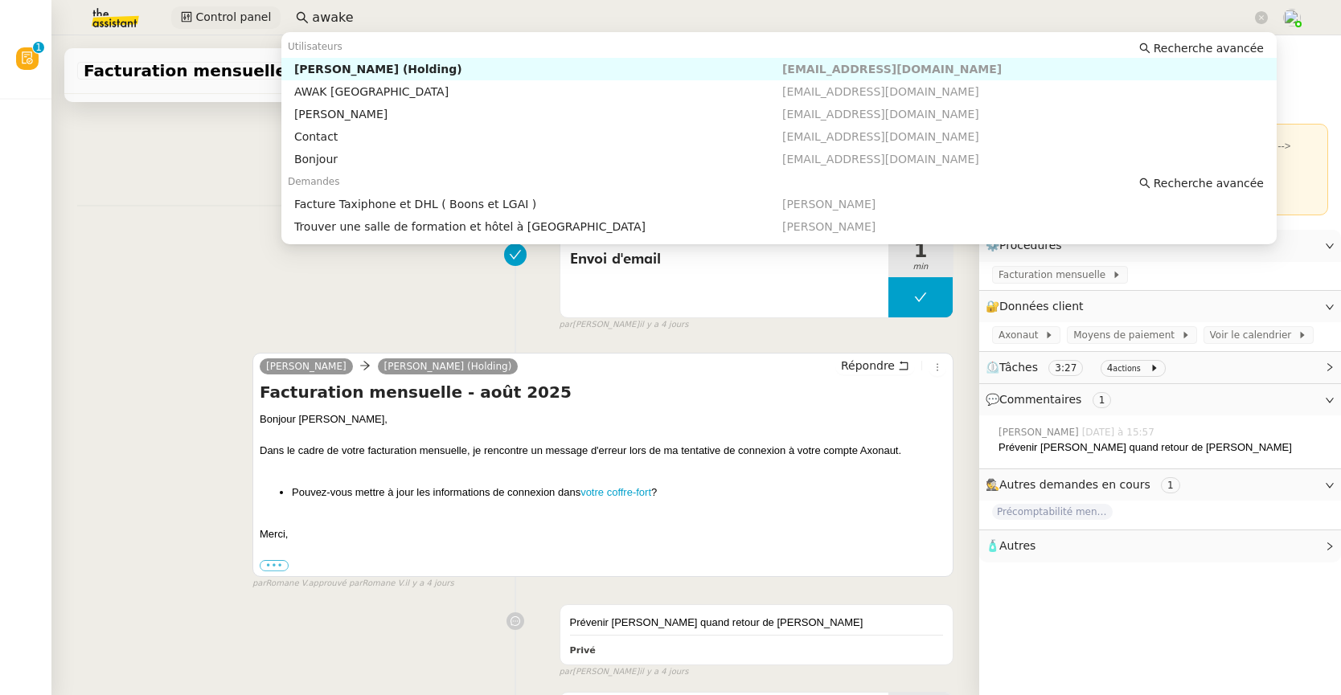
drag, startPoint x: 373, startPoint y: 12, endPoint x: 259, endPoint y: 10, distance: 114.2
click at [259, 10] on div "Control panel awake" at bounding box center [670, 17] width 1260 height 35
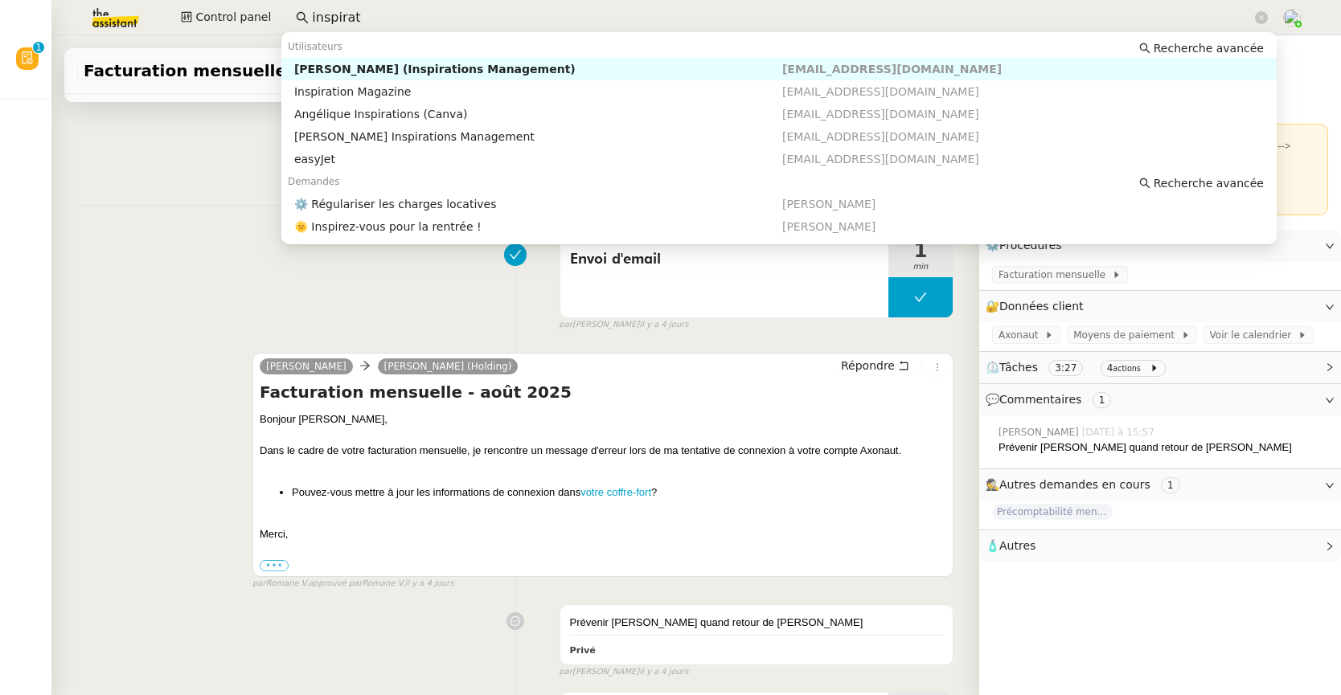
click at [312, 65] on div "[PERSON_NAME] (Inspirations Management)" at bounding box center [538, 69] width 488 height 14
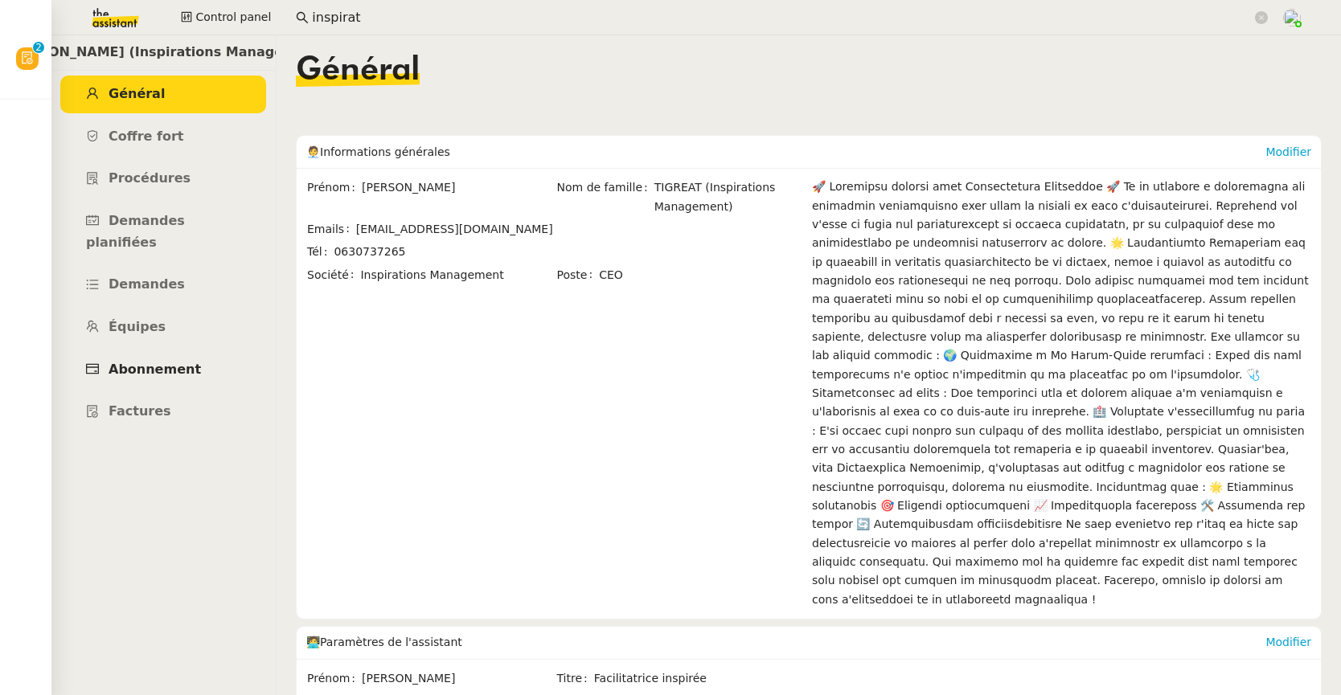
click at [150, 362] on span "Abonnement" at bounding box center [155, 369] width 92 height 15
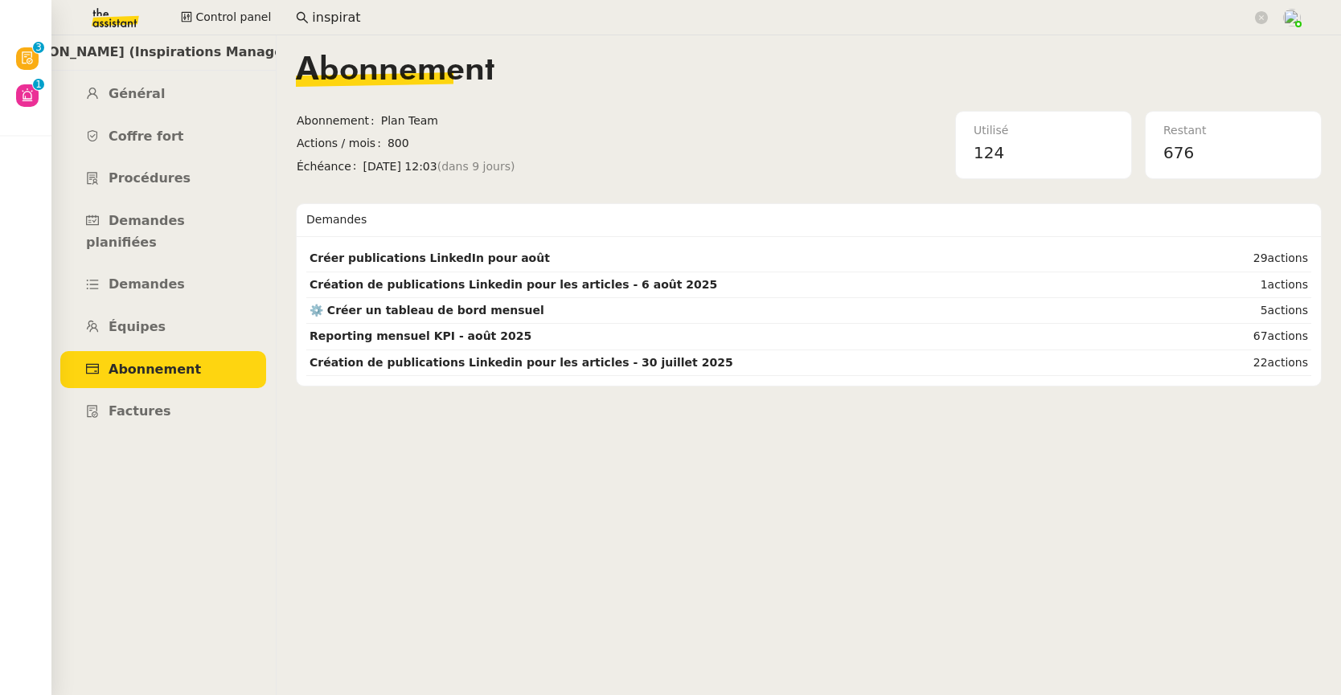
click at [356, 18] on input "inspirat" at bounding box center [782, 18] width 940 height 22
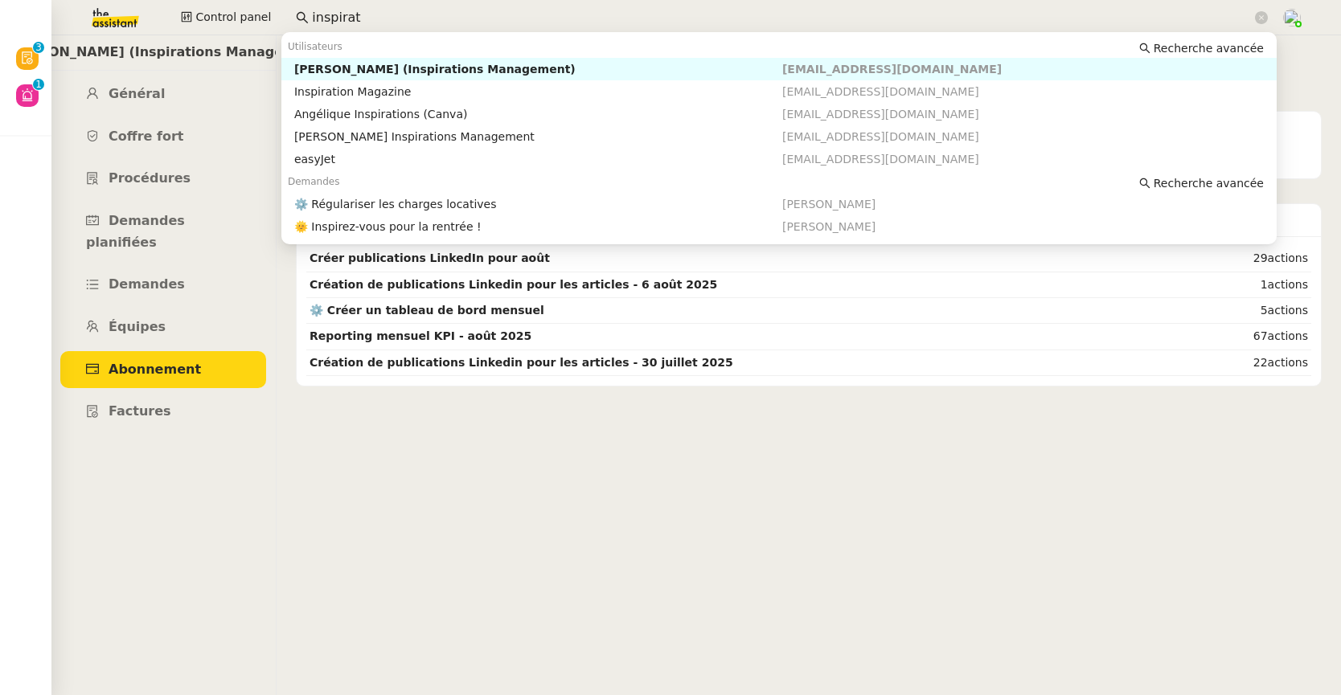
drag, startPoint x: 356, startPoint y: 18, endPoint x: 290, endPoint y: 16, distance: 66.0
click at [290, 16] on nz-input-group "inspirat" at bounding box center [782, 18] width 990 height 24
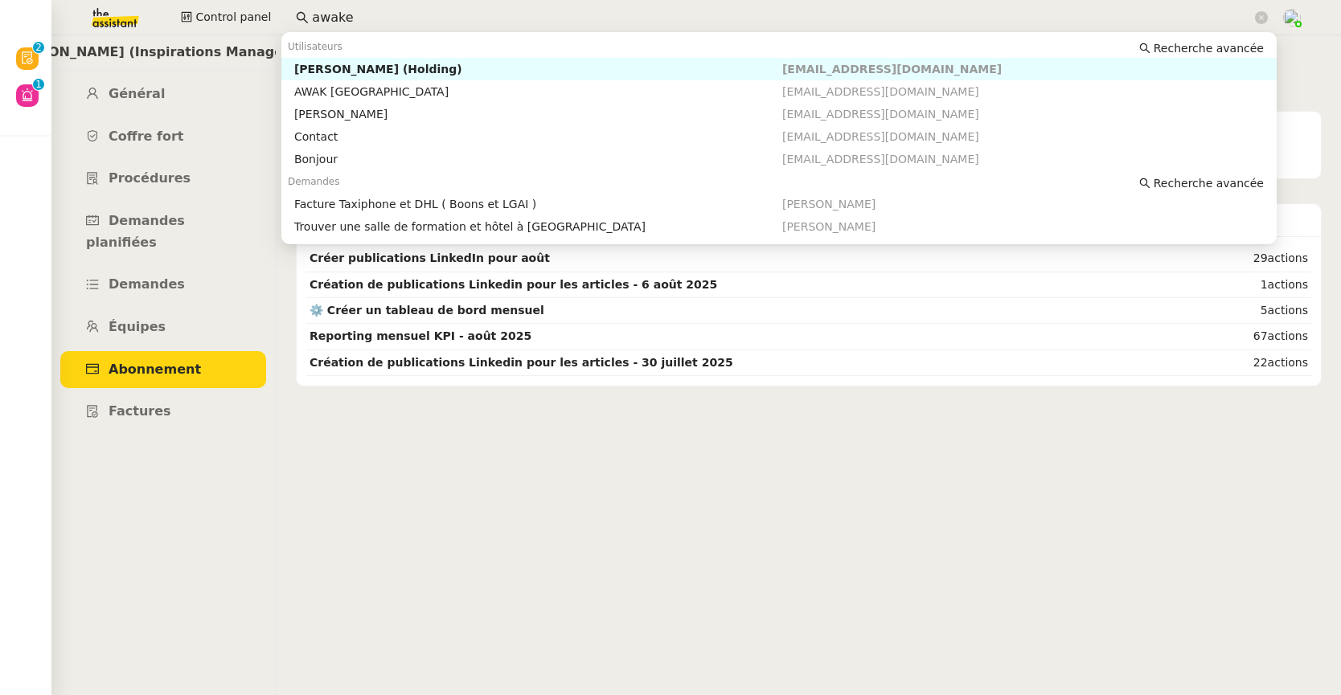
click at [380, 64] on div "[PERSON_NAME] (Holding)" at bounding box center [538, 69] width 488 height 14
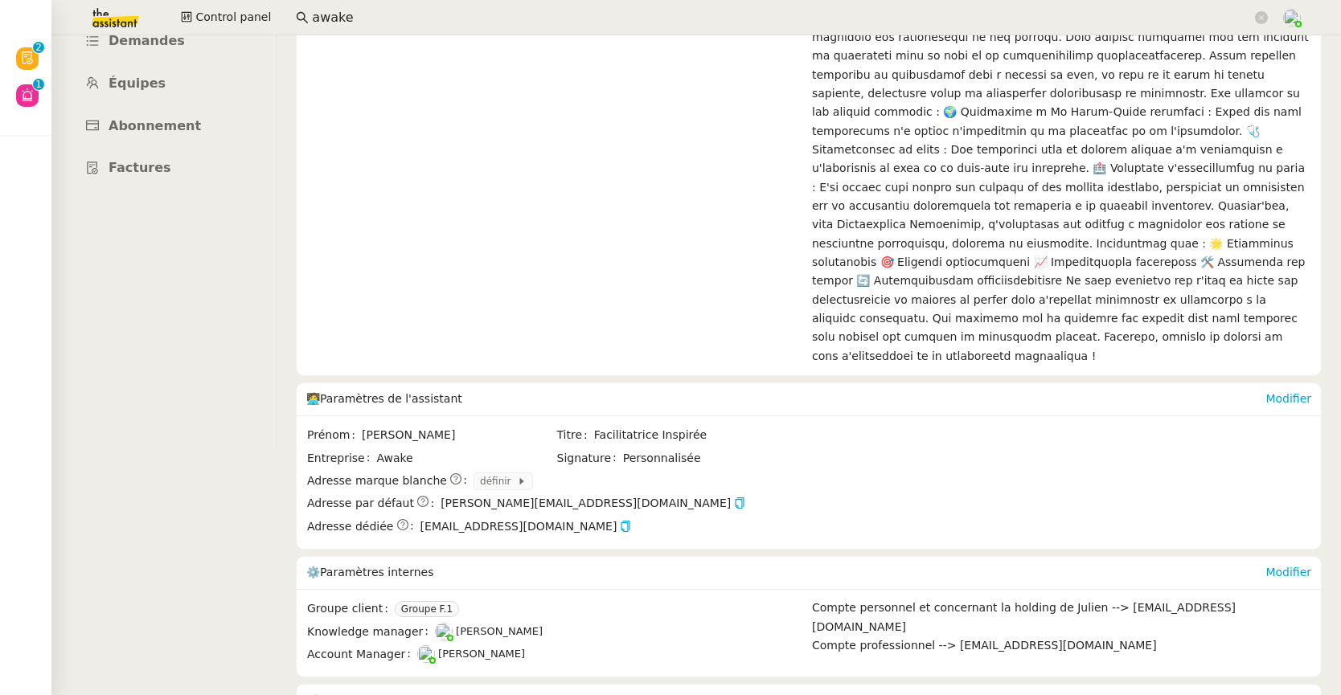
scroll to position [281, 0]
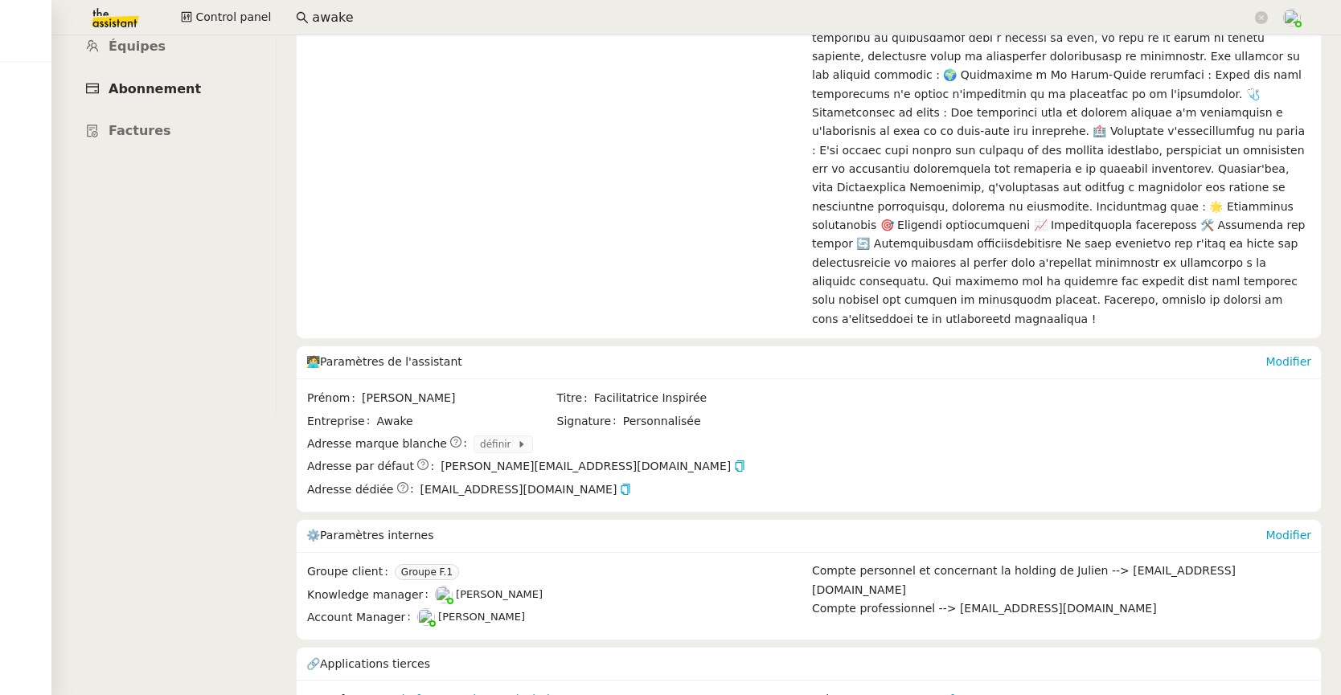
click at [171, 81] on span "Abonnement" at bounding box center [155, 88] width 92 height 15
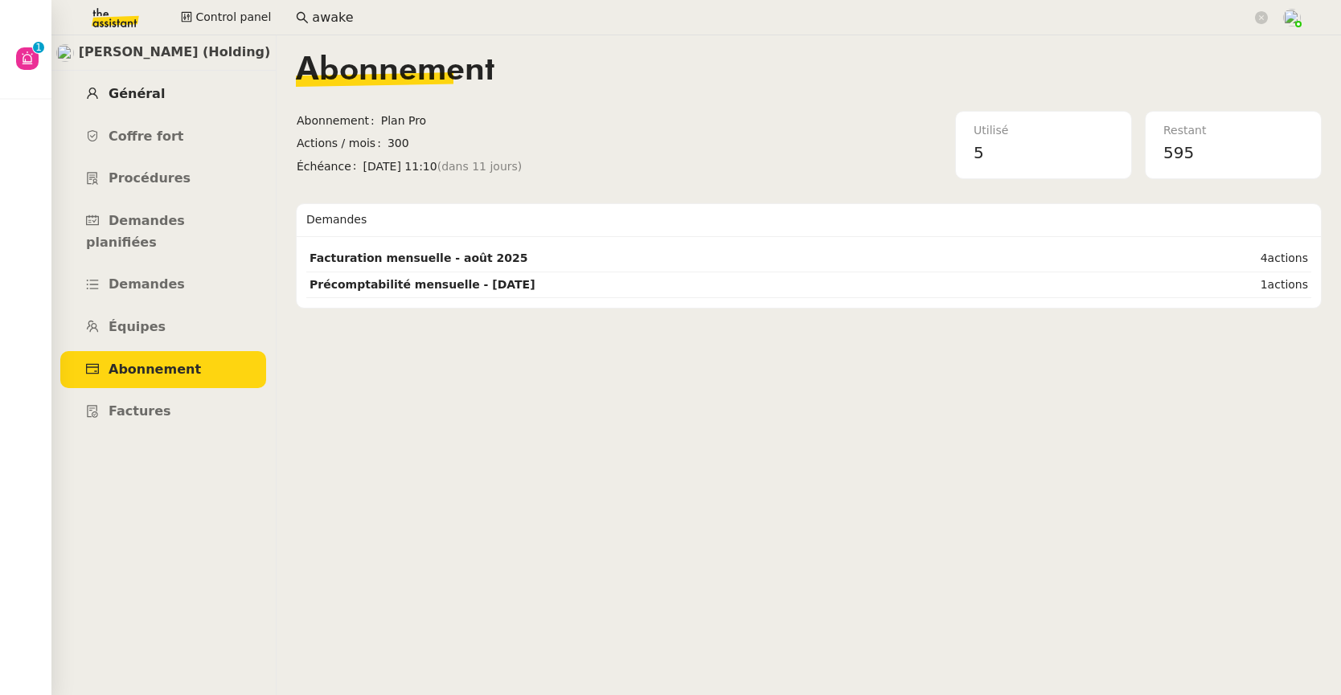
click at [152, 88] on span "Général" at bounding box center [137, 93] width 56 height 15
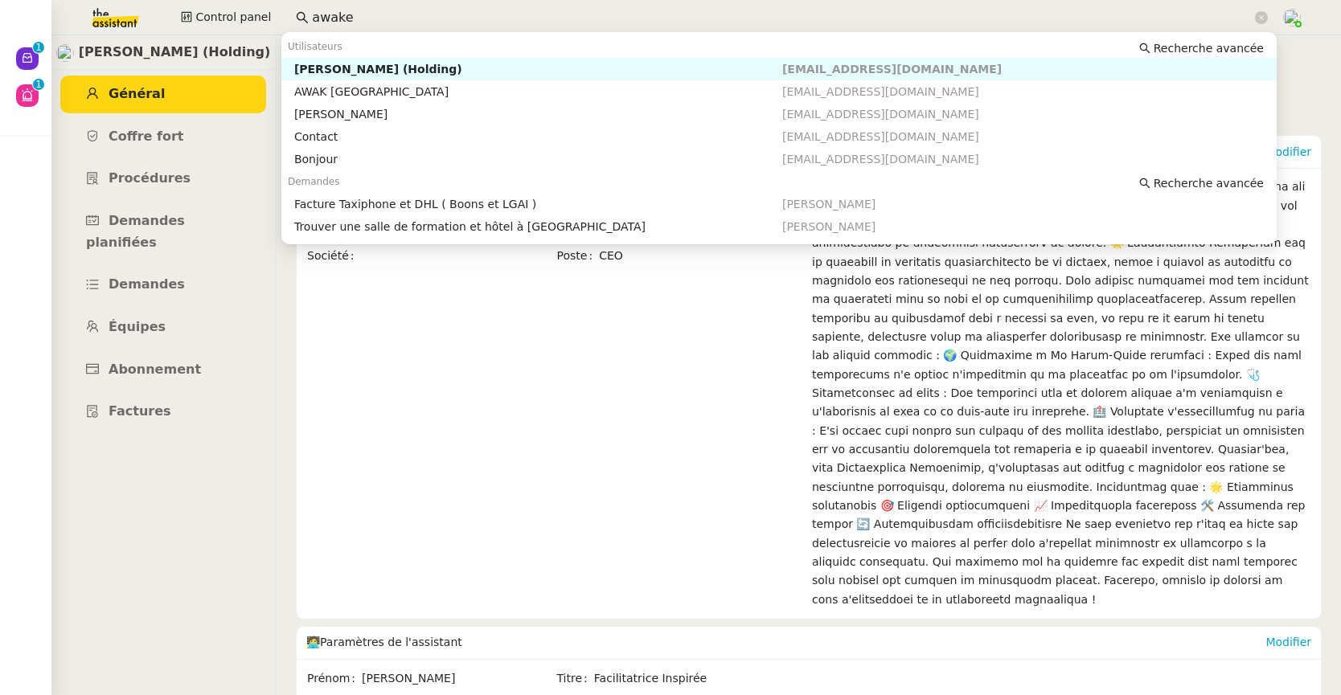
click at [413, 18] on input "awake" at bounding box center [782, 18] width 940 height 22
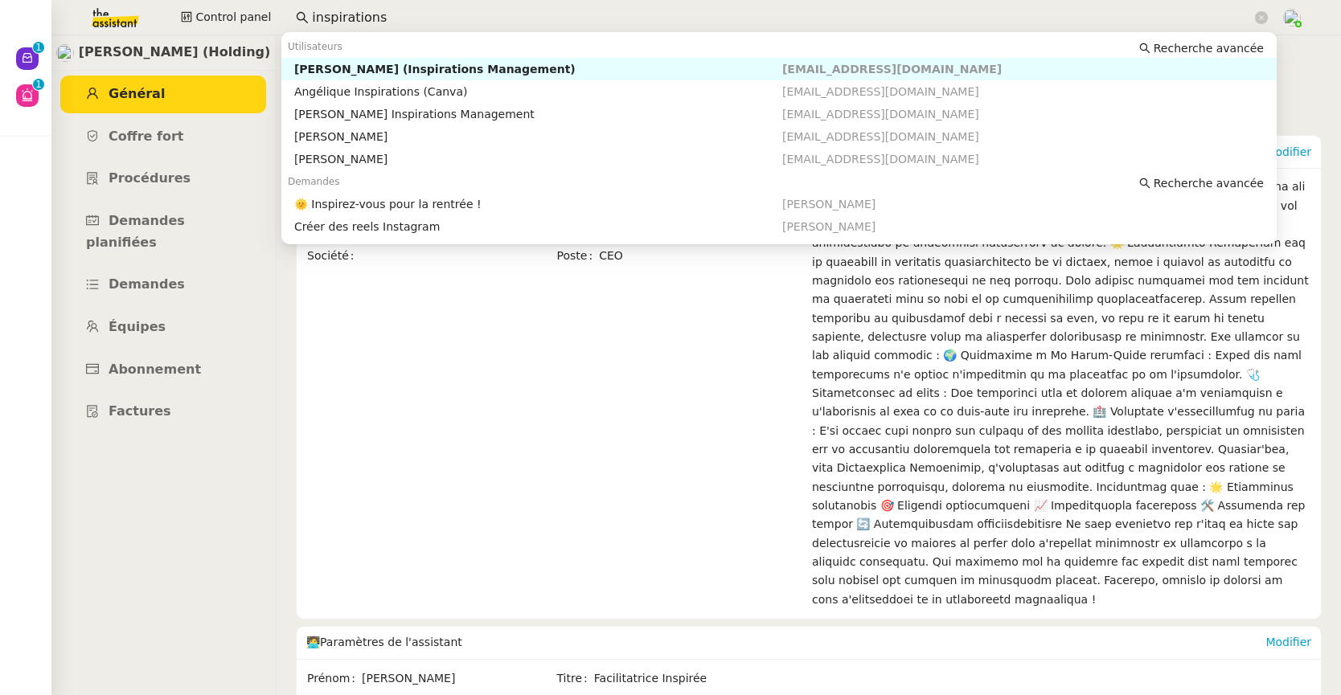
click at [428, 68] on div "[PERSON_NAME] (Inspirations Management)" at bounding box center [538, 69] width 488 height 14
type input "inspirations"
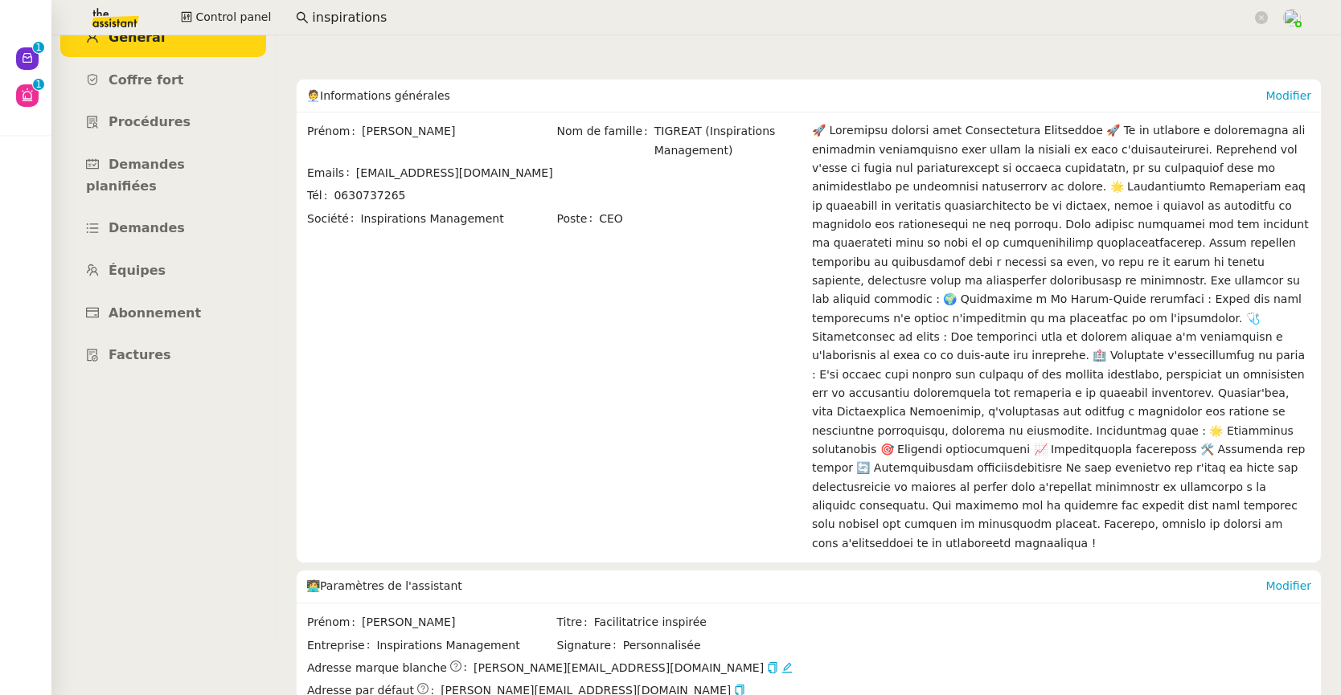
scroll to position [134, 0]
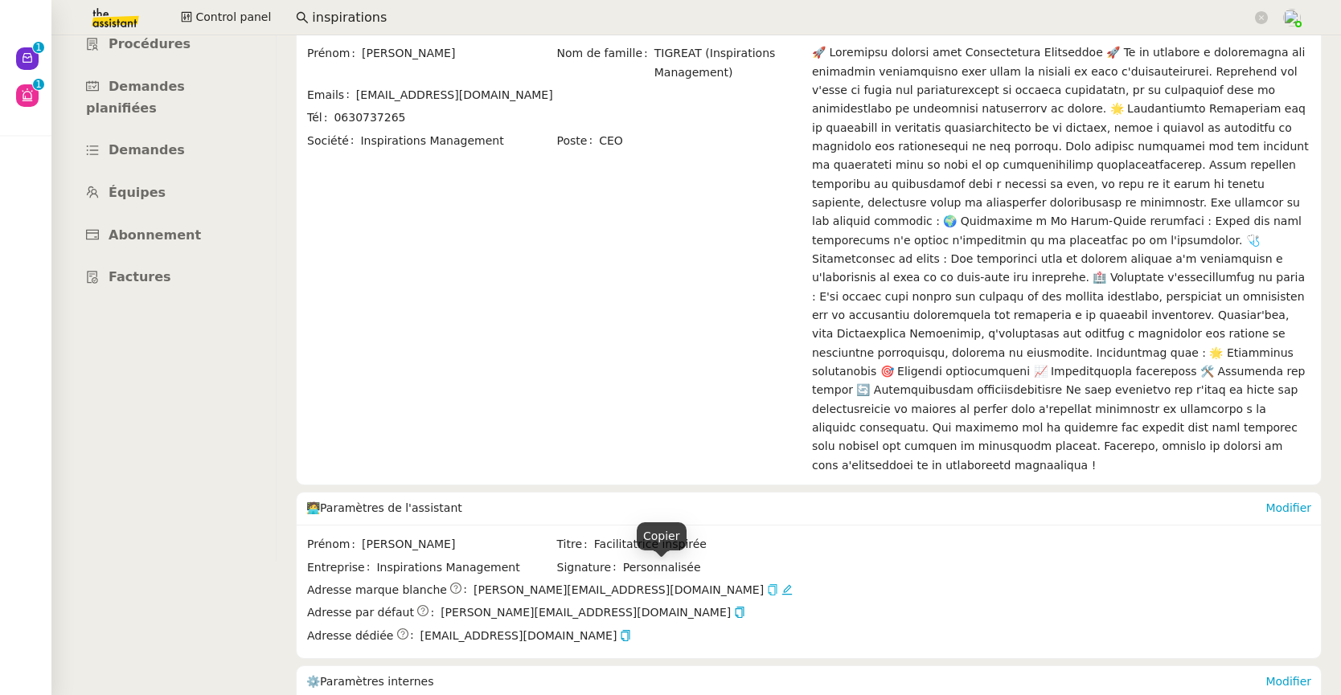
click at [767, 584] on icon "button" at bounding box center [772, 589] width 11 height 11
